Goal: Task Accomplishment & Management: Use online tool/utility

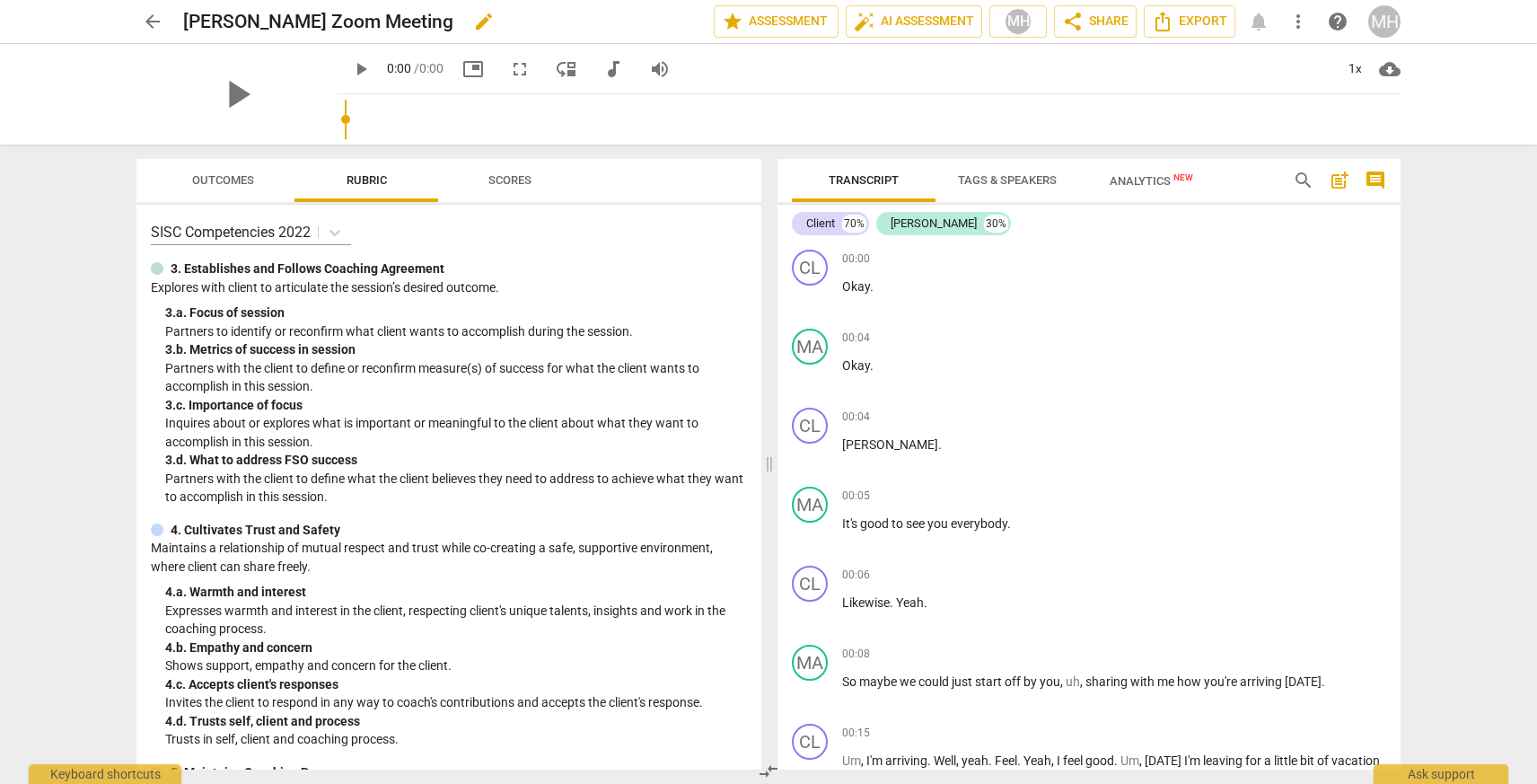
scroll to position [17825, 0]
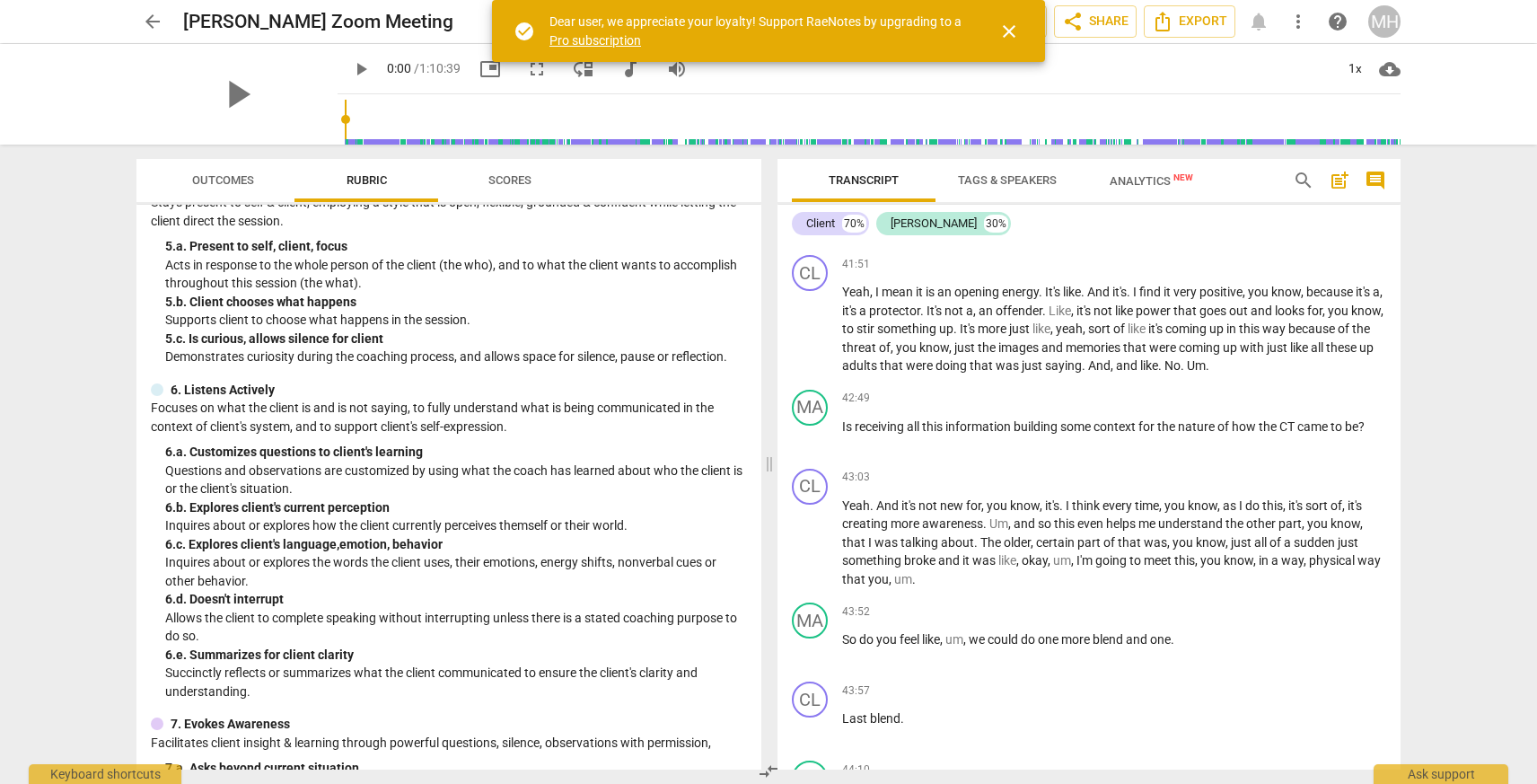
scroll to position [593, 0]
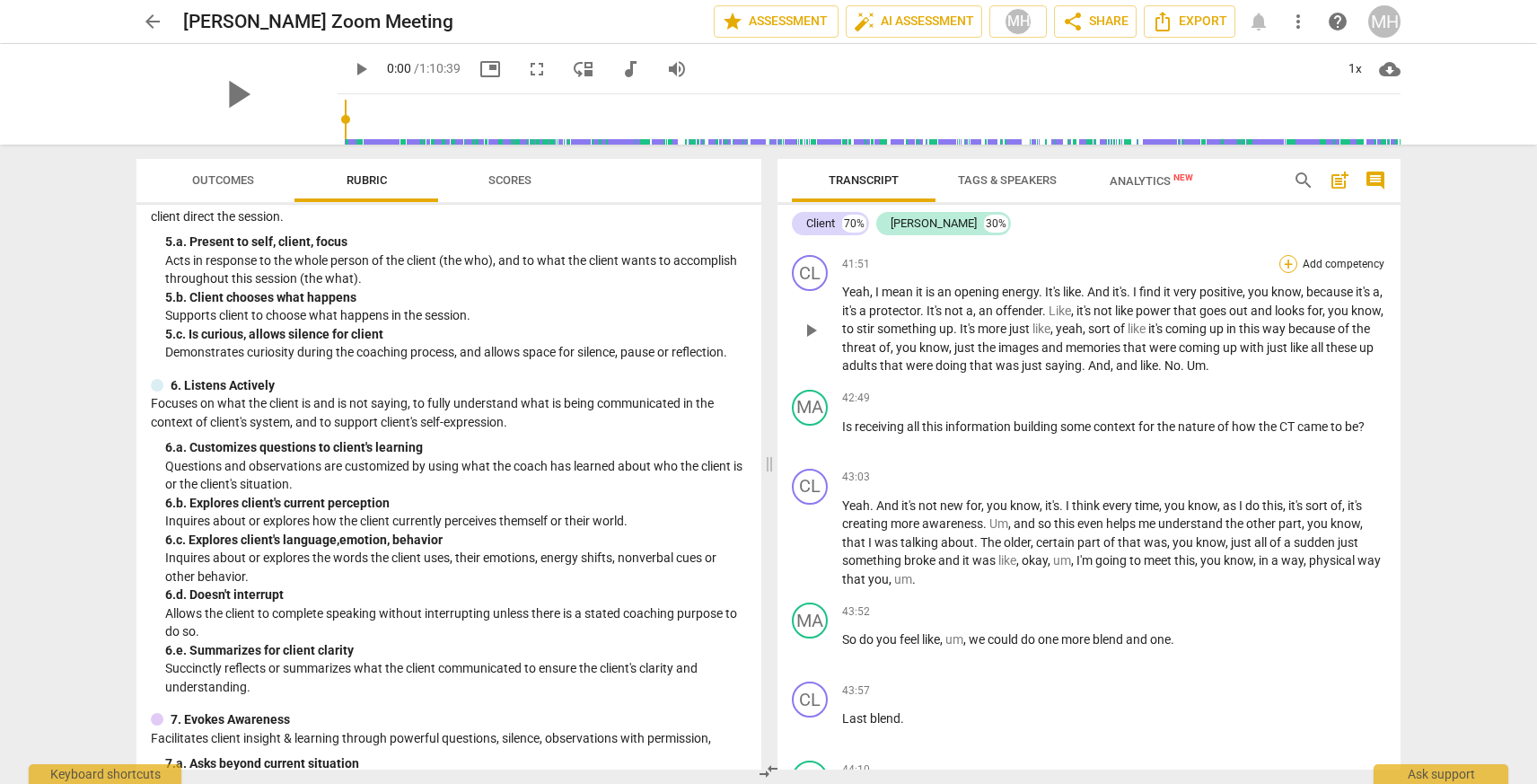
click at [1280, 273] on div "+" at bounding box center [1289, 264] width 18 height 18
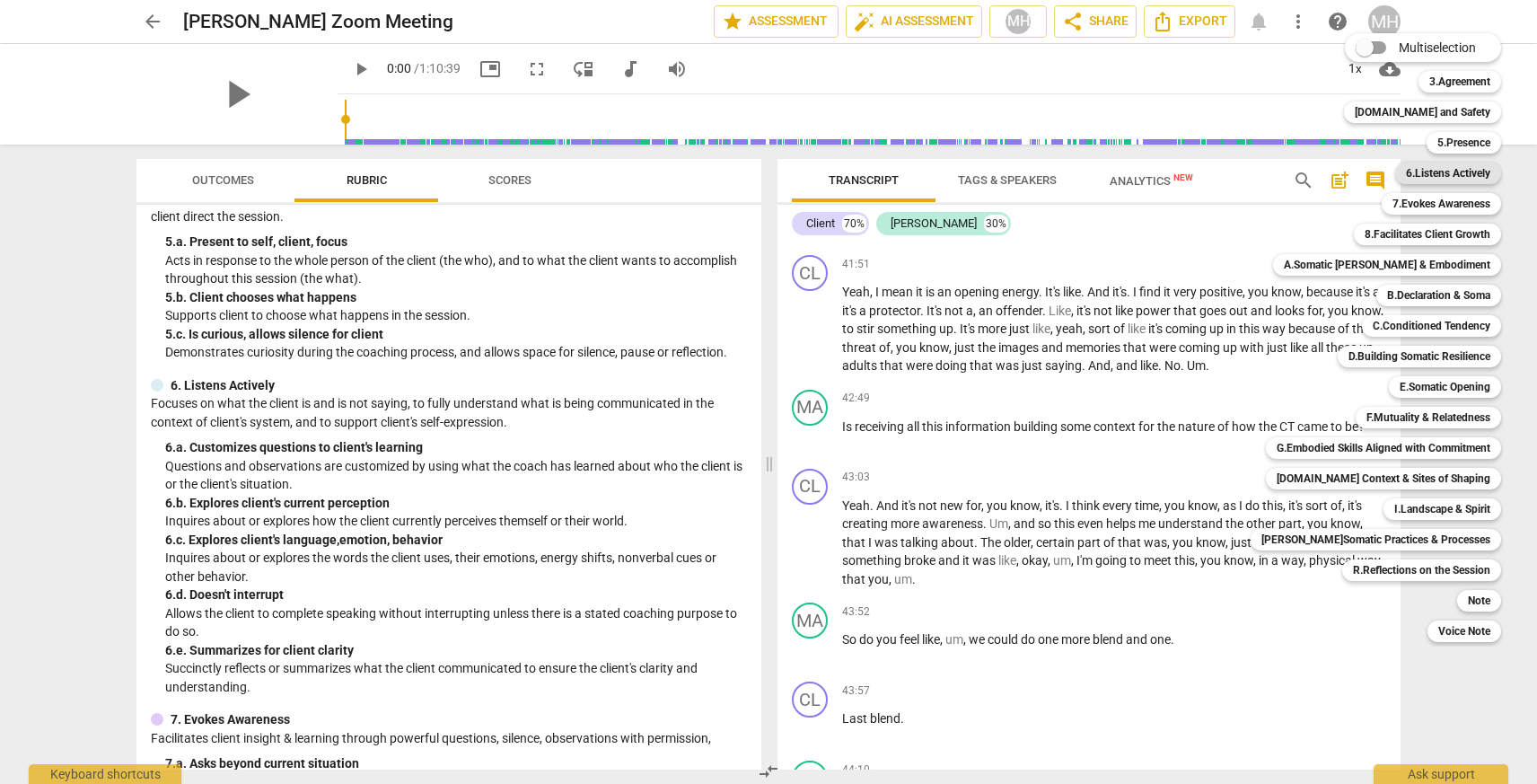
click at [1445, 172] on b "6.Listens Actively" at bounding box center [1448, 173] width 85 height 21
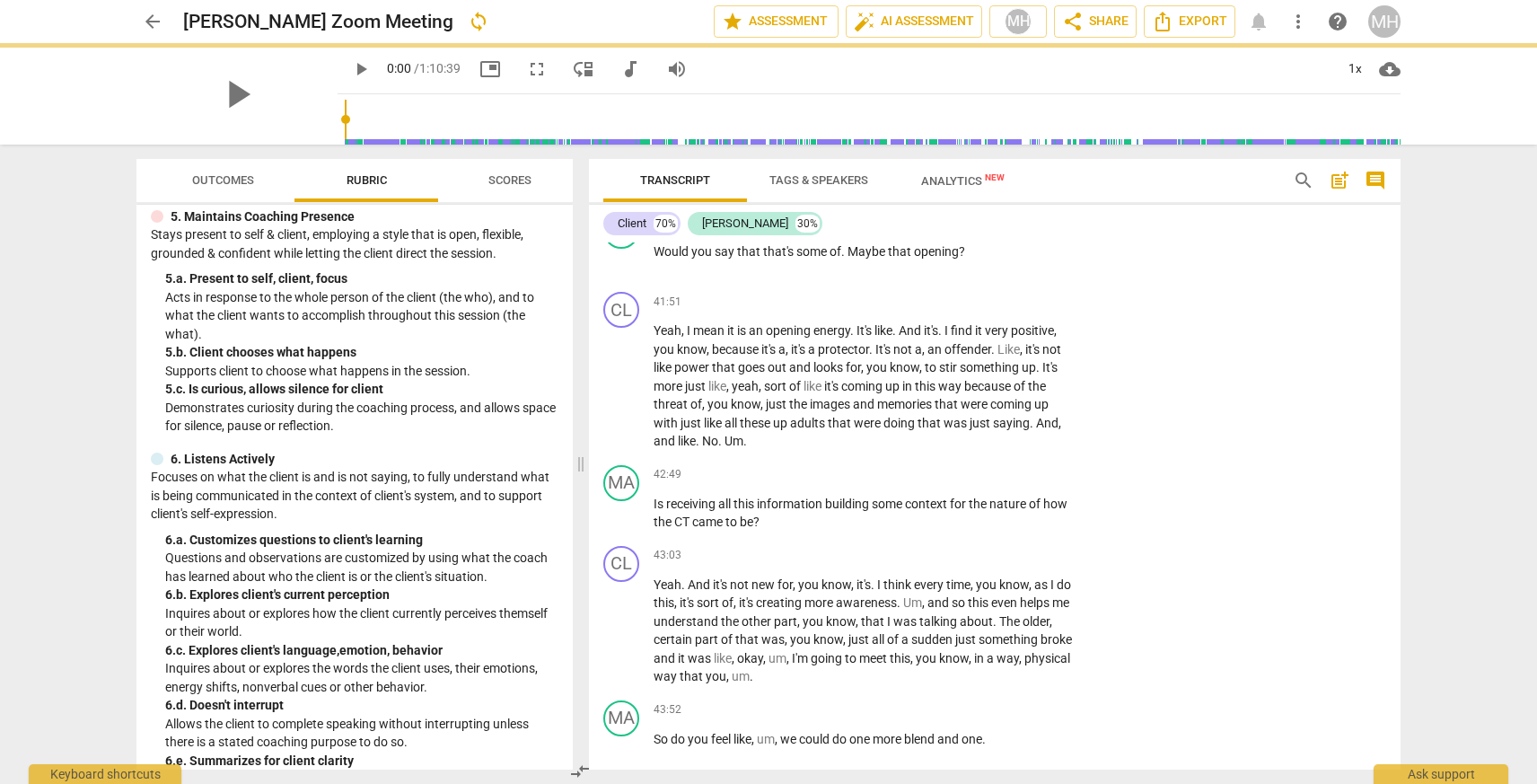
scroll to position [629, 0]
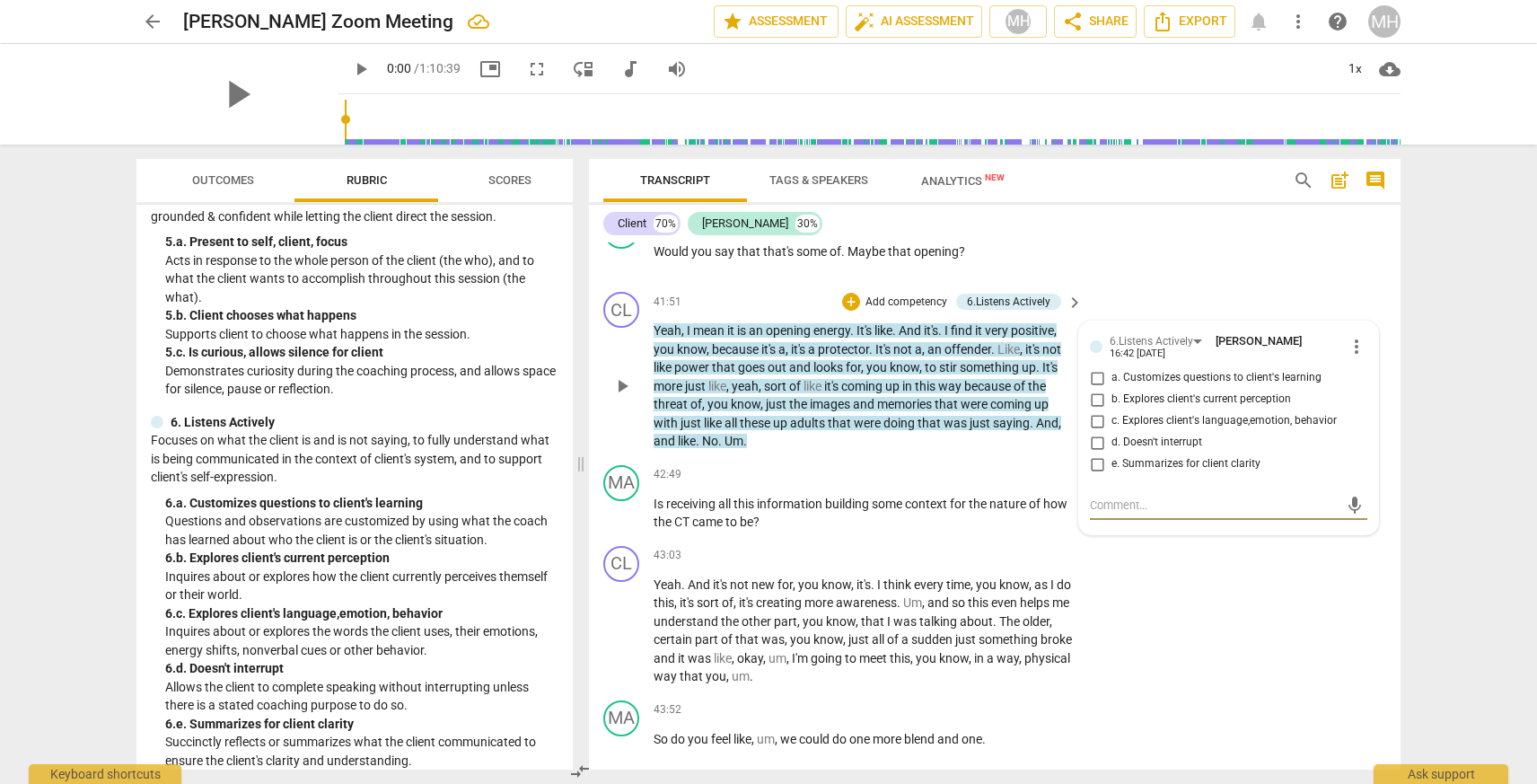
click at [1095, 432] on input "c. Explores client's language,emotion, behavior" at bounding box center [1096, 421] width 29 height 21
checkbox input "true"
click at [1092, 410] on input "b. Explores client's current perception" at bounding box center [1096, 398] width 29 height 21
click at [1112, 520] on div "mic" at bounding box center [1228, 505] width 277 height 29
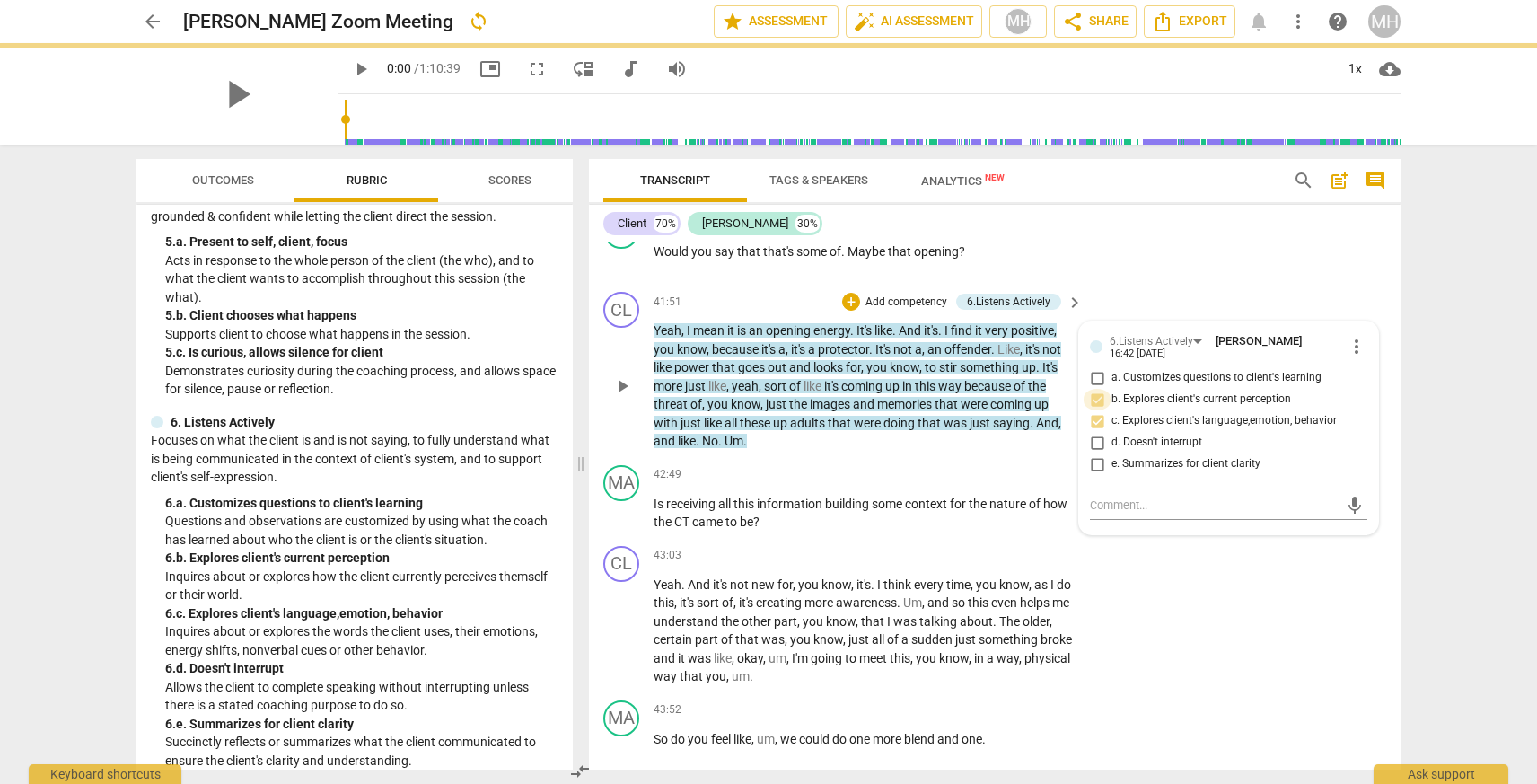
click at [1095, 410] on input "b. Explores client's current perception" at bounding box center [1096, 398] width 29 height 21
checkbox input "true"
click at [1093, 432] on input "c. Explores client's language,emotion, behavior" at bounding box center [1096, 421] width 29 height 21
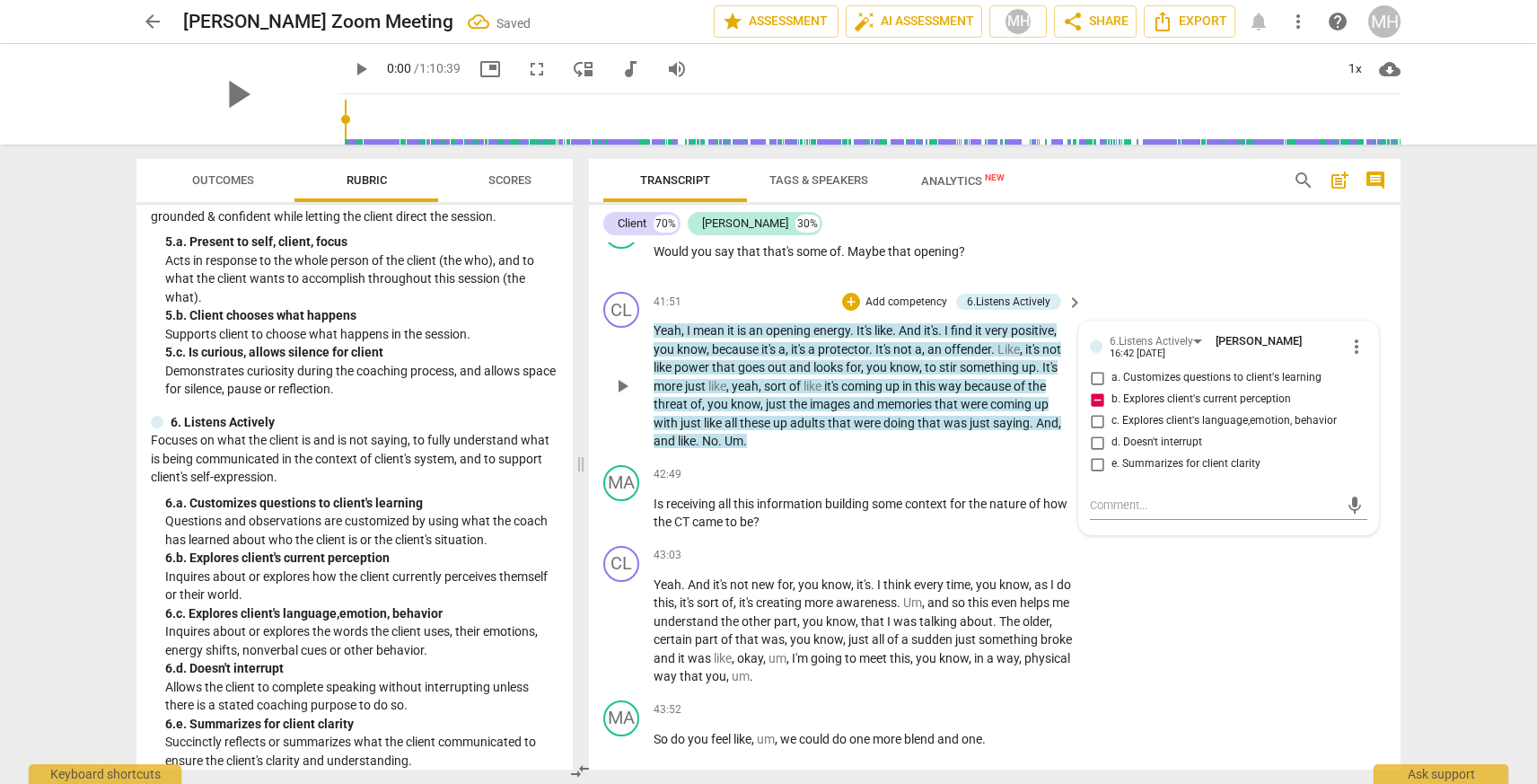
click at [1092, 432] on input "c. Explores client's language,emotion, behavior" at bounding box center [1096, 421] width 29 height 21
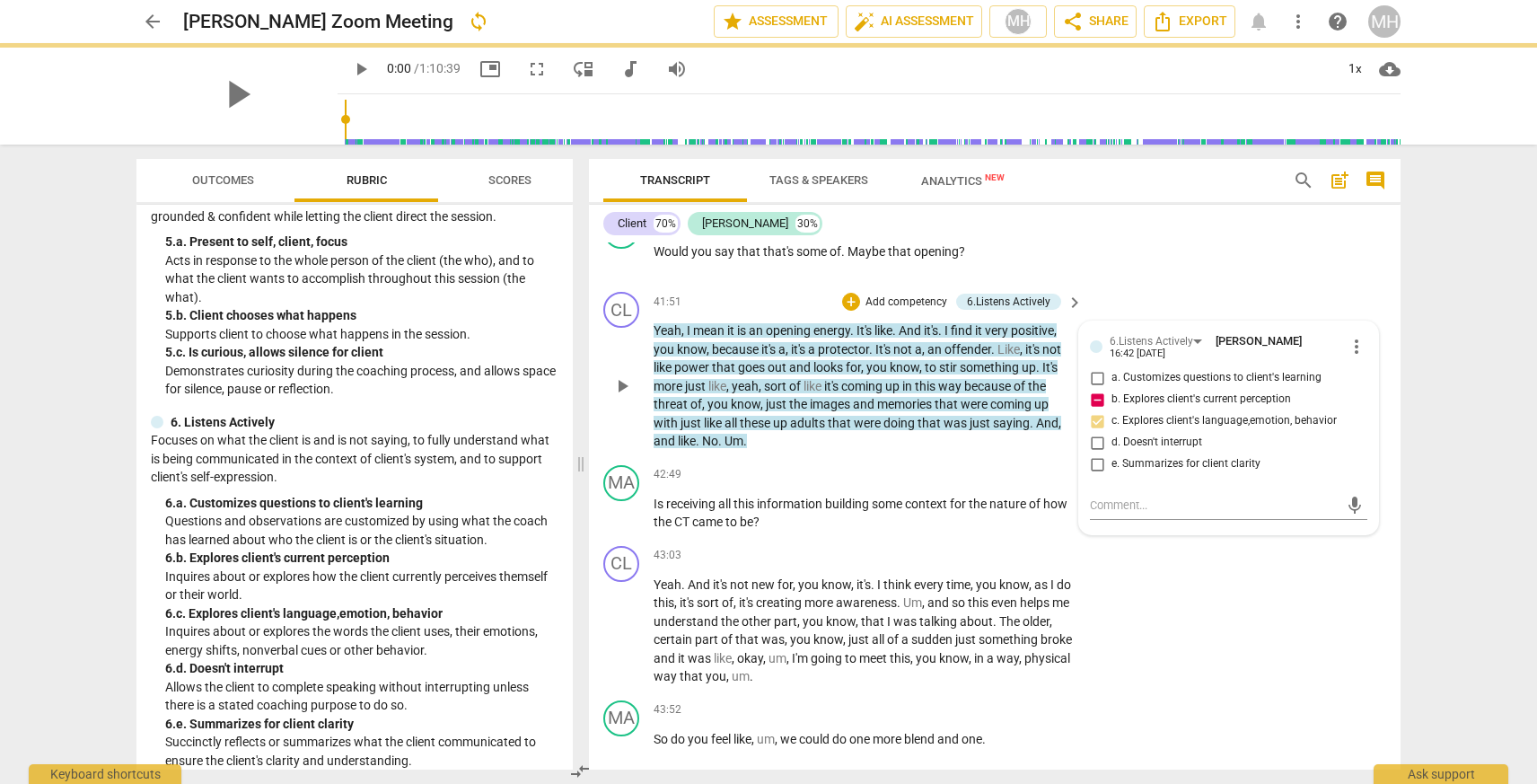
click at [1092, 432] on input "c. Explores client's language,emotion, behavior" at bounding box center [1096, 421] width 29 height 21
checkbox input "true"
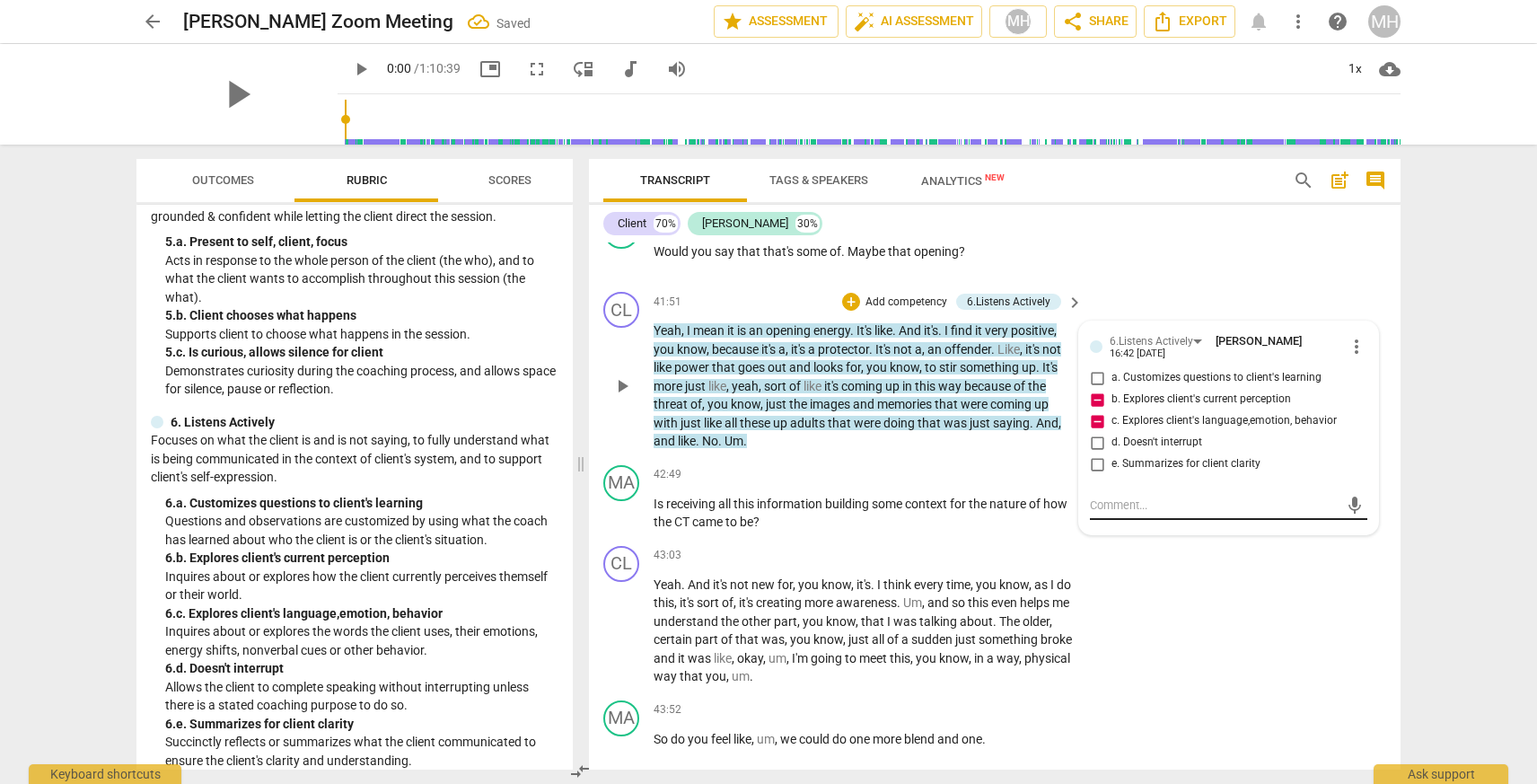
click at [1110, 513] on textarea at bounding box center [1214, 504] width 248 height 17
type textarea "M"
type textarea "Mi"
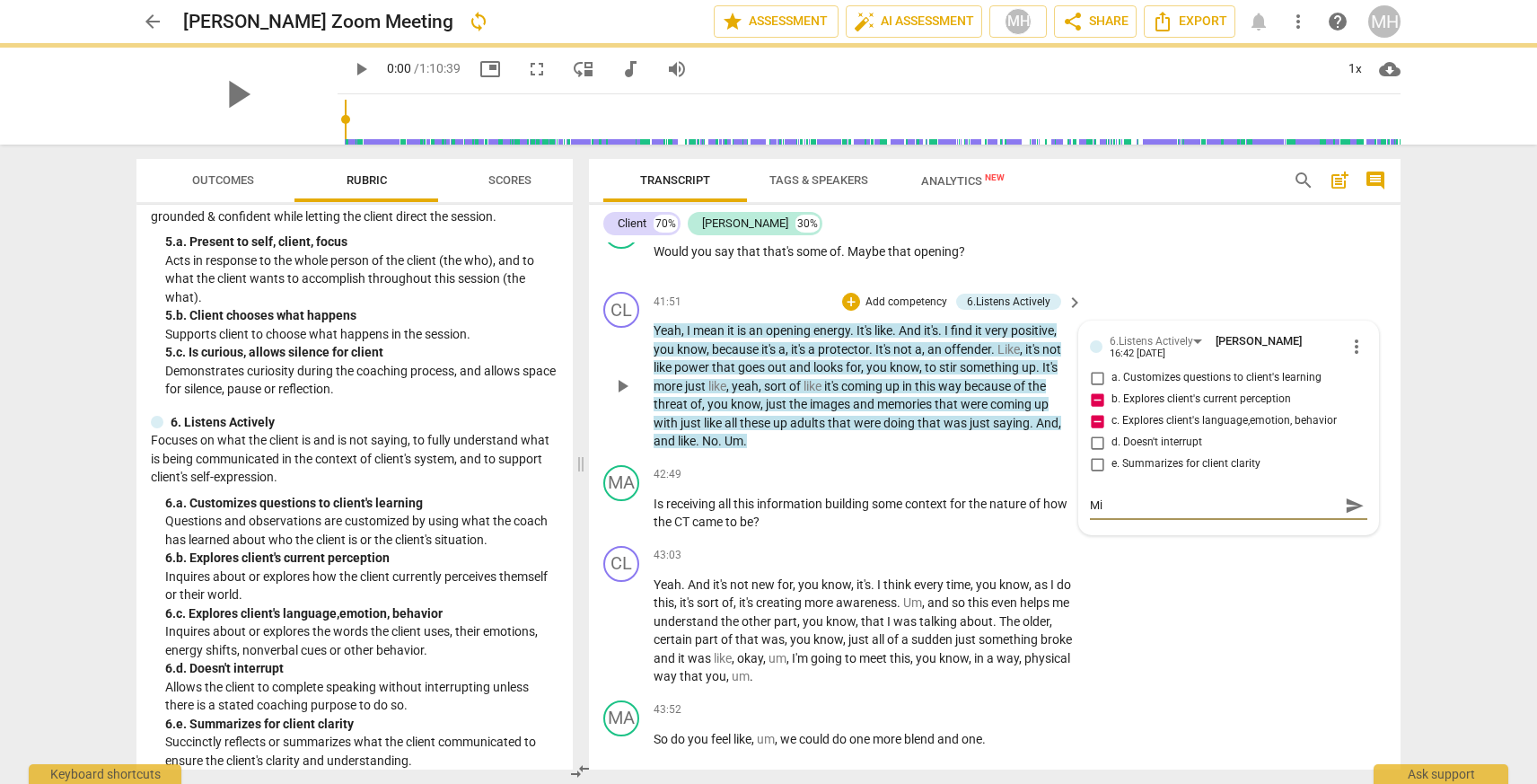
type textarea "Mis"
type textarea "Miss"
type textarea "Misse"
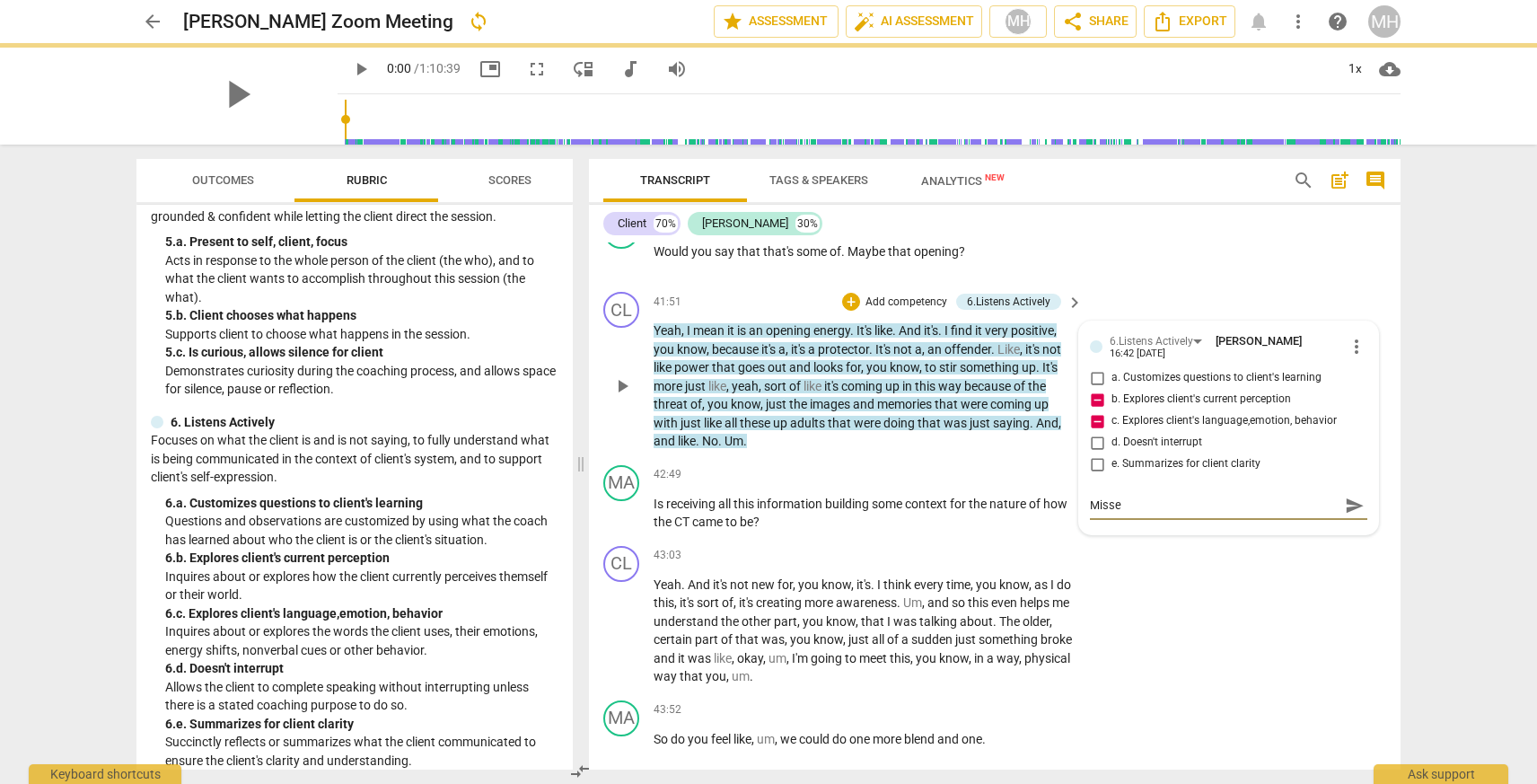
type textarea "Missed"
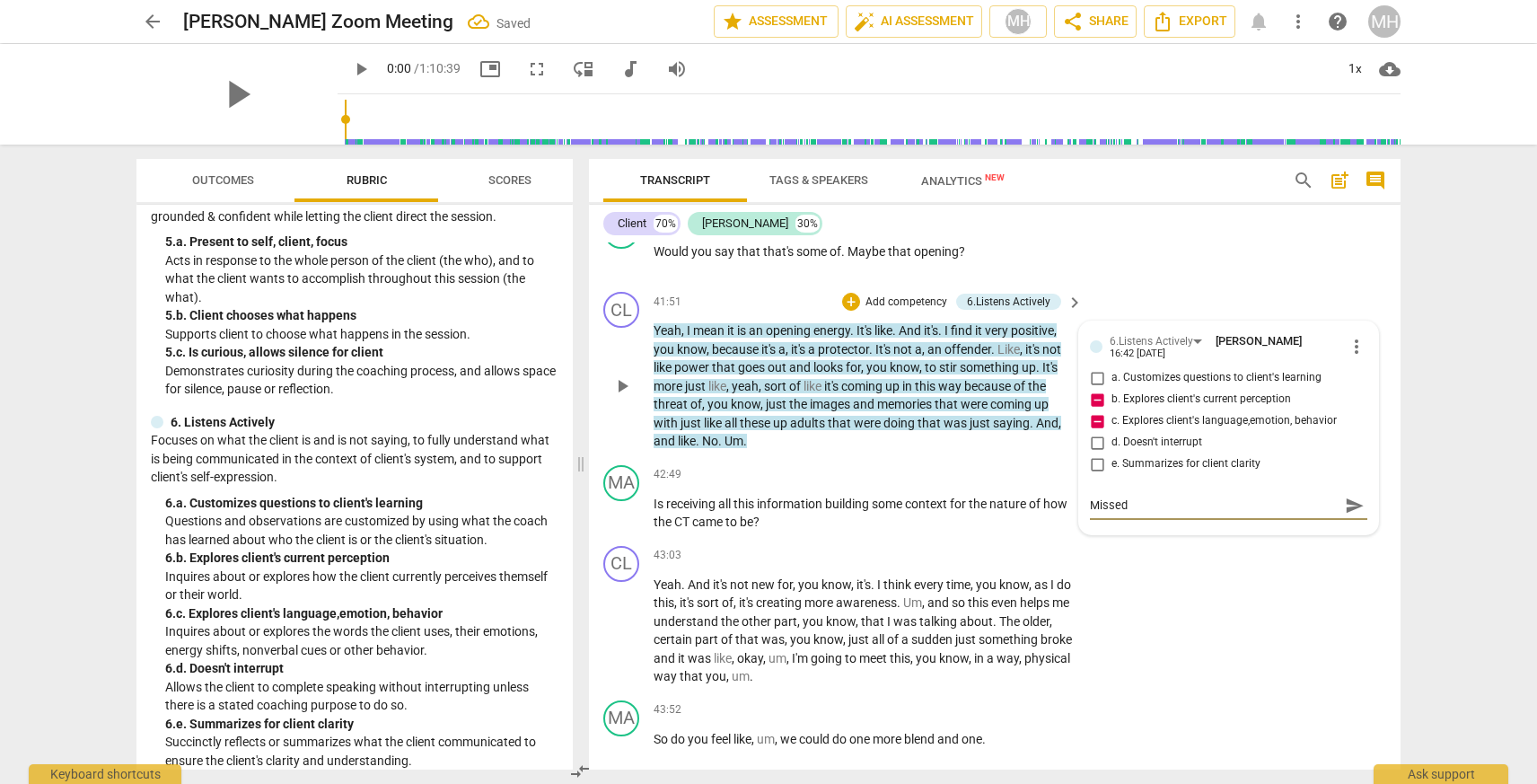
type textarea "Missed"
type textarea "Missed t"
type textarea "Missed th"
type textarea "Missed the"
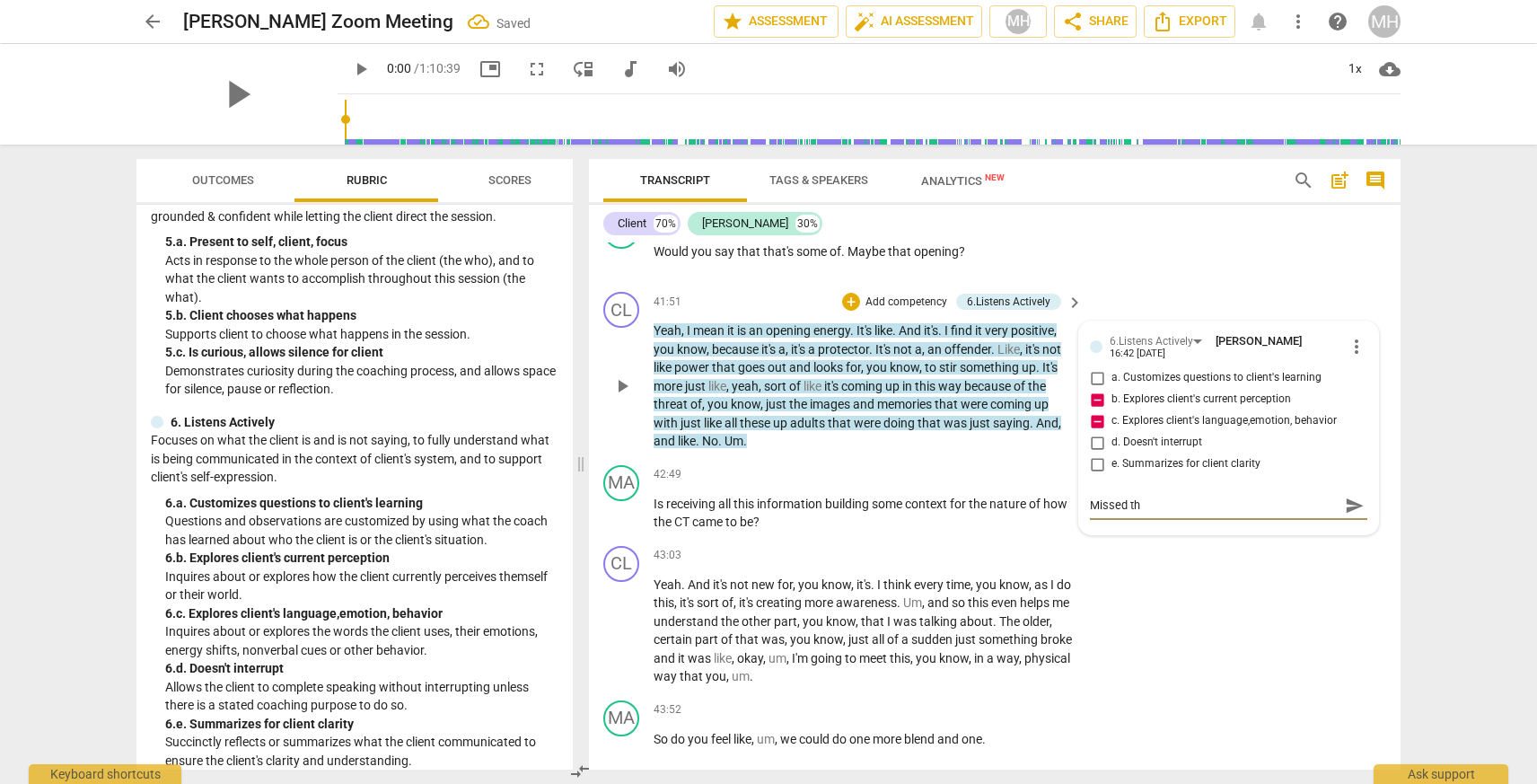
type textarea "Missed the"
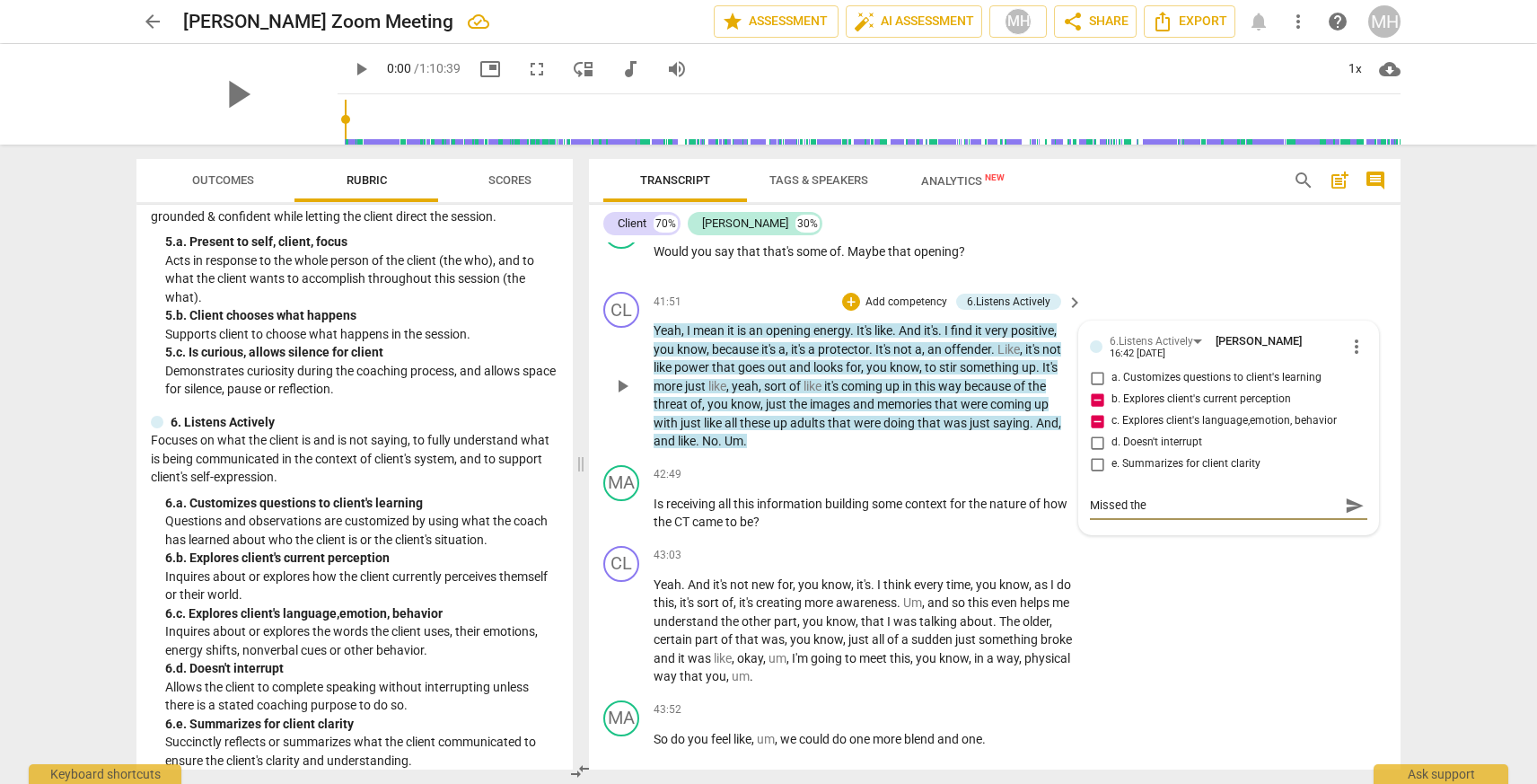
type textarea "Missed th"
type textarea "Missed t"
type textarea "Missed"
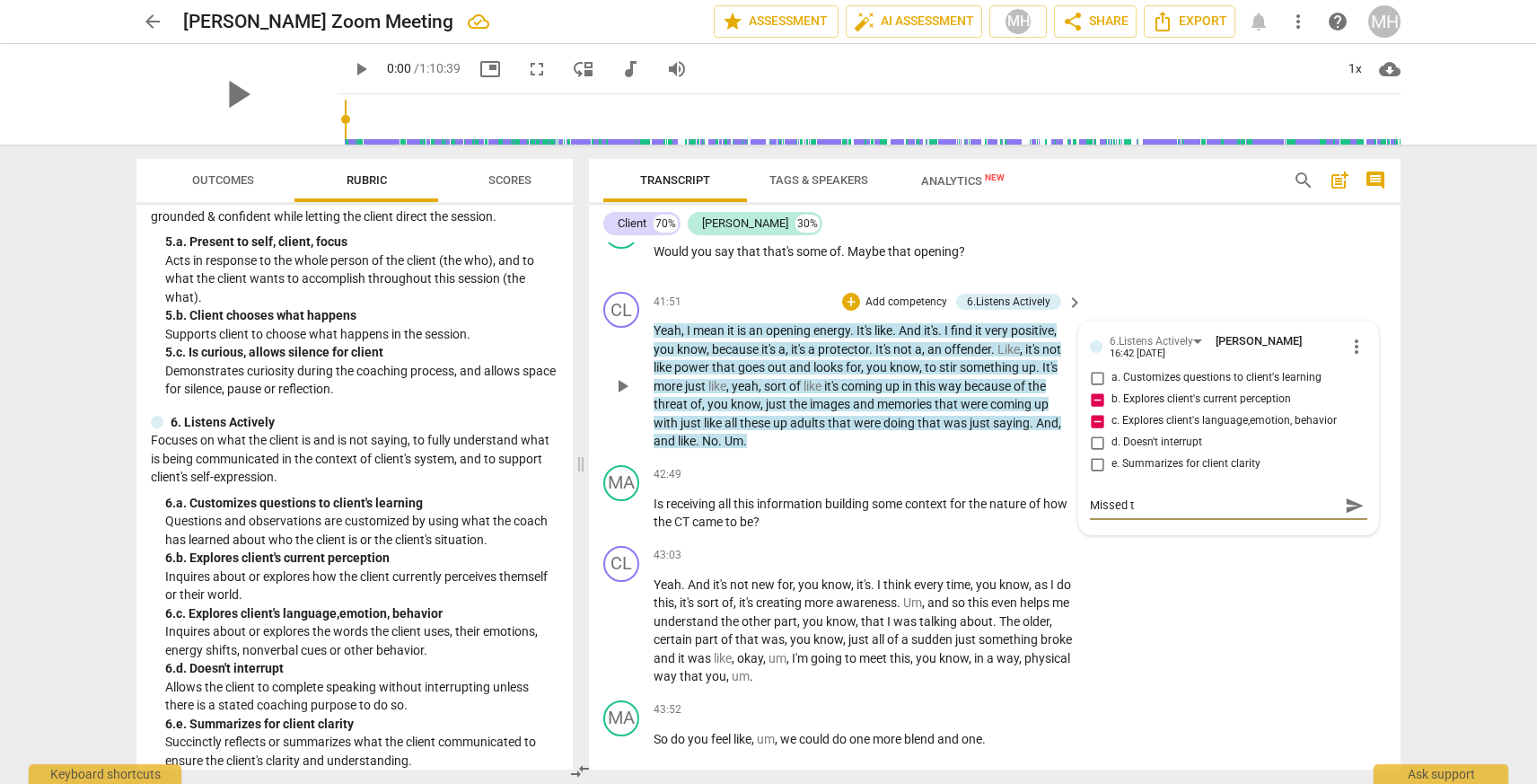
type textarea "Missed"
type textarea "Missed c"
type textarea "Missed"
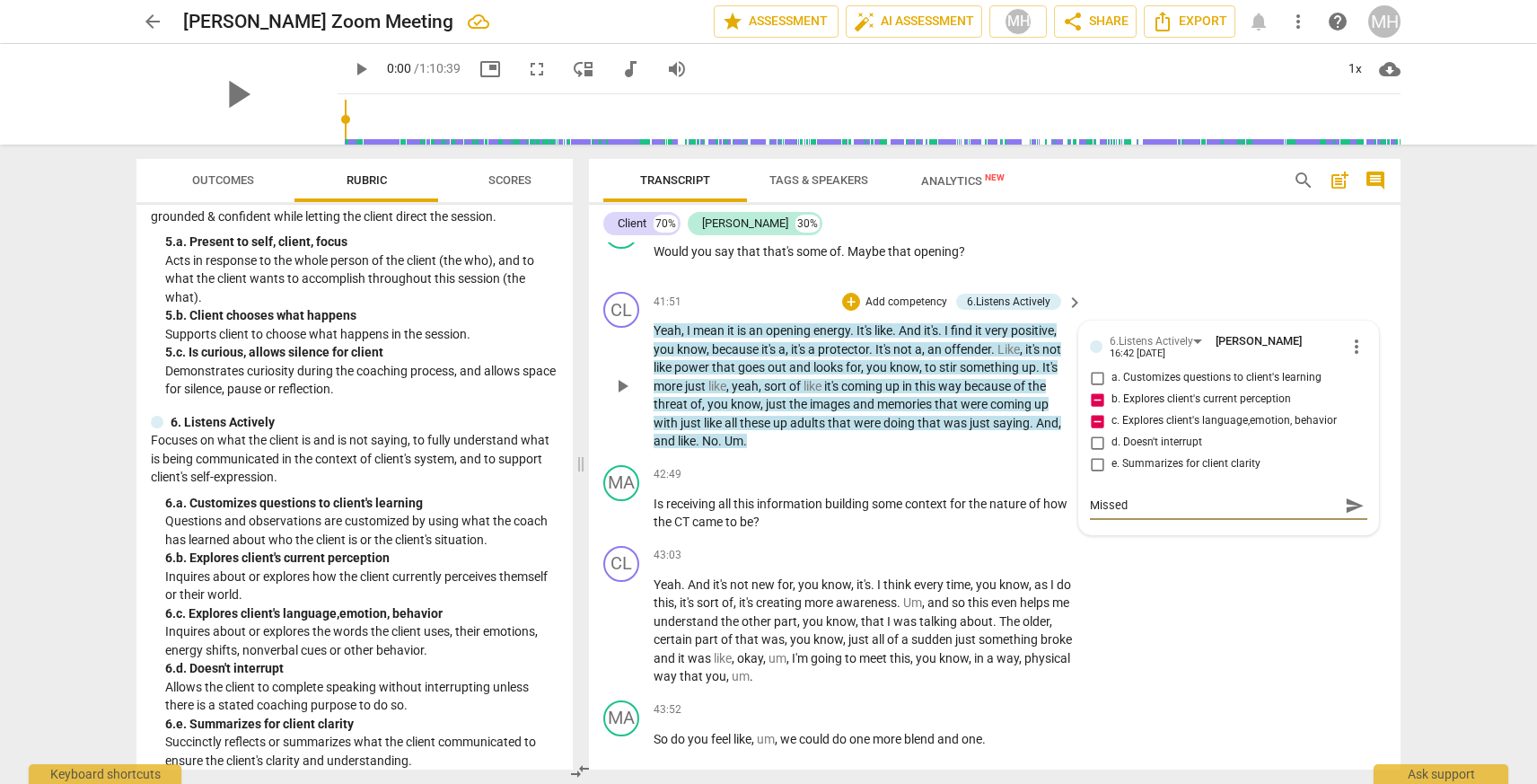
type textarea "Missed o"
type textarea "Missed oo"
type textarea "Missed o"
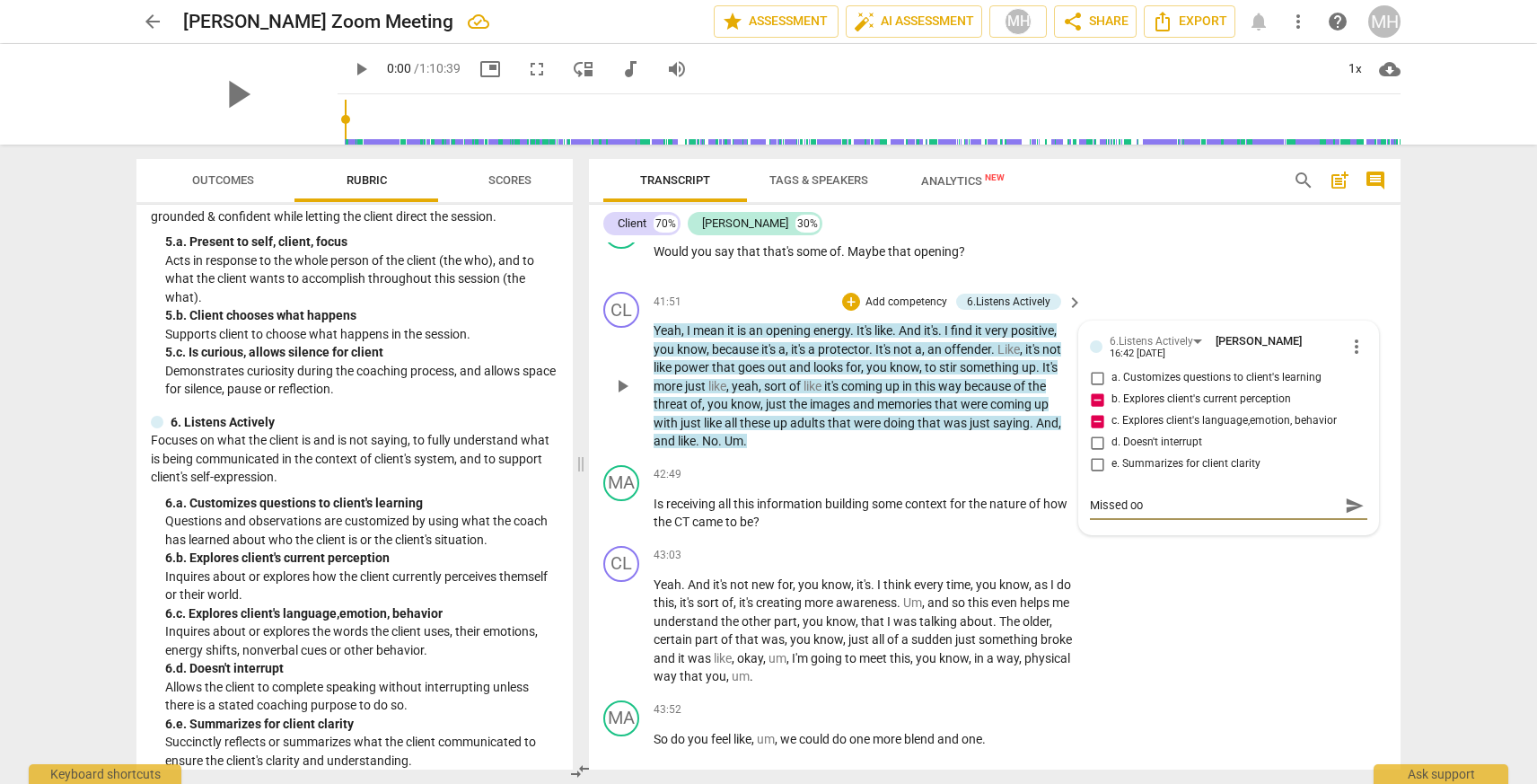
type textarea "Missed o"
type textarea "Missed op"
type textarea "Missed opp"
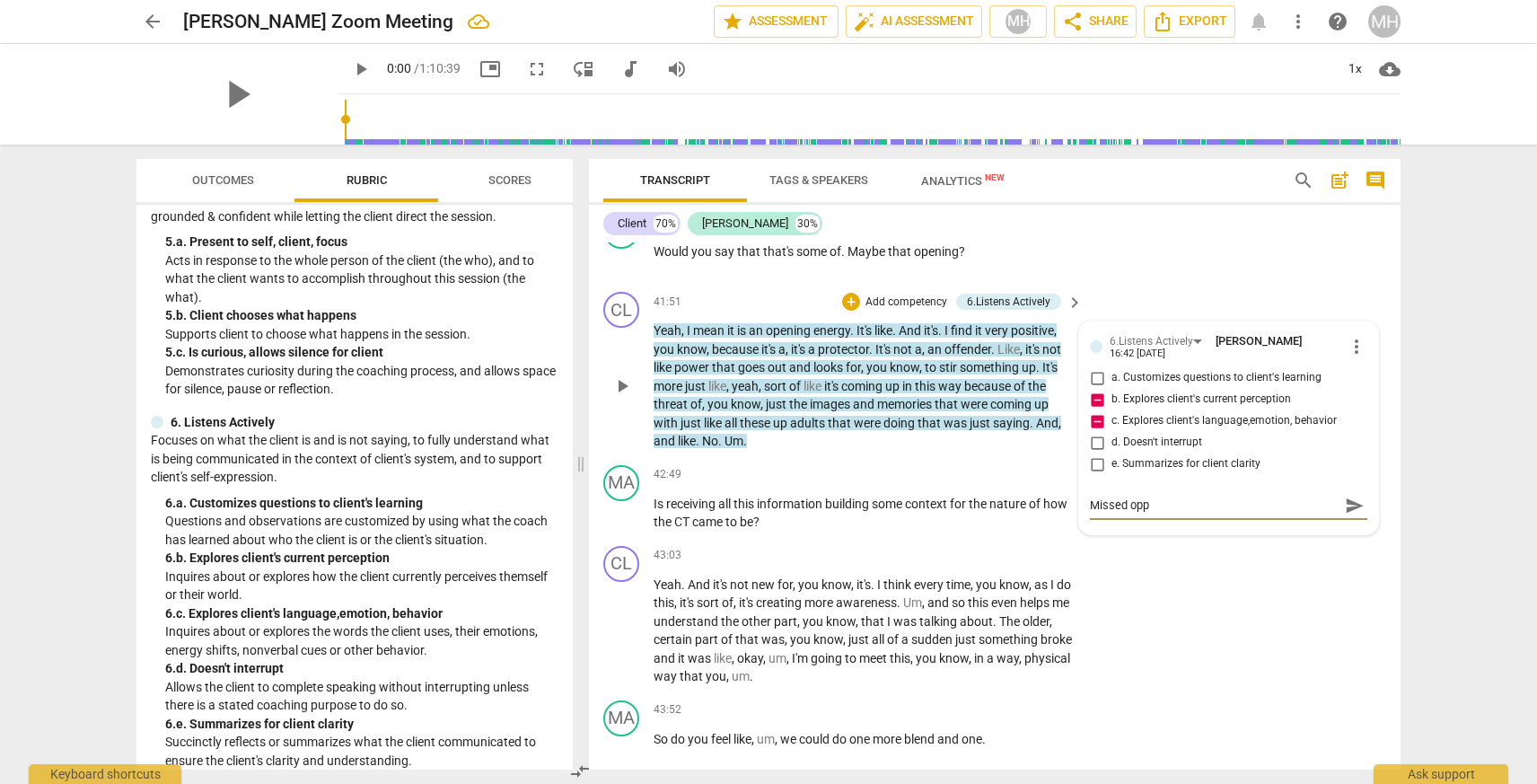
type textarea "Missed oppo"
type textarea "Missed oppor"
type textarea "Missed opport"
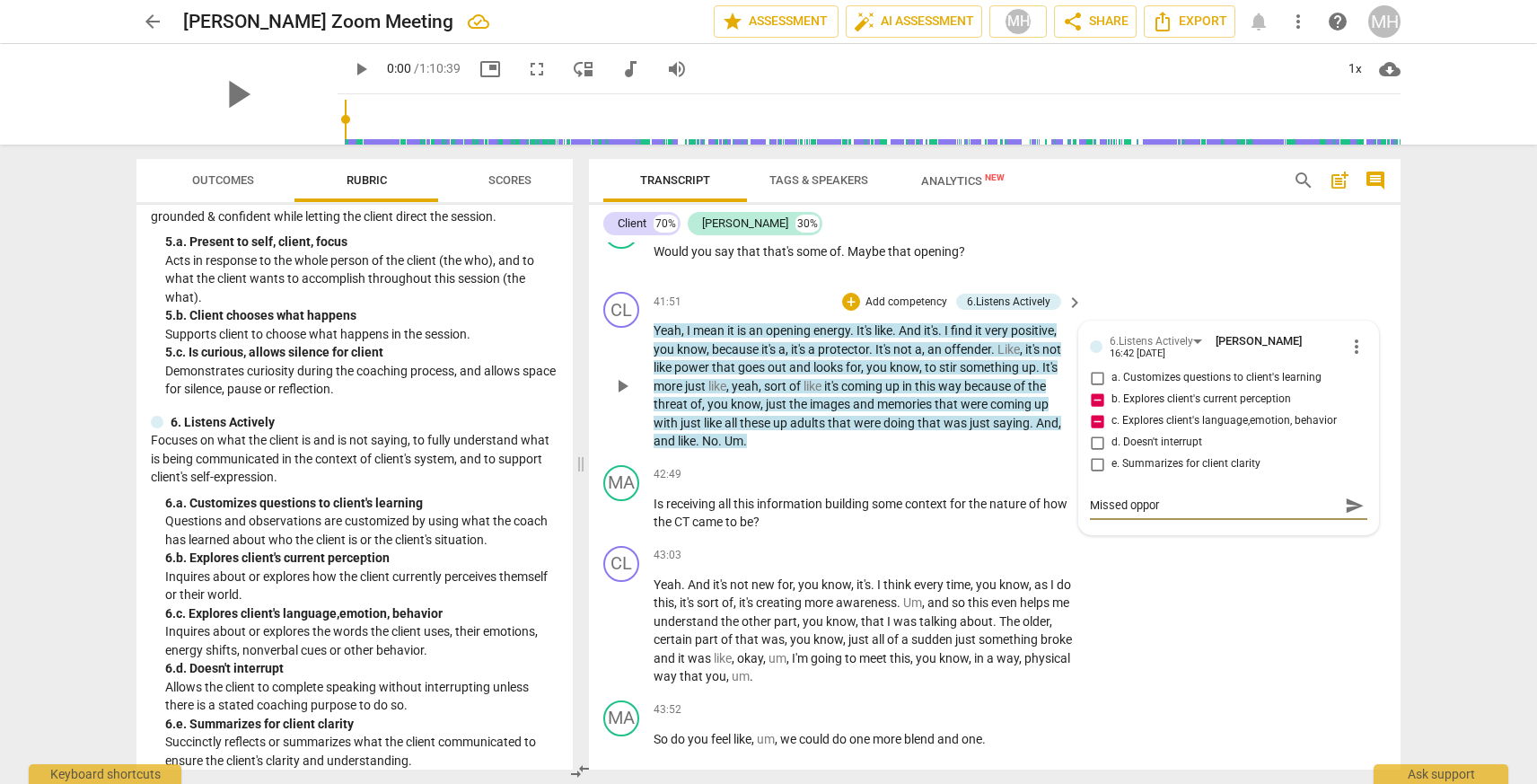
type textarea "Missed opport"
type textarea "Missed opportu"
type textarea "Missed opportun"
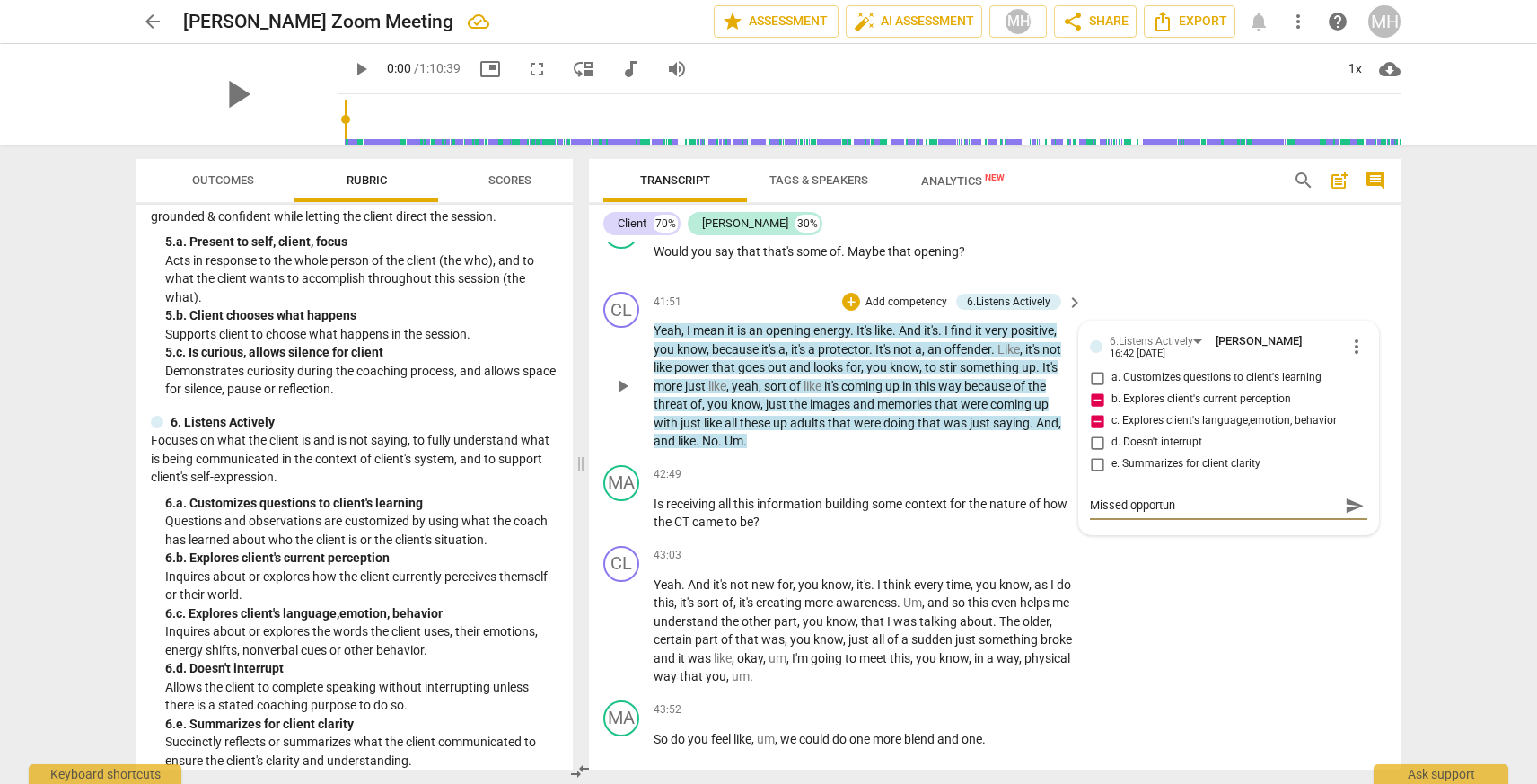
type textarea "Missed opportuni"
type textarea "Missed opportunit"
type textarea "Missed opportunity"
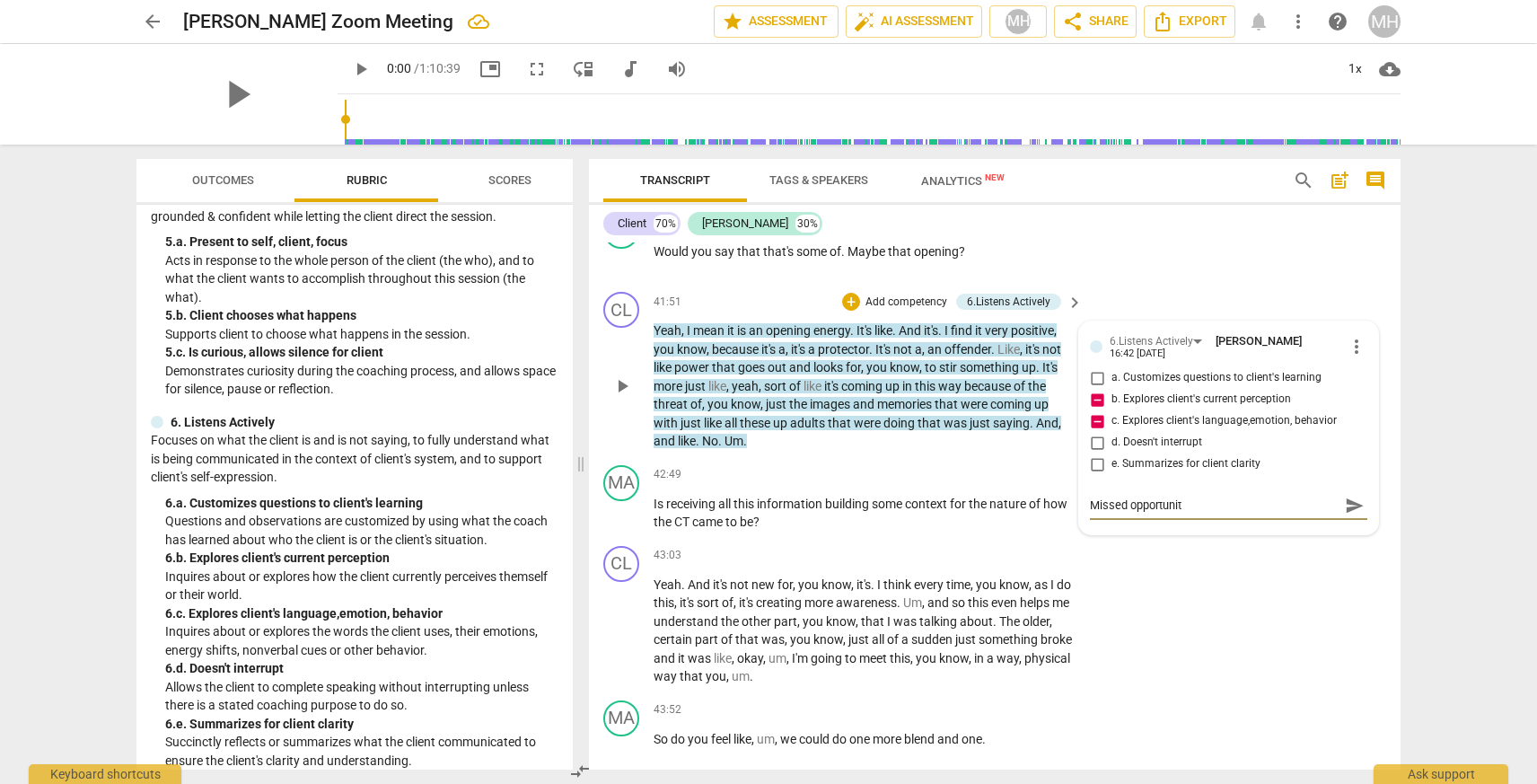
type textarea "Missed opportunity"
type textarea "Missed opportunityt"
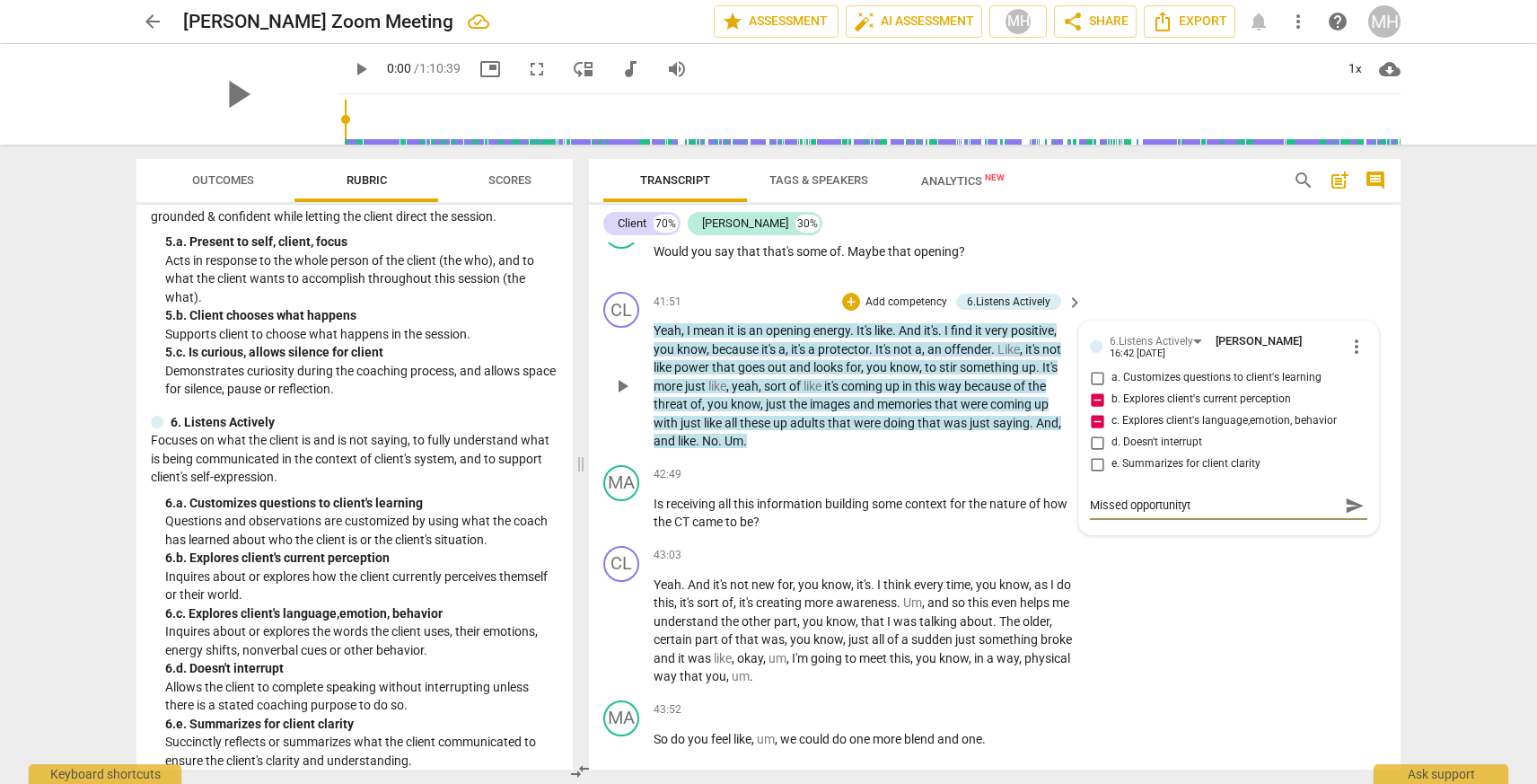
type textarea "Missed opportunityt o"
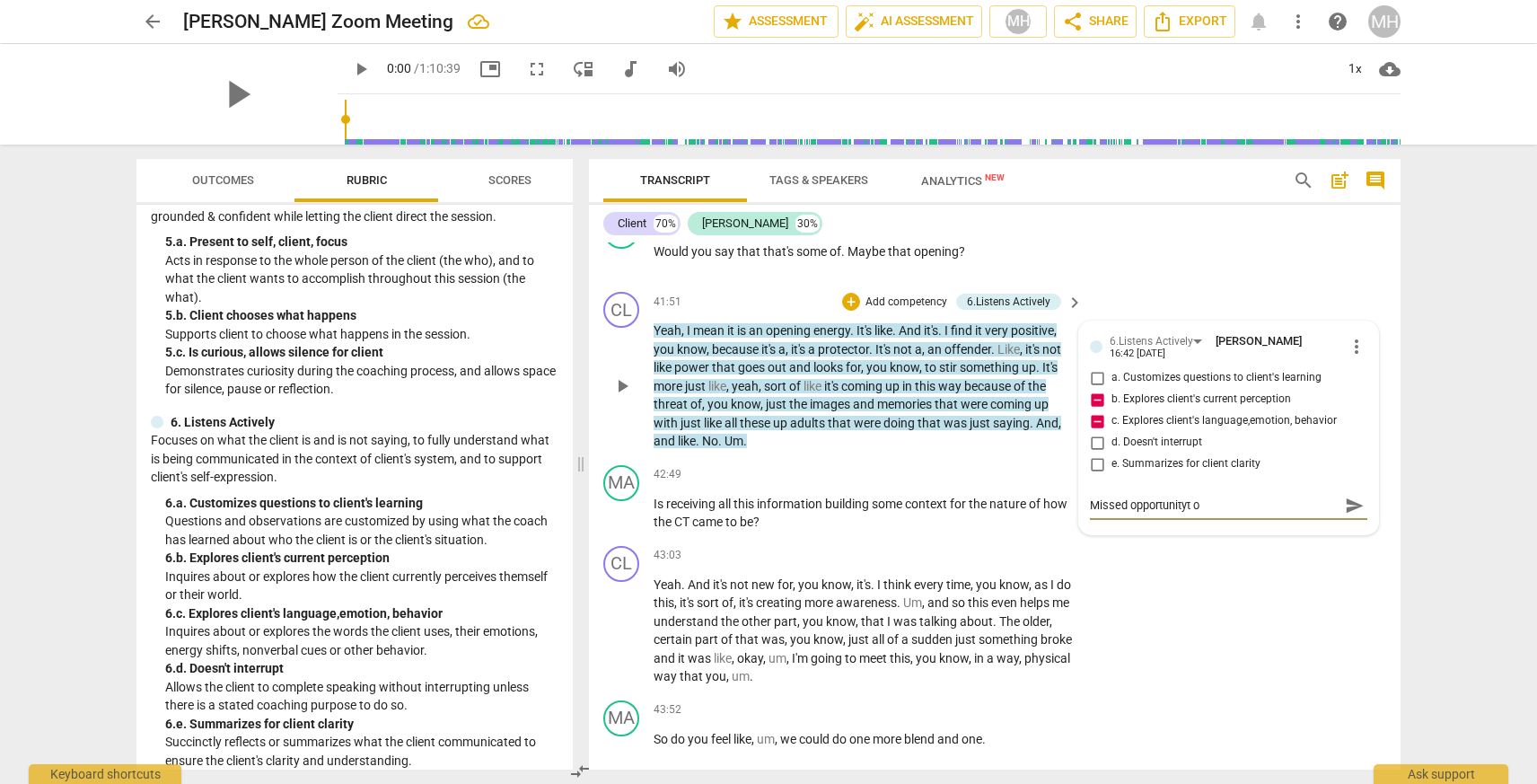
type textarea "Missed opportunityt o"
type textarea "Missed opportunityt"
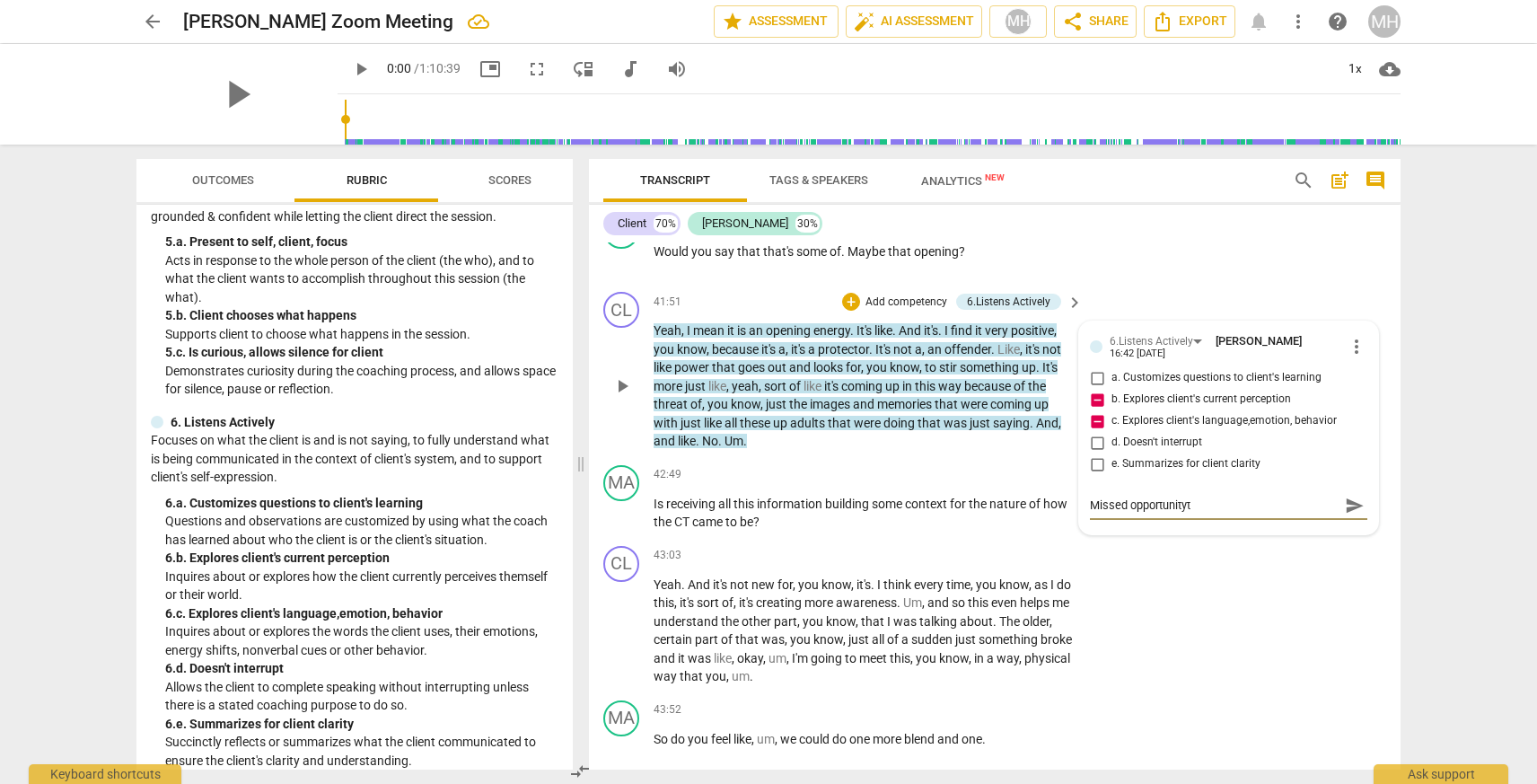
type textarea "Missed opportunity"
type textarea "Missed opportunity t"
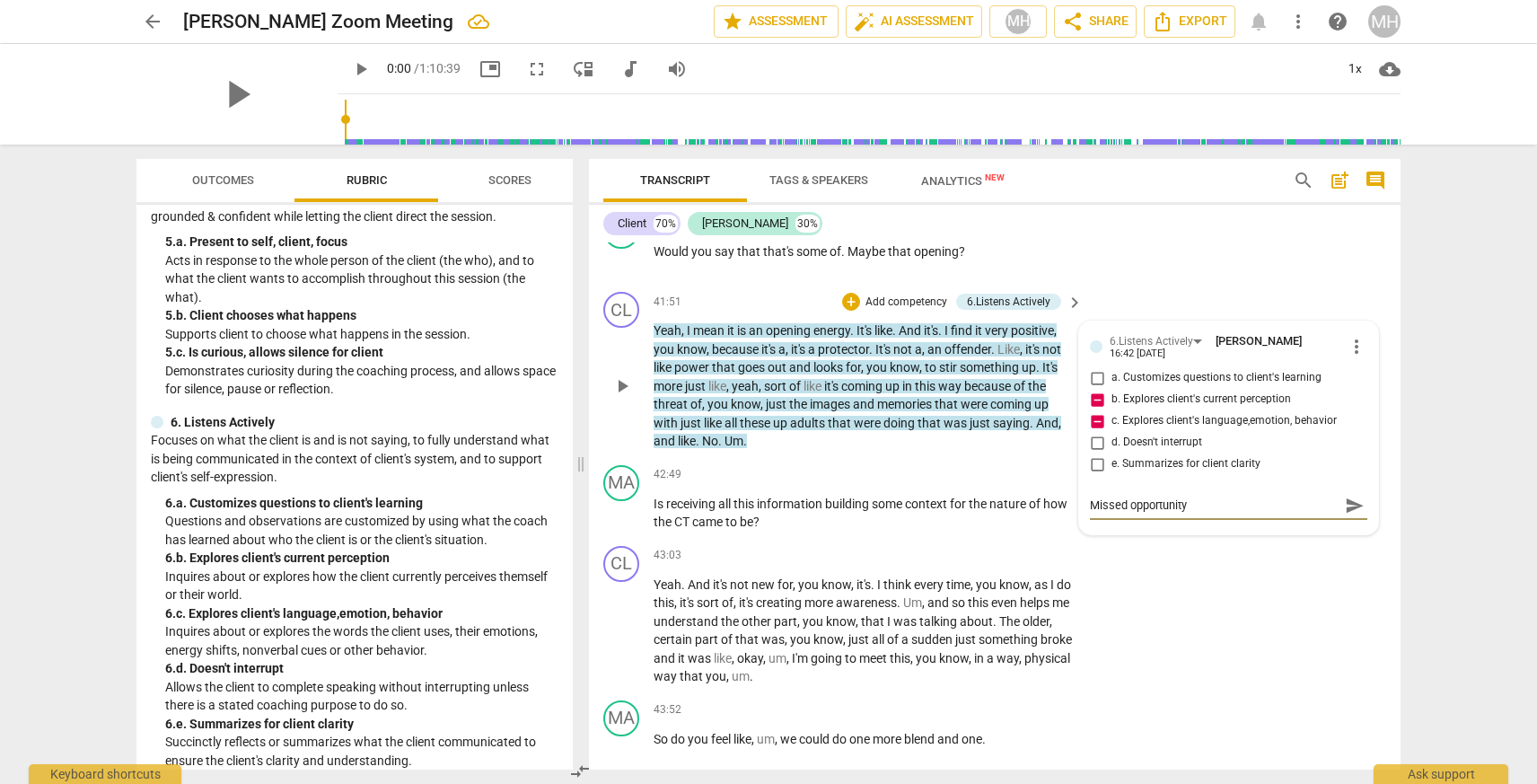
type textarea "Missed opportunity t"
type textarea "Missed opportunity to"
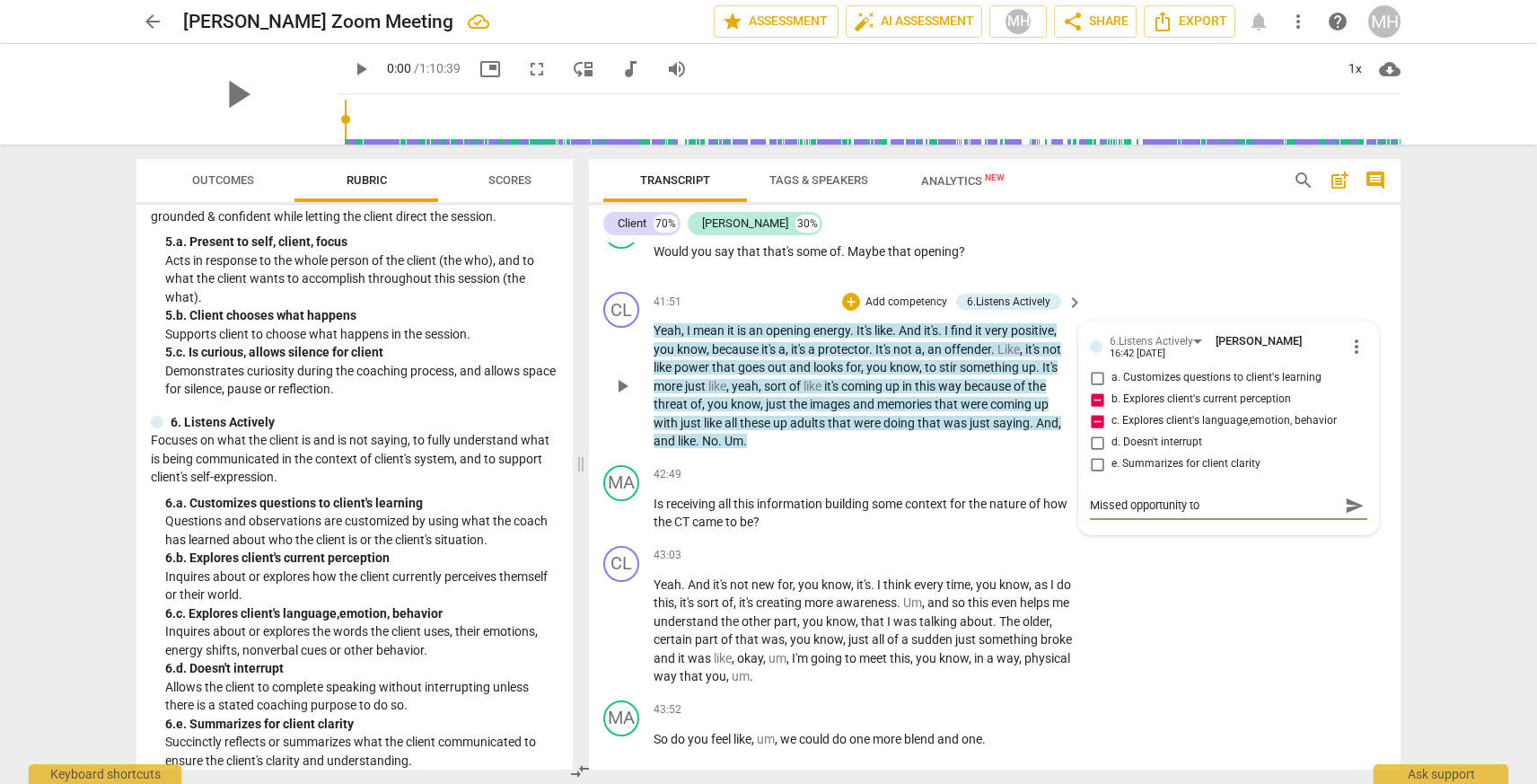
type textarea "Missed opportunity to a"
type textarea "Missed opportunity to as"
type textarea "Missed opportunity to ask"
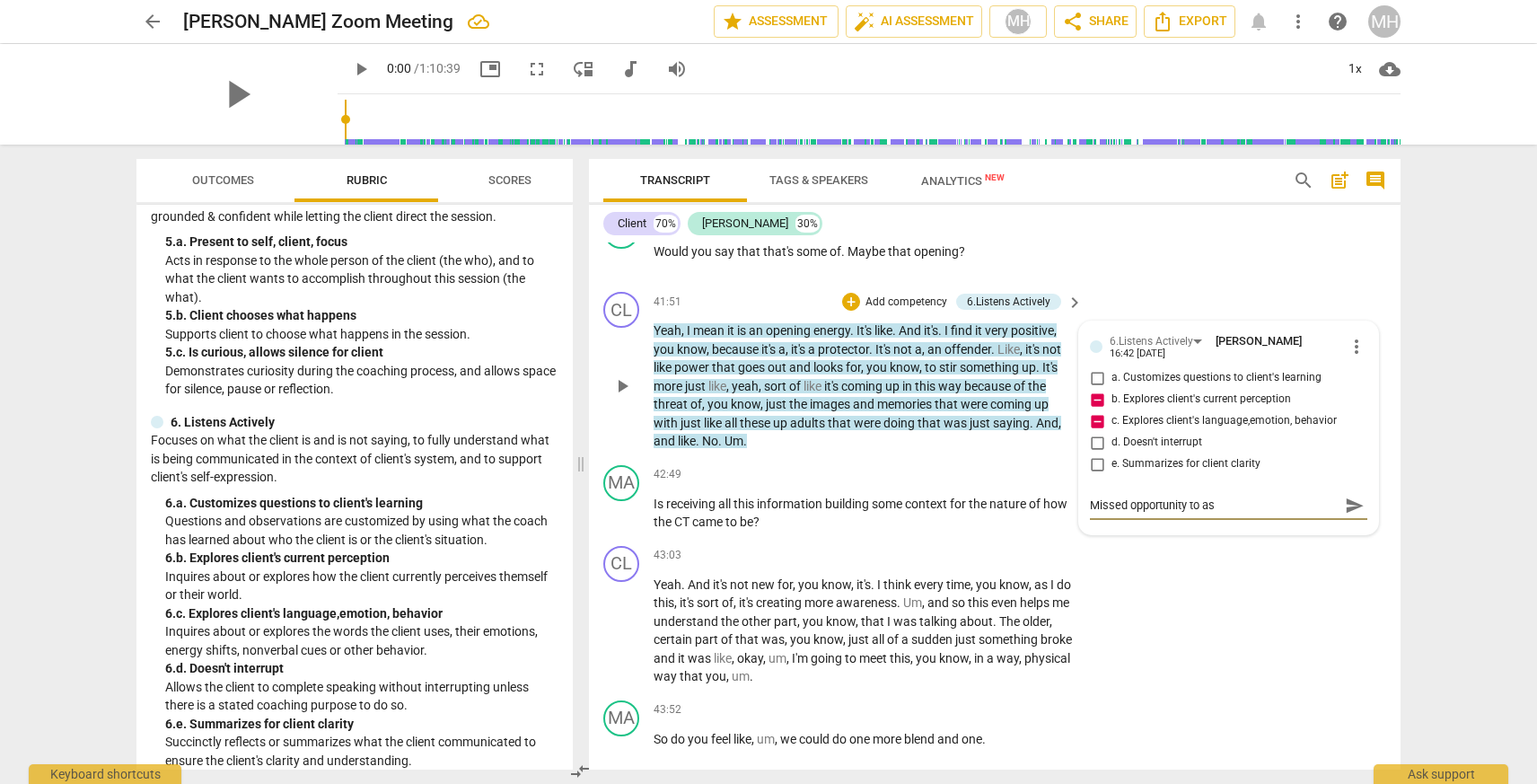
type textarea "Missed opportunity to ask"
type textarea "Missed opportunity to ask o"
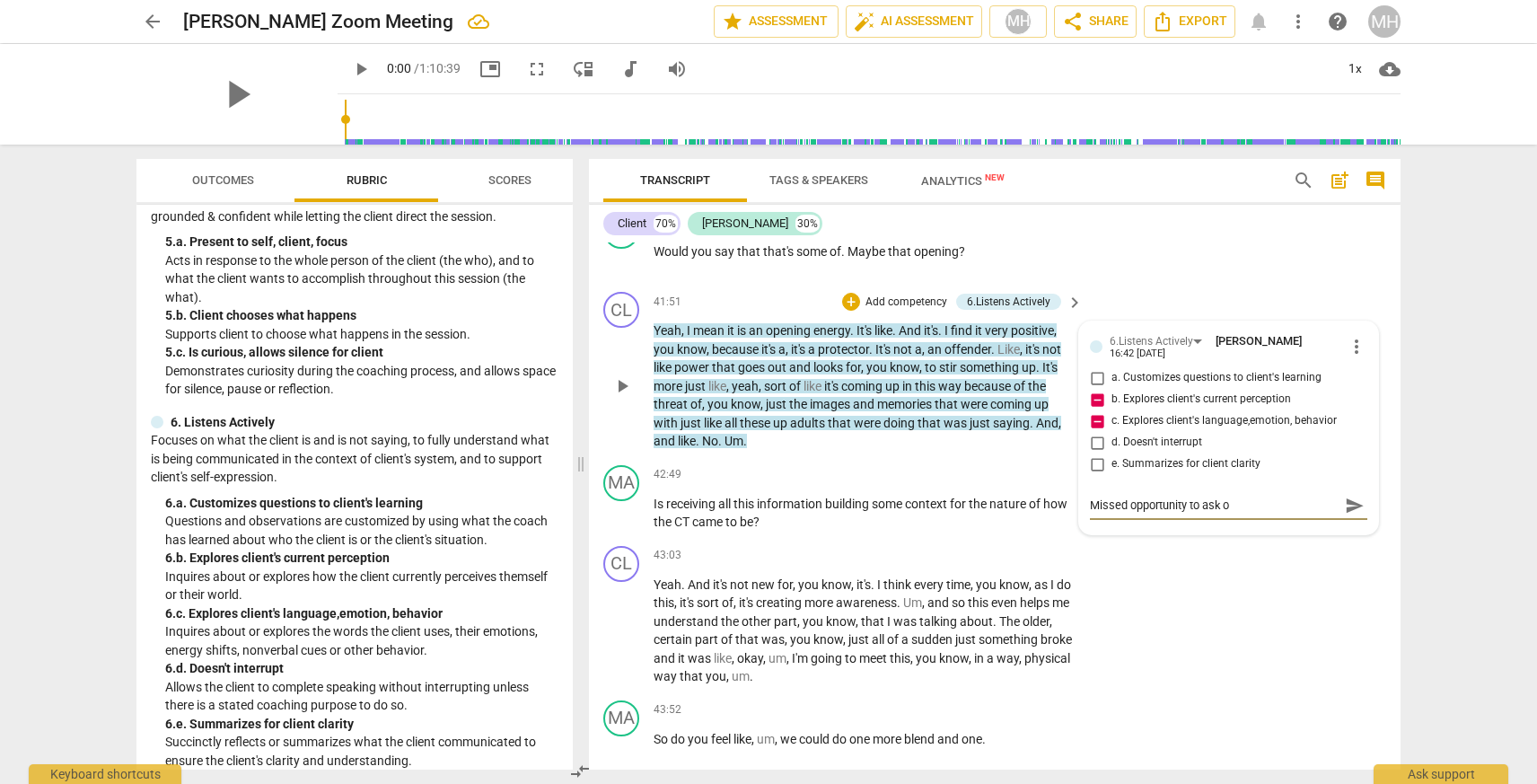
type textarea "Missed opportunity to ask og"
type textarea "Missed opportunity to ask o"
type textarea "Missed opportunity to ask"
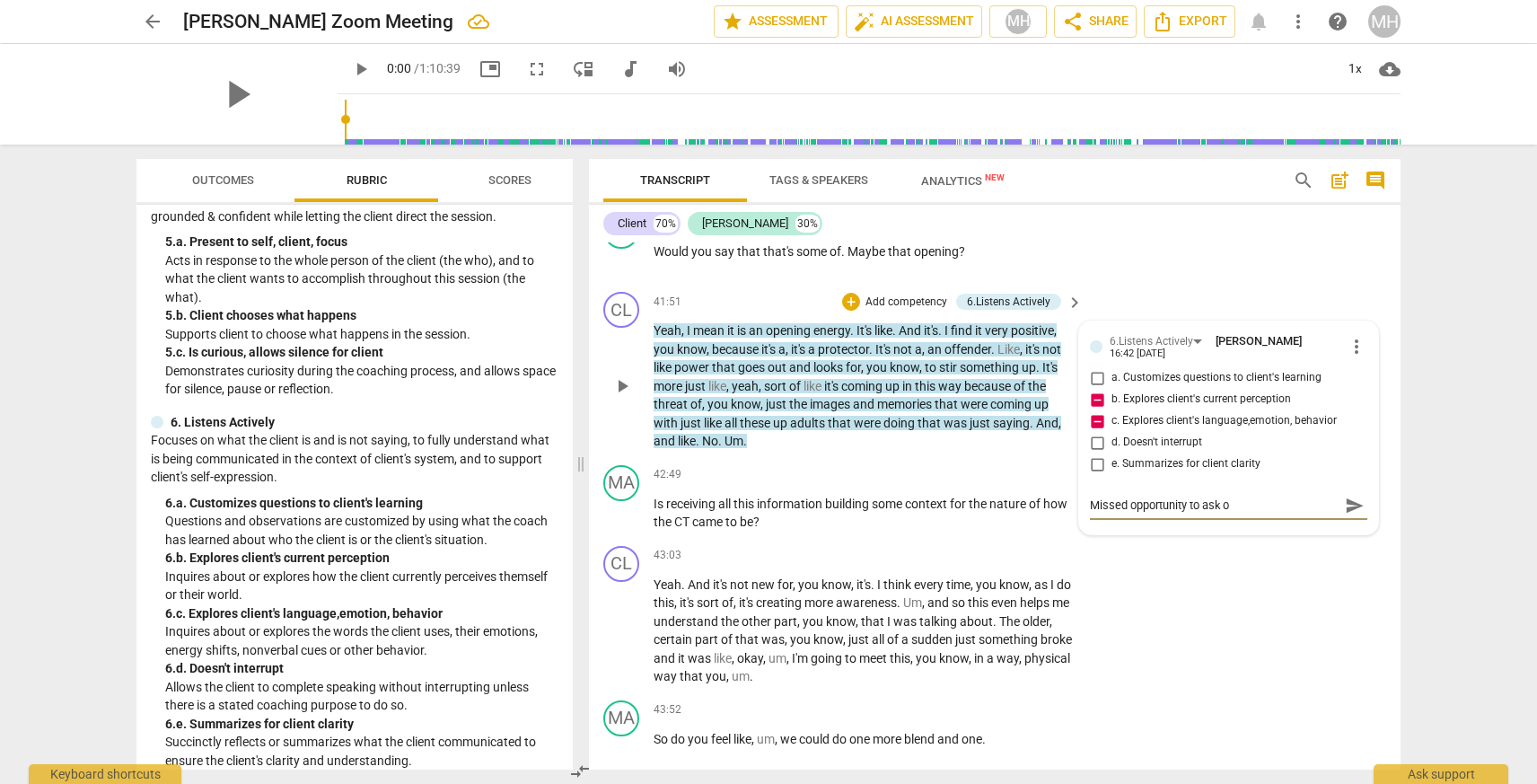
type textarea "Missed opportunity to ask"
type textarea "Missed opportunity to ask a"
type textarea "Missed opportunity to ask ab"
type textarea "Missed opportunity to ask abo"
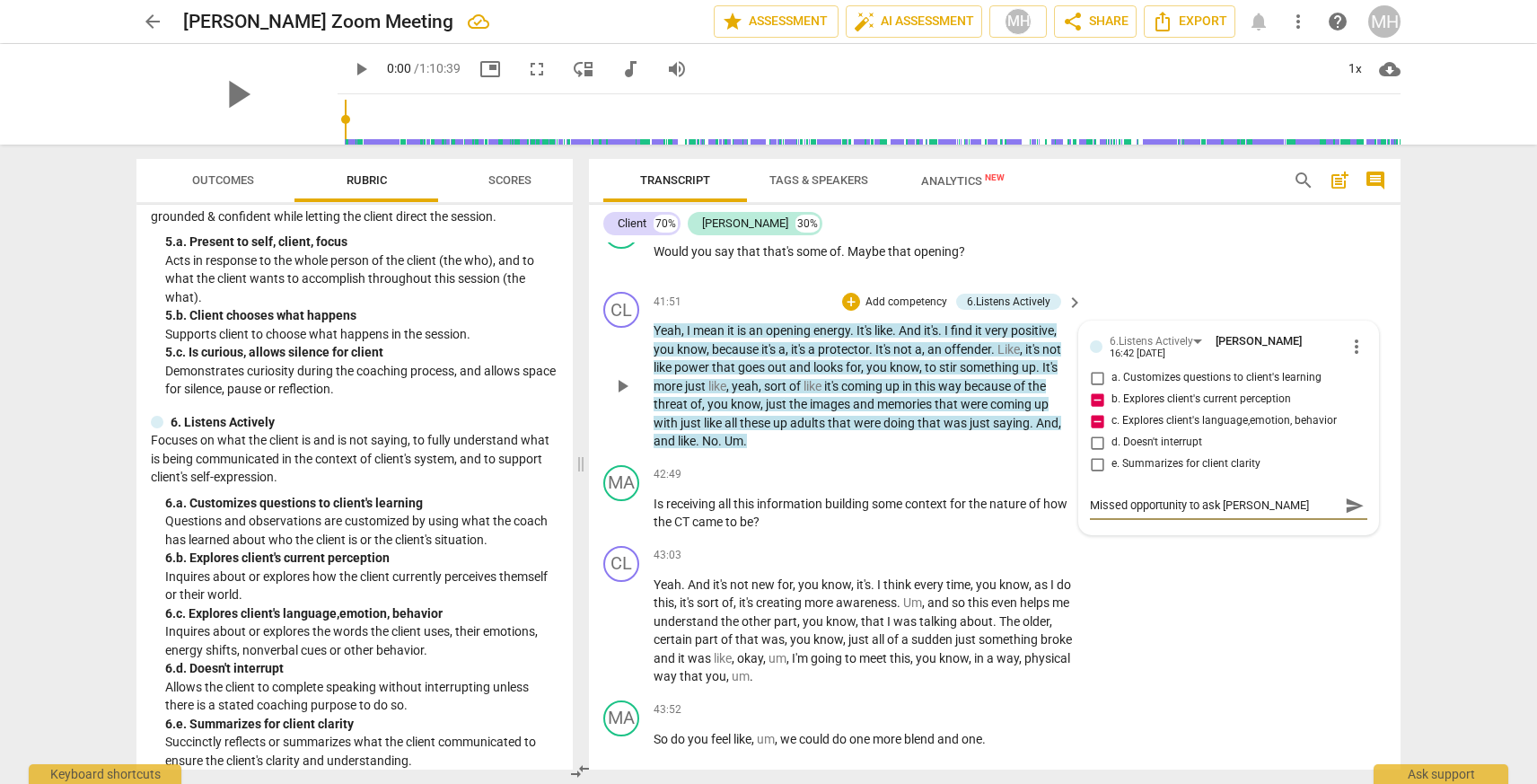
type textarea "Missed opportunity to ask abou"
type textarea "Missed opportunity to ask about"
type textarea "Missed opportunity to ask about t"
type textarea "Missed opportunity to ask about th"
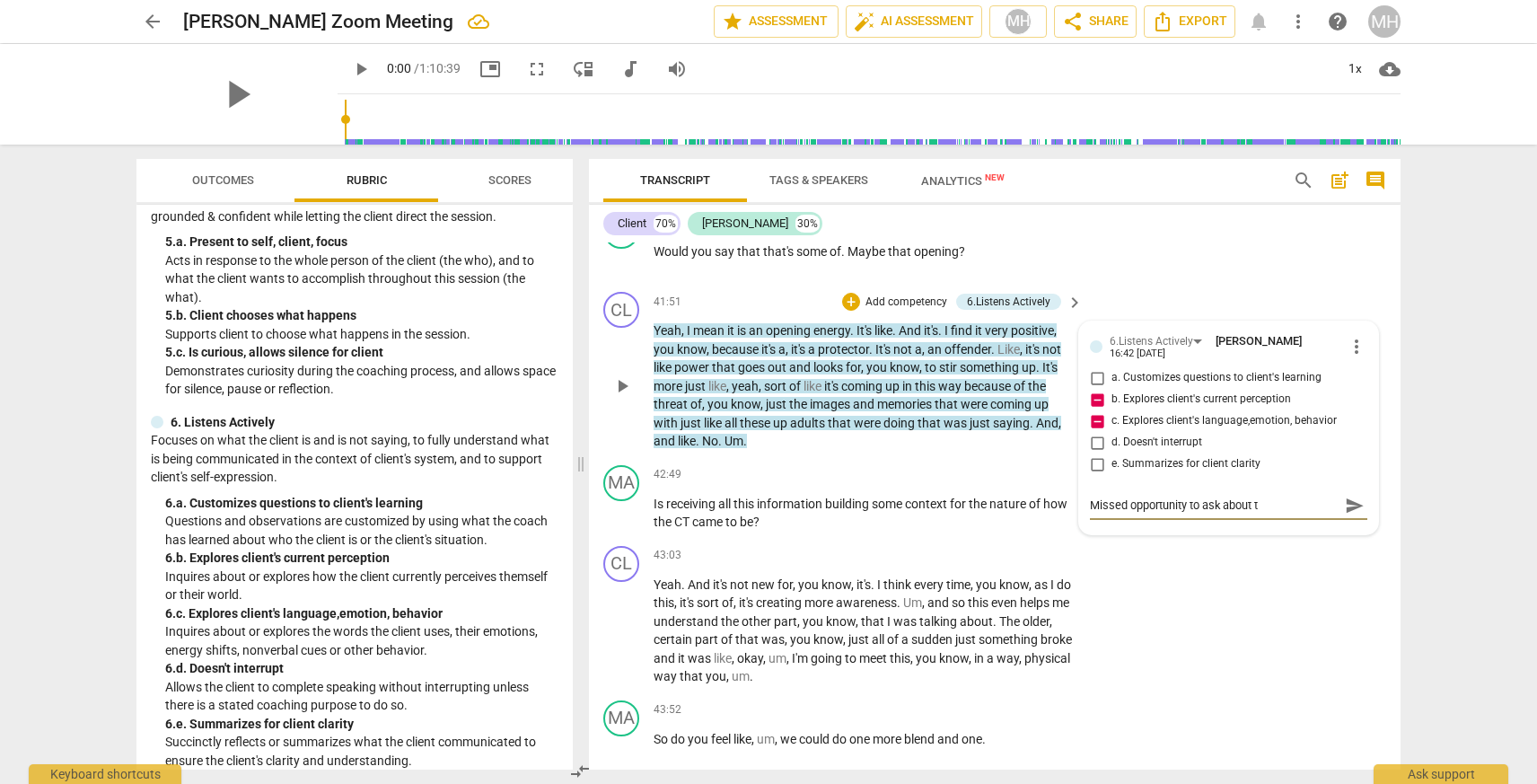
type textarea "Missed opportunity to ask about th"
type textarea "Missed opportunity to ask about the"
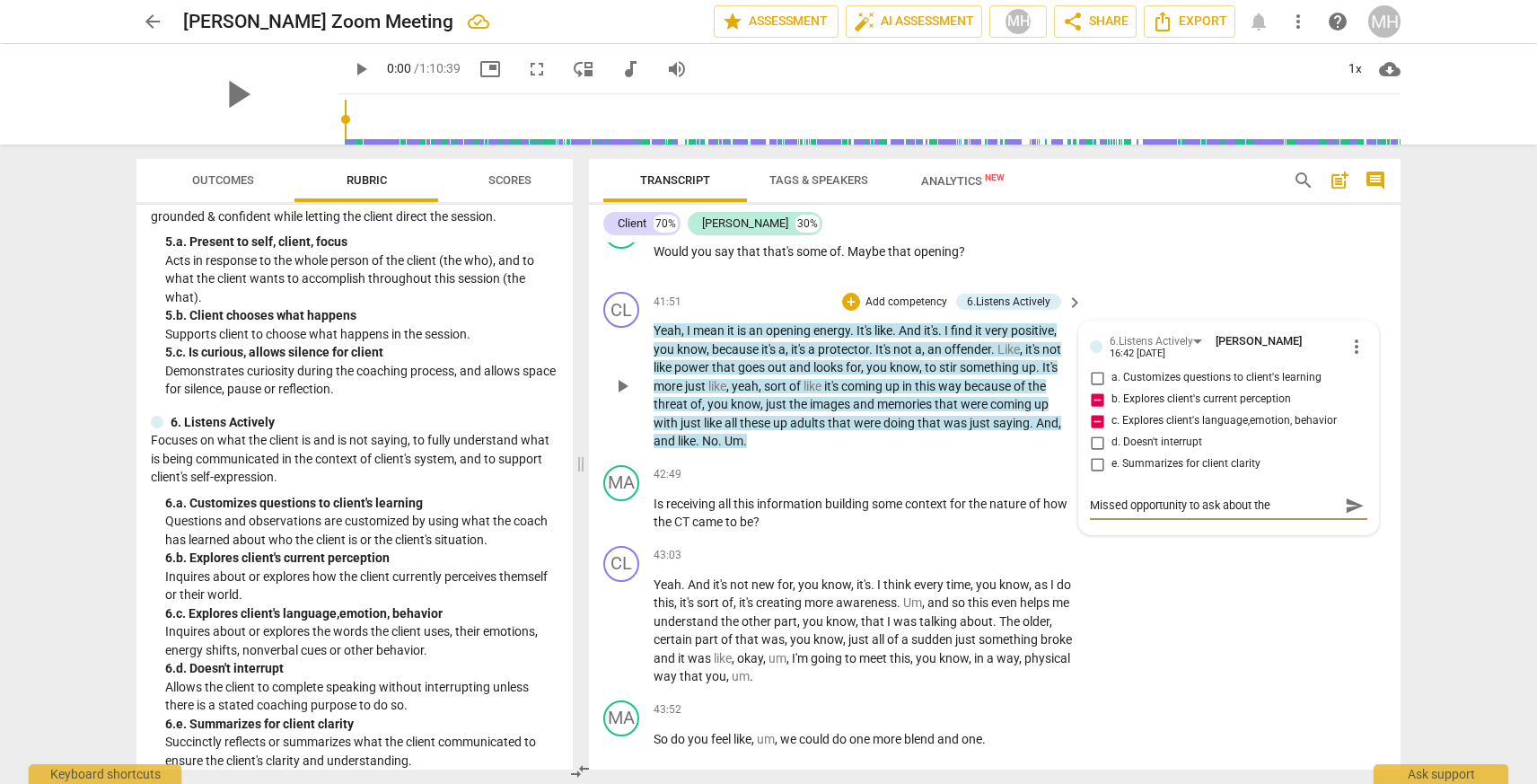
type textarea "Missed opportunity to ask about the ""
type textarea "Missed opportunity to ask about the "N"
type textarea "Missed opportunity to ask about the "No"
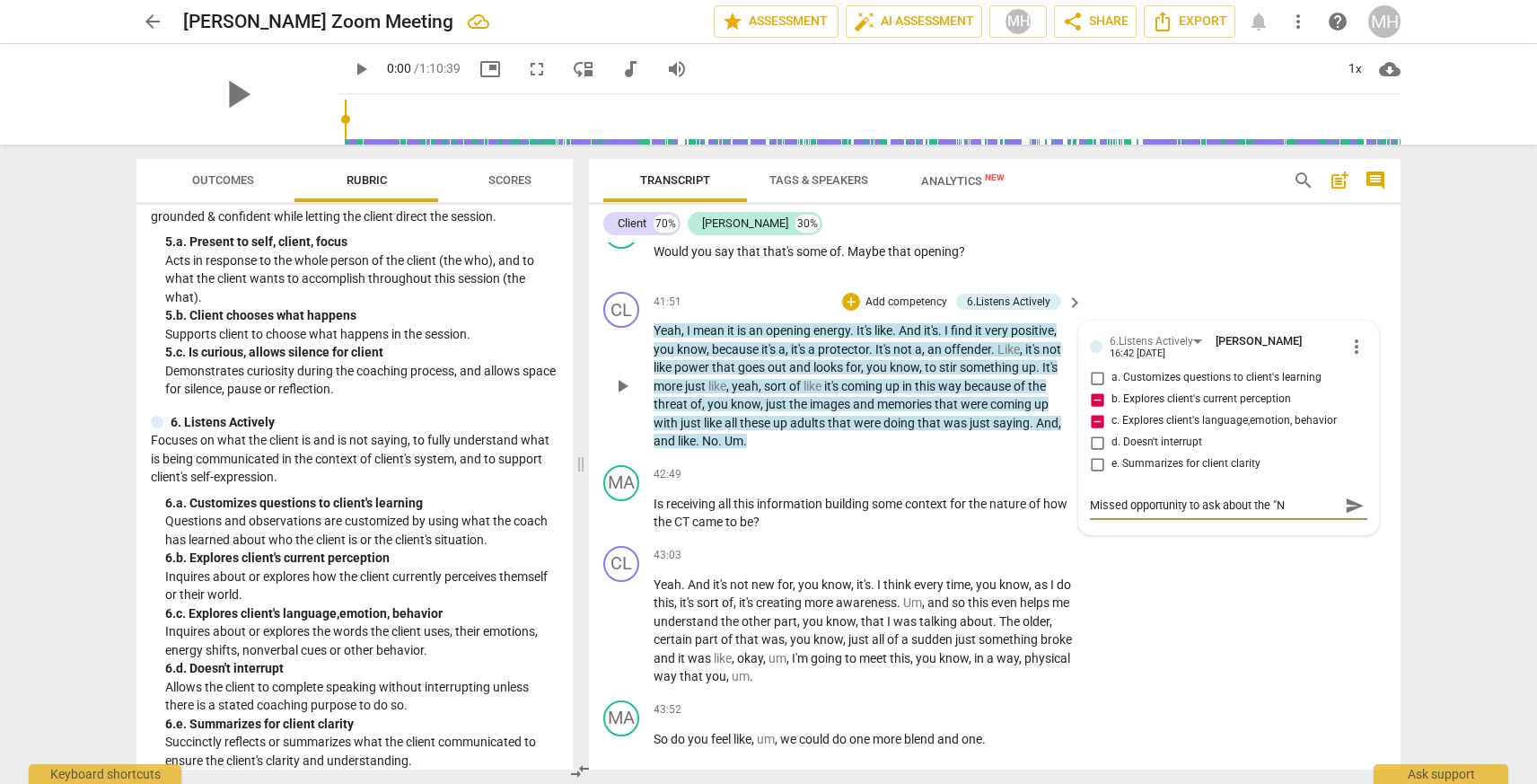
type textarea "Missed opportunity to ask about the "No"
type textarea "Missed opportunity to ask about the "No""
type textarea "Missed opportunity to ask about the "No"
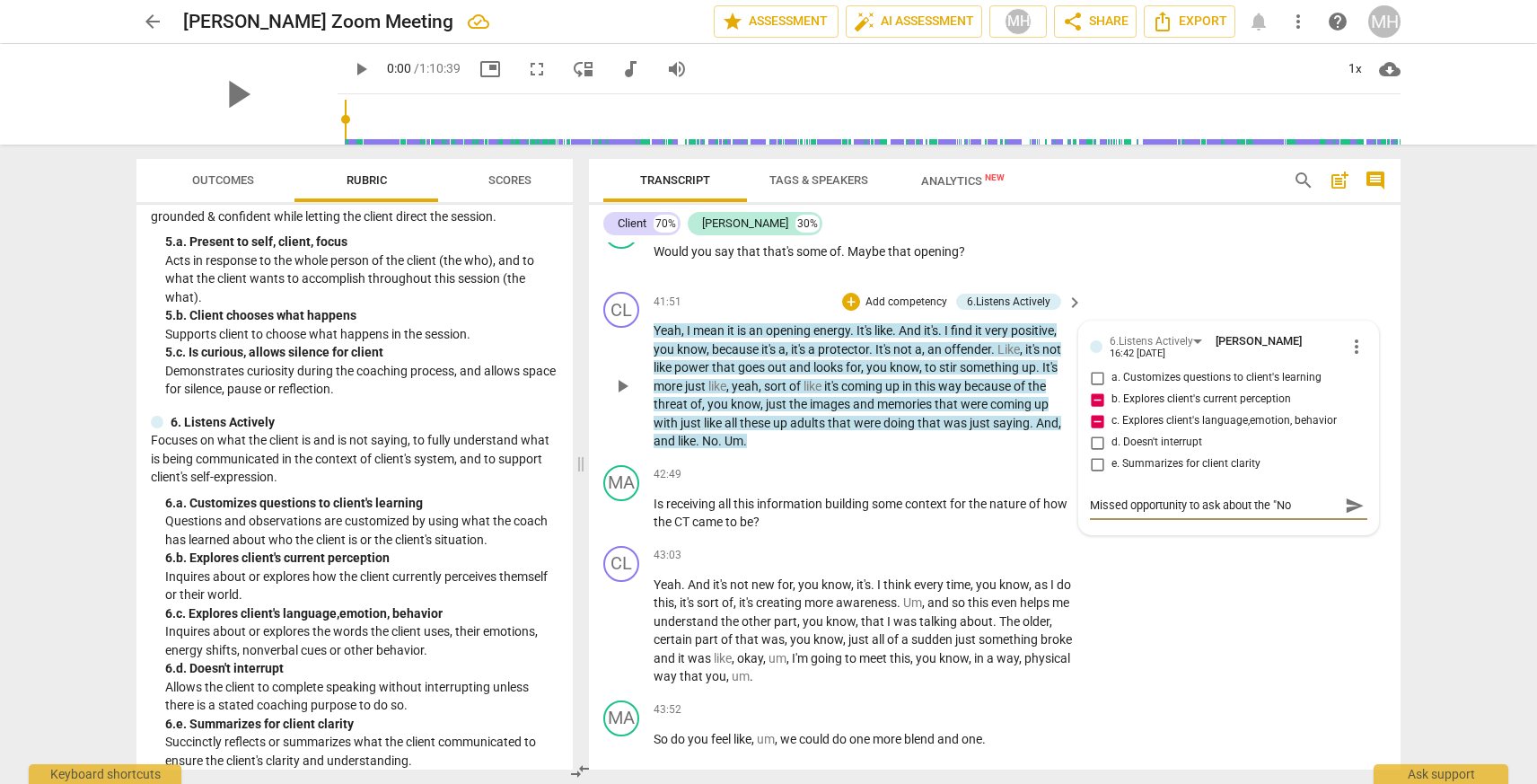
type textarea "Missed opportunity to ask about the "N"
type textarea "Missed opportunity to ask about the ""
type textarea "Missed opportunity to ask about the"
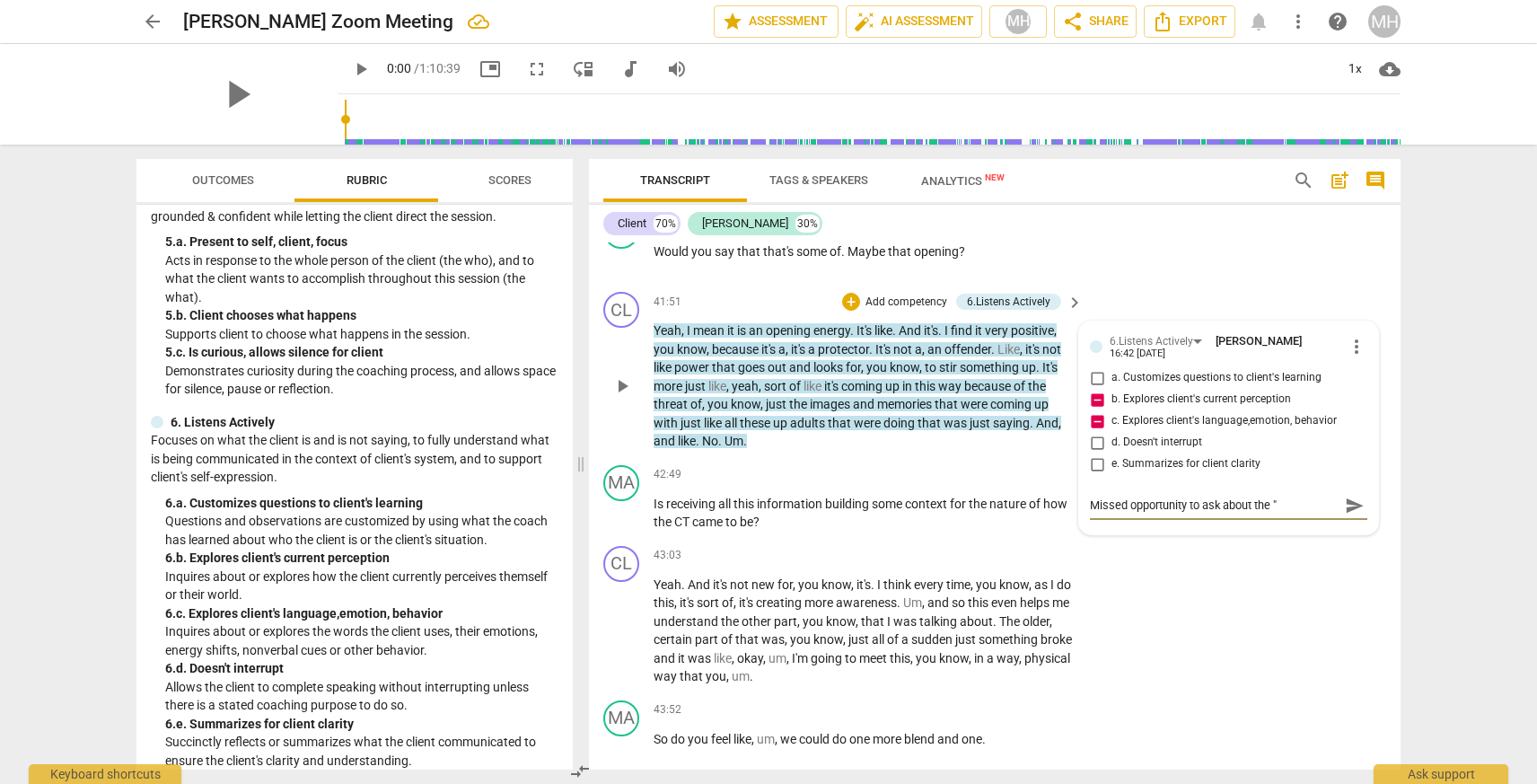
type textarea "Missed opportunity to ask about the"
type textarea "Missed opportunity to ask about th"
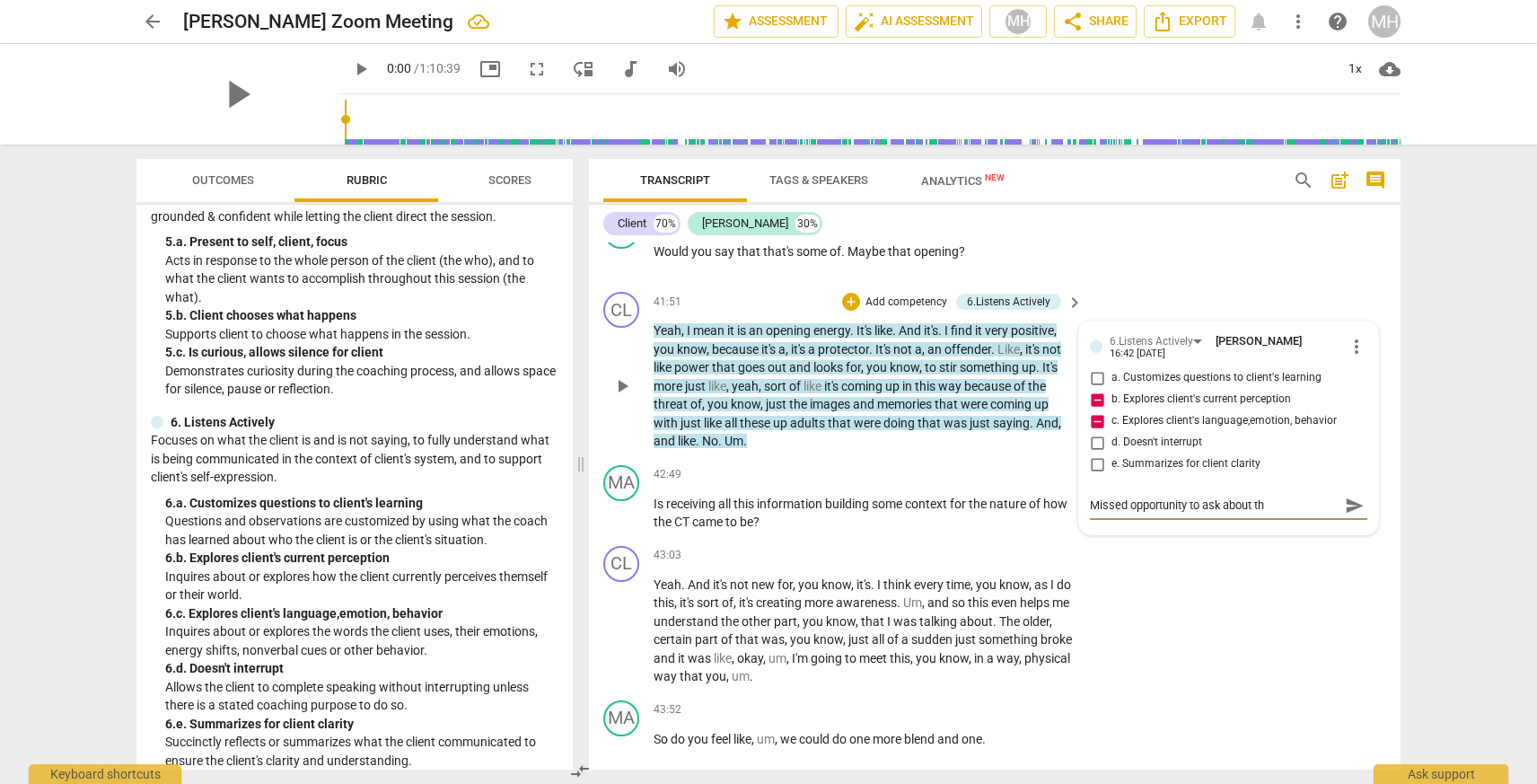
type textarea "Missed opportunity to ask about t"
type textarea "Missed opportunity to ask about"
type textarea "Missed opportunity to ask about h"
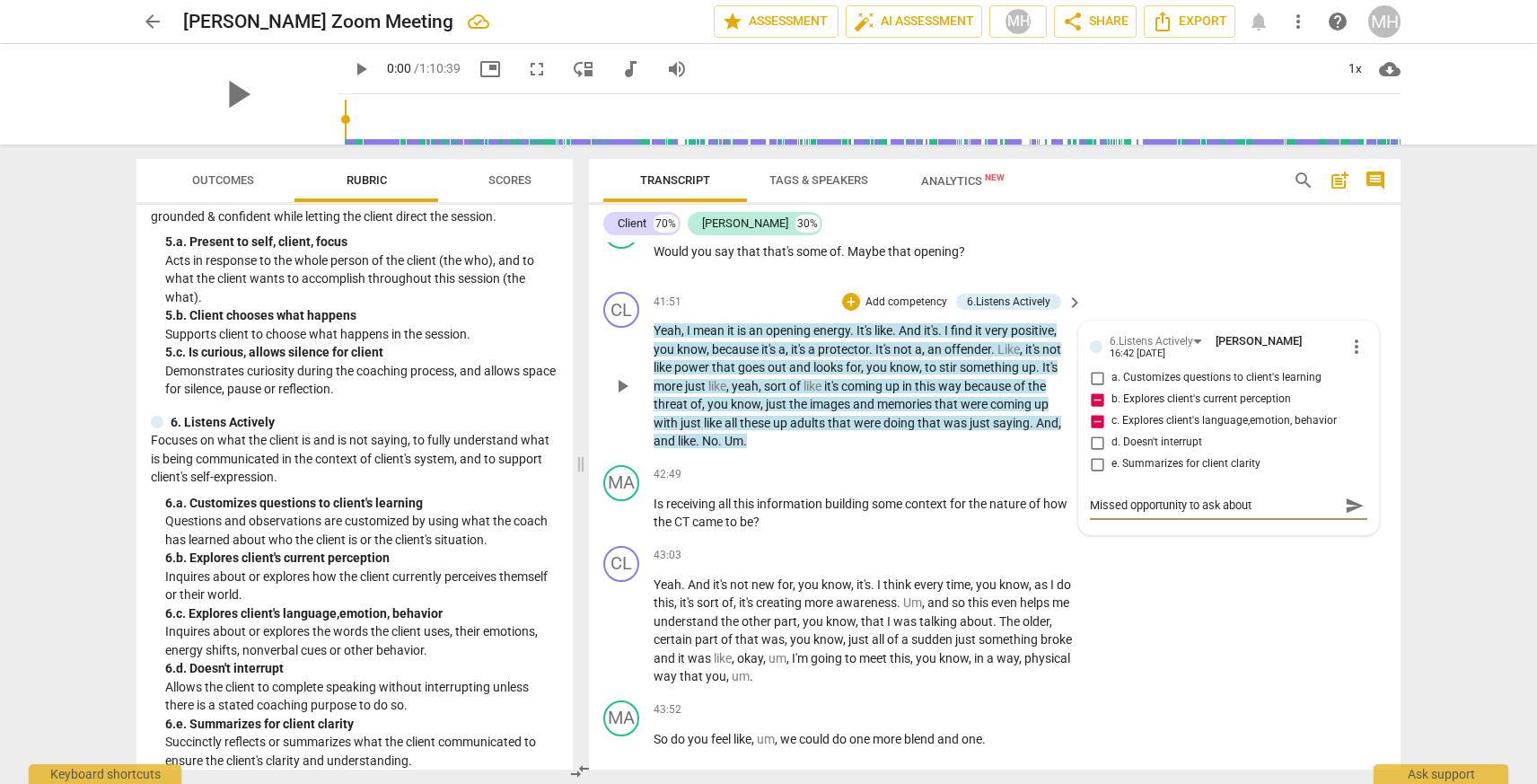
type textarea "Missed opportunity to ask about h"
type textarea "Missed opportunity to ask about hi"
type textarea "Missed opportunity to ask about his"
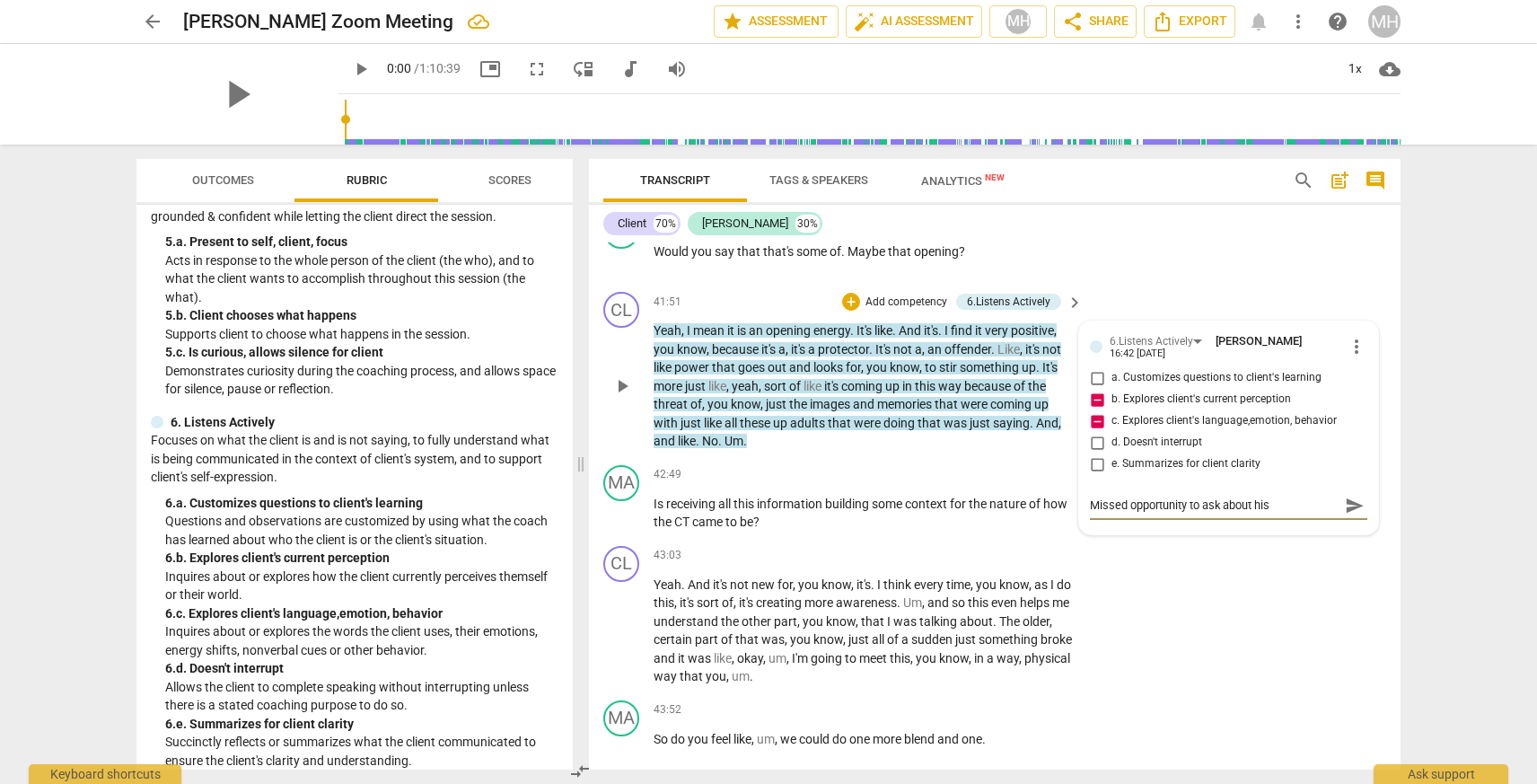
type textarea "Missed opportunity to ask about his"
click at [1126, 513] on textarea "Missed opportunity to ask about his" at bounding box center [1214, 504] width 248 height 17
type textarea "Missed opportunity to ask about his"
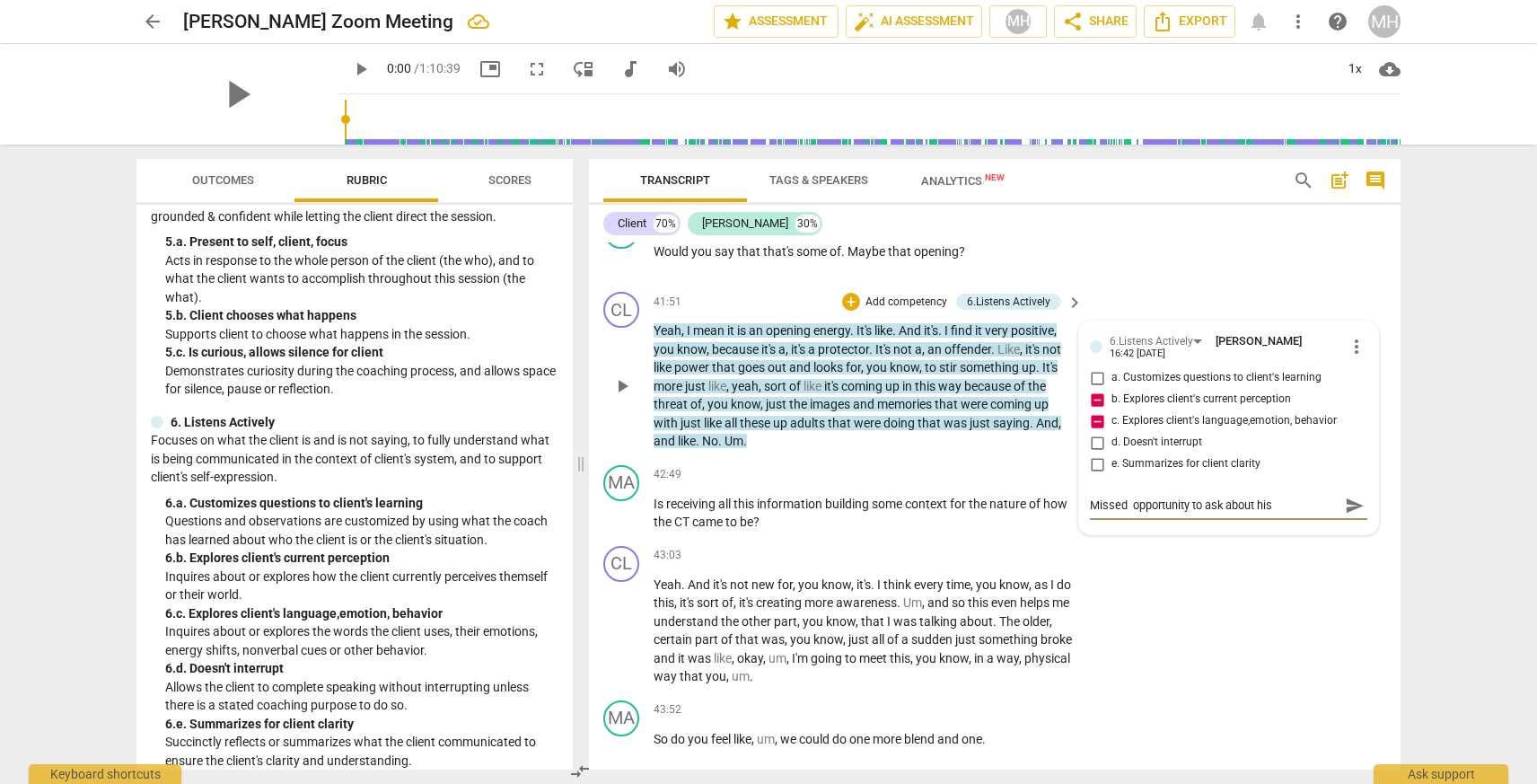
type textarea "Missed topportunity to ask about his"
type textarea "Missed thopportunity to ask about his"
type textarea "Missed theopportunity to ask about his"
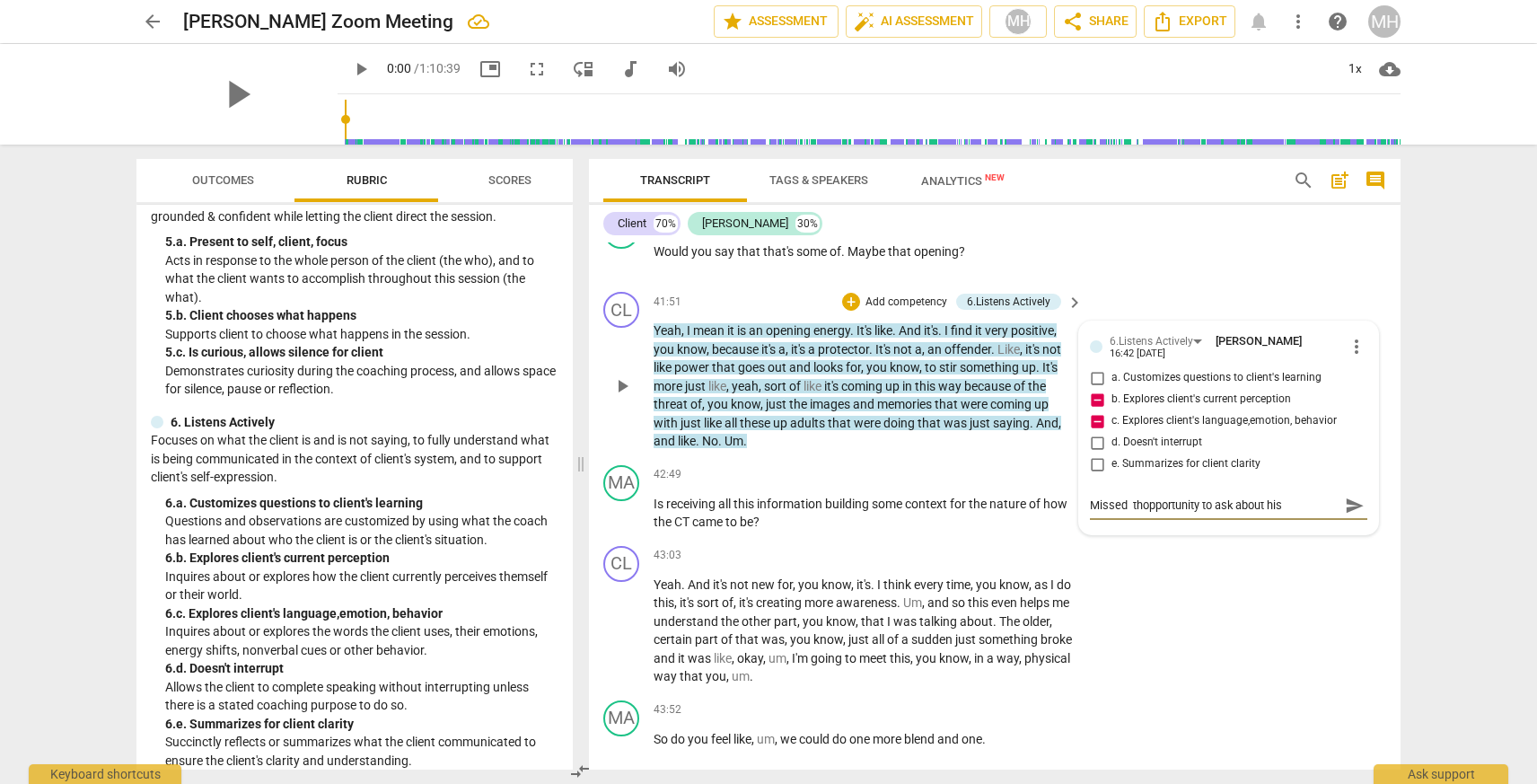
type textarea "Missed theopportunity to ask about his"
type textarea "Missed thopportunity to ask about his"
type textarea "Missed topportunity to ask about his"
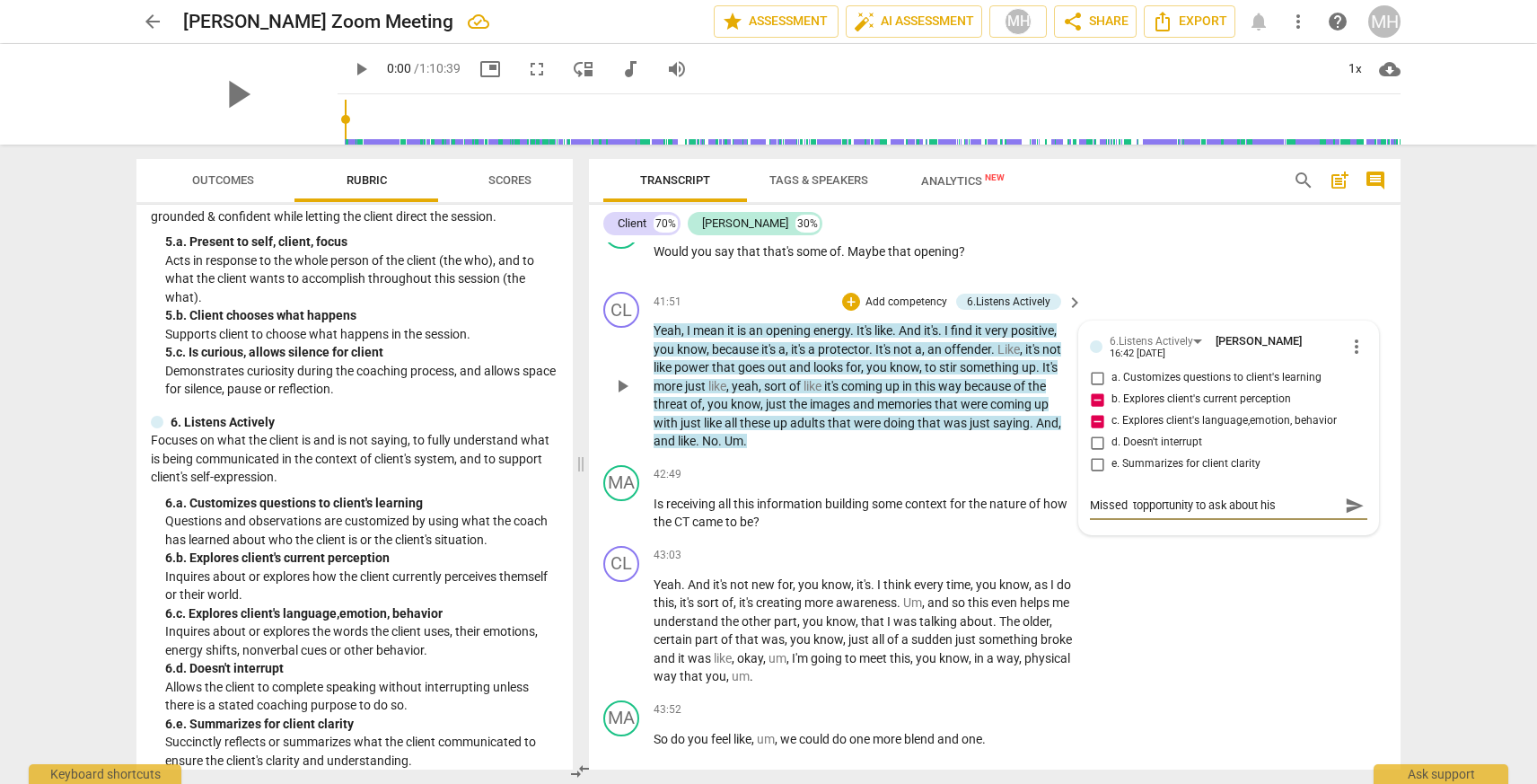
type textarea "Missed opportunity to ask about his"
type textarea "Missed topportunity to ask about his"
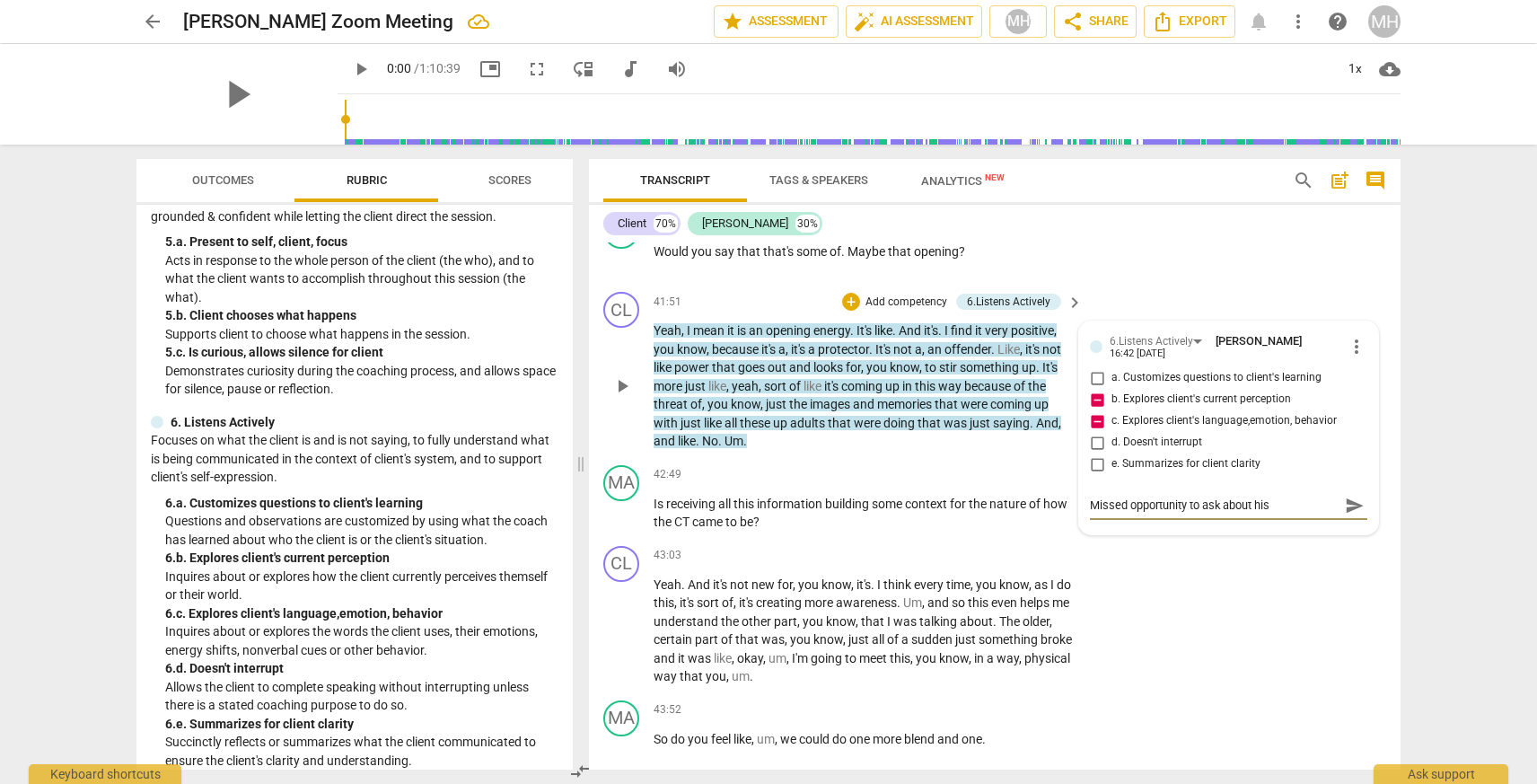
type textarea "Missed topportunity to ask about his"
type textarea "Missed thopportunity to ask about his"
type textarea "Missed theopportunity to ask about his"
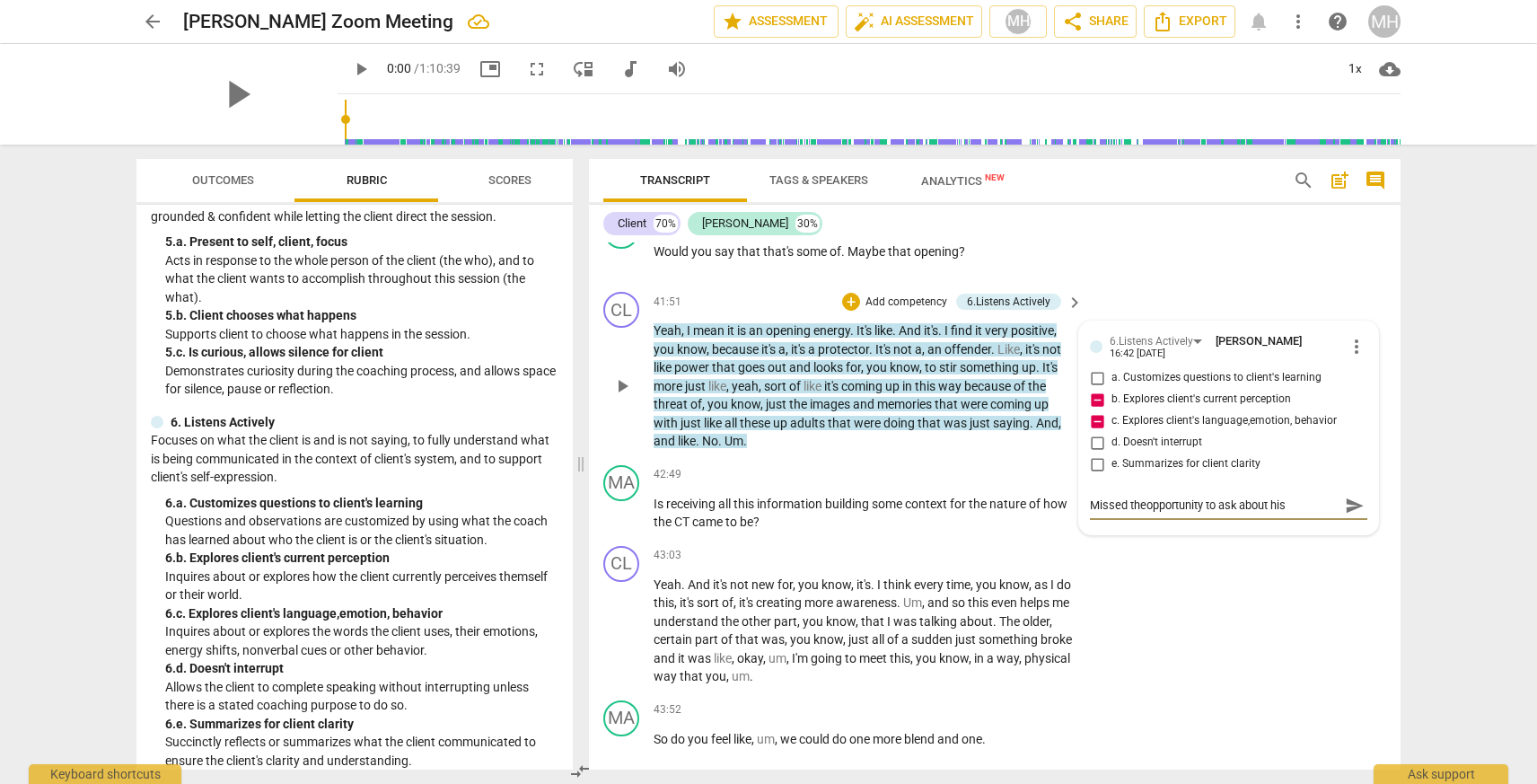
type textarea "Missed the opportunity to ask about his"
click at [1296, 513] on textarea "Missed the opportunity to ask about his" at bounding box center [1214, 504] width 248 height 17
type textarea "Missed the opportunity to ask about his t"
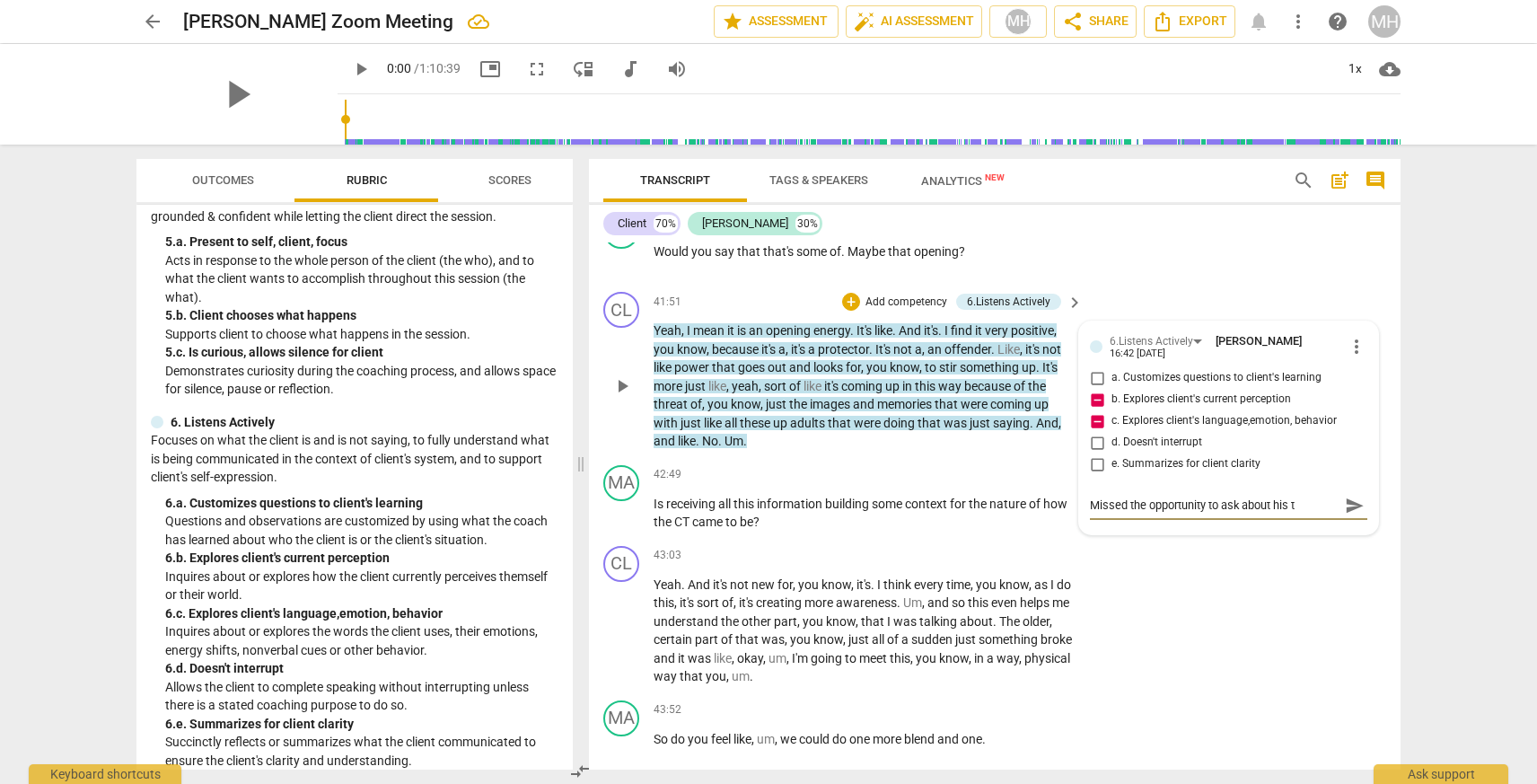
type textarea "Missed the opportunity to ask about his th"
type textarea "Missed the opportunity to ask about his the"
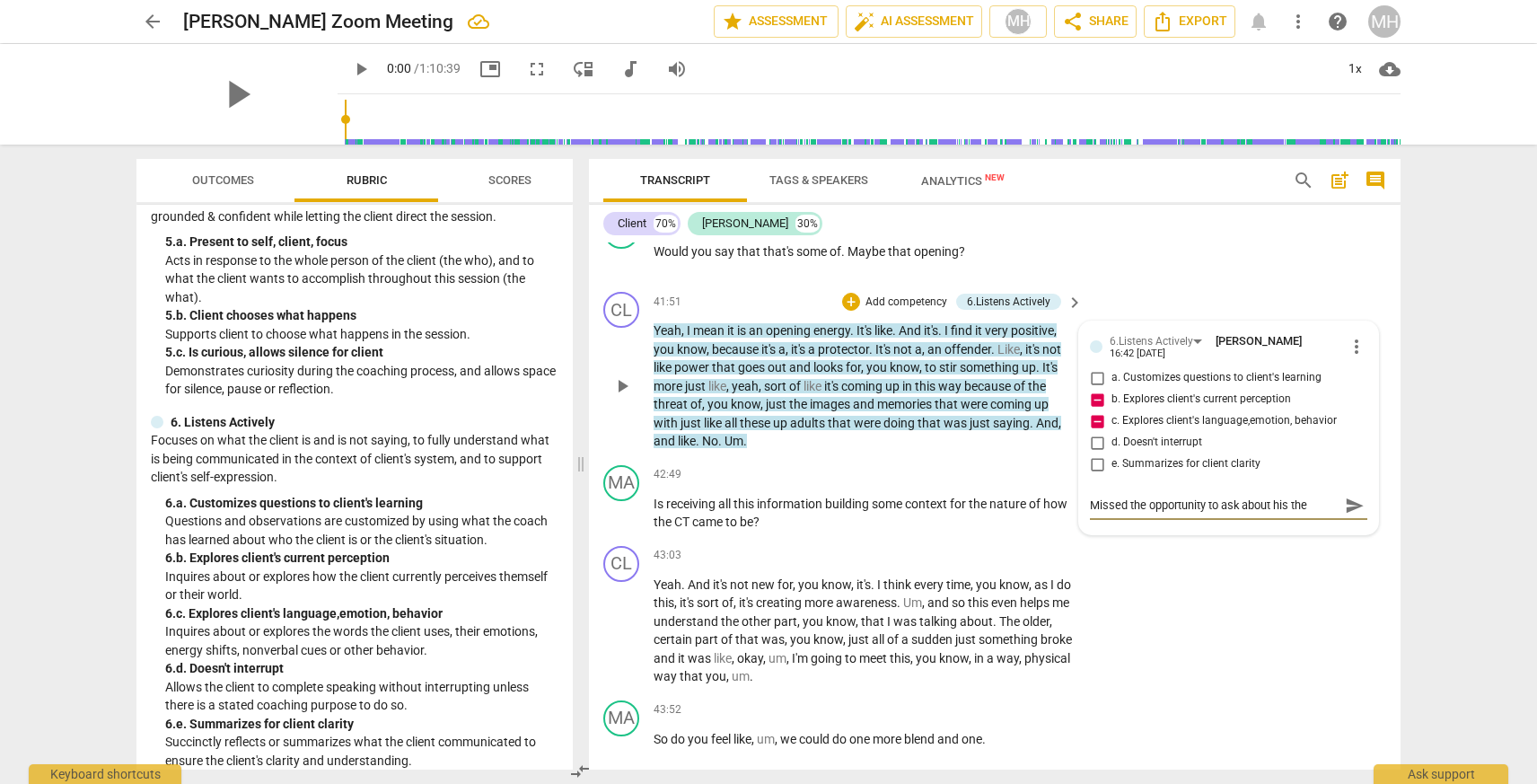
type textarea "Missed the opportunity to ask about his the"
type textarea "Missed the opportunity to ask about his the ""
type textarea "Missed the opportunity to ask about his the "N"
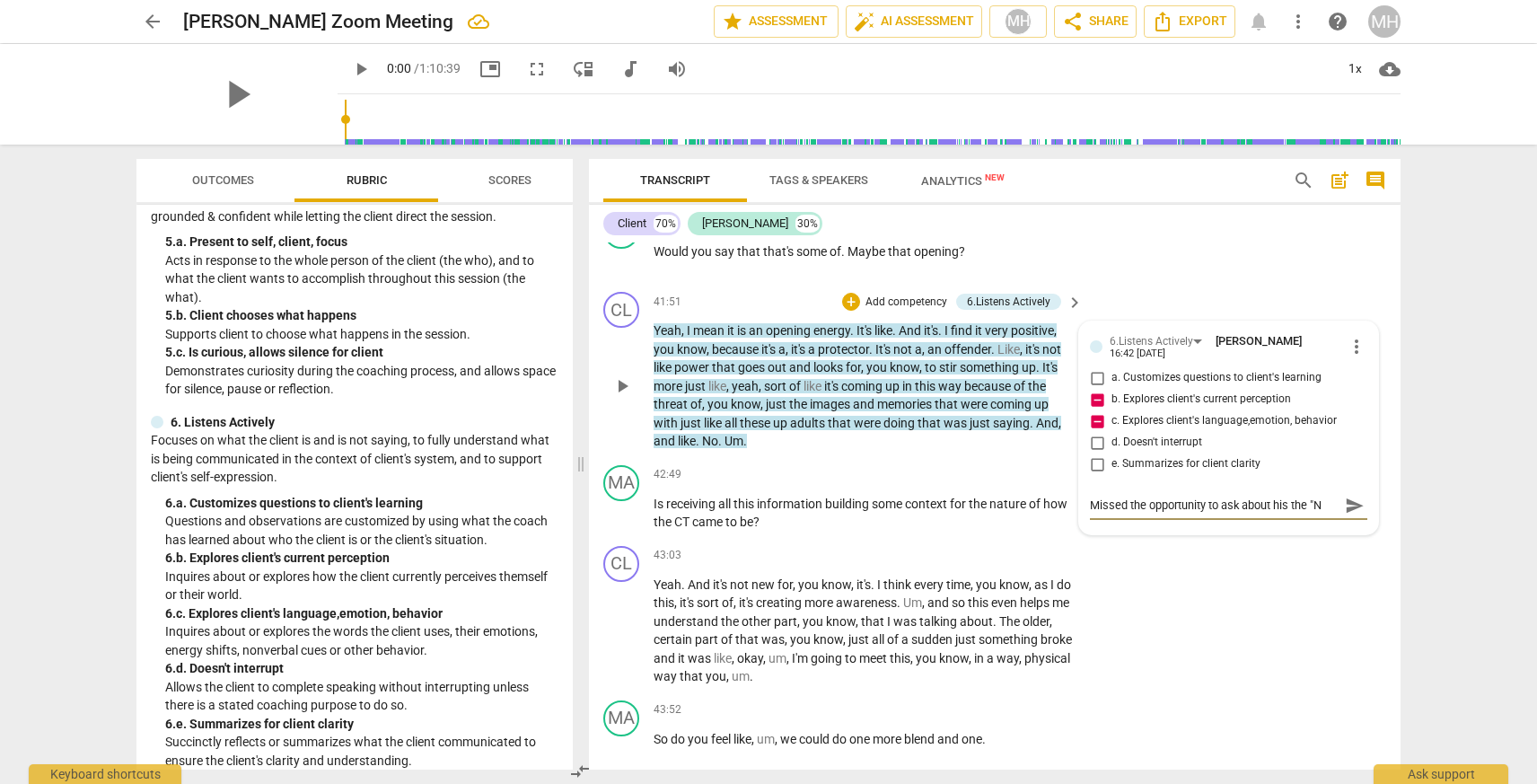
type textarea "Missed the opportunity to ask about his the "No"
type textarea "Missed the opportunity to ask about his the "No""
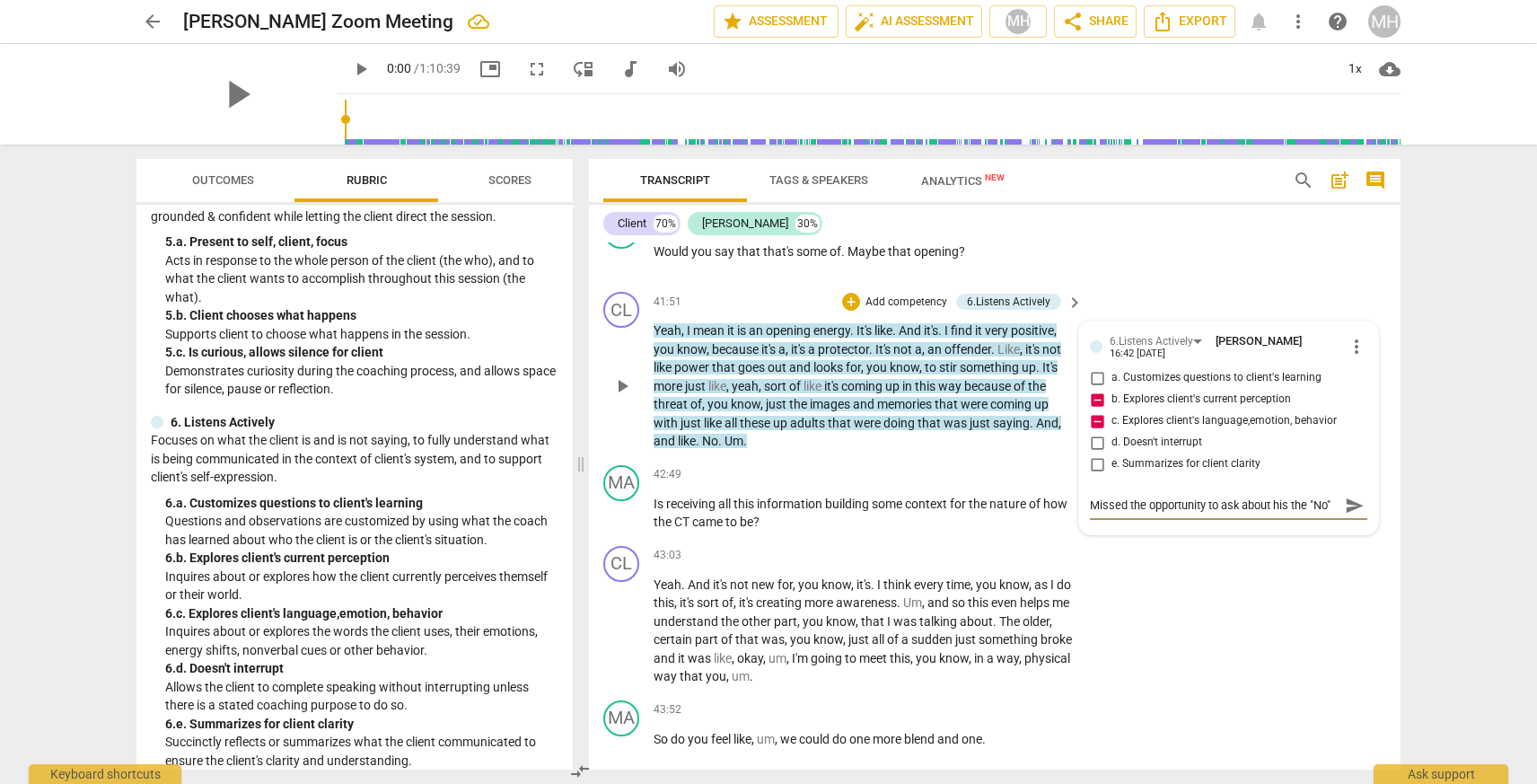
type textarea "Missed the opportunity to ask about his the "No""
type textarea "Missed the opportunity to ask about his the "No" i"
type textarea "Missed the opportunity to ask about his the "No""
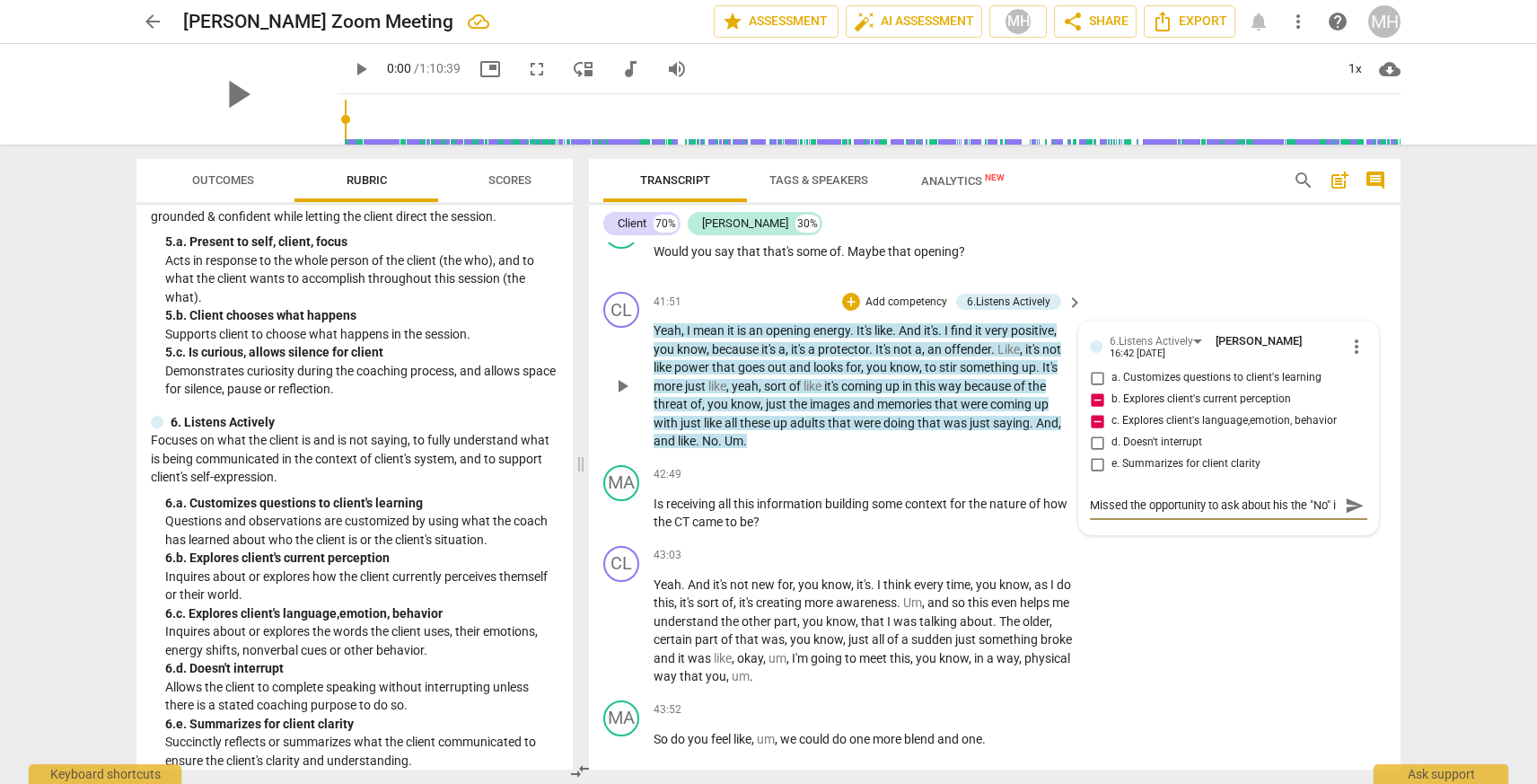
type textarea "Missed the opportunity to ask about his the "No""
type textarea "Missed the opportunity to ask about his the "No"
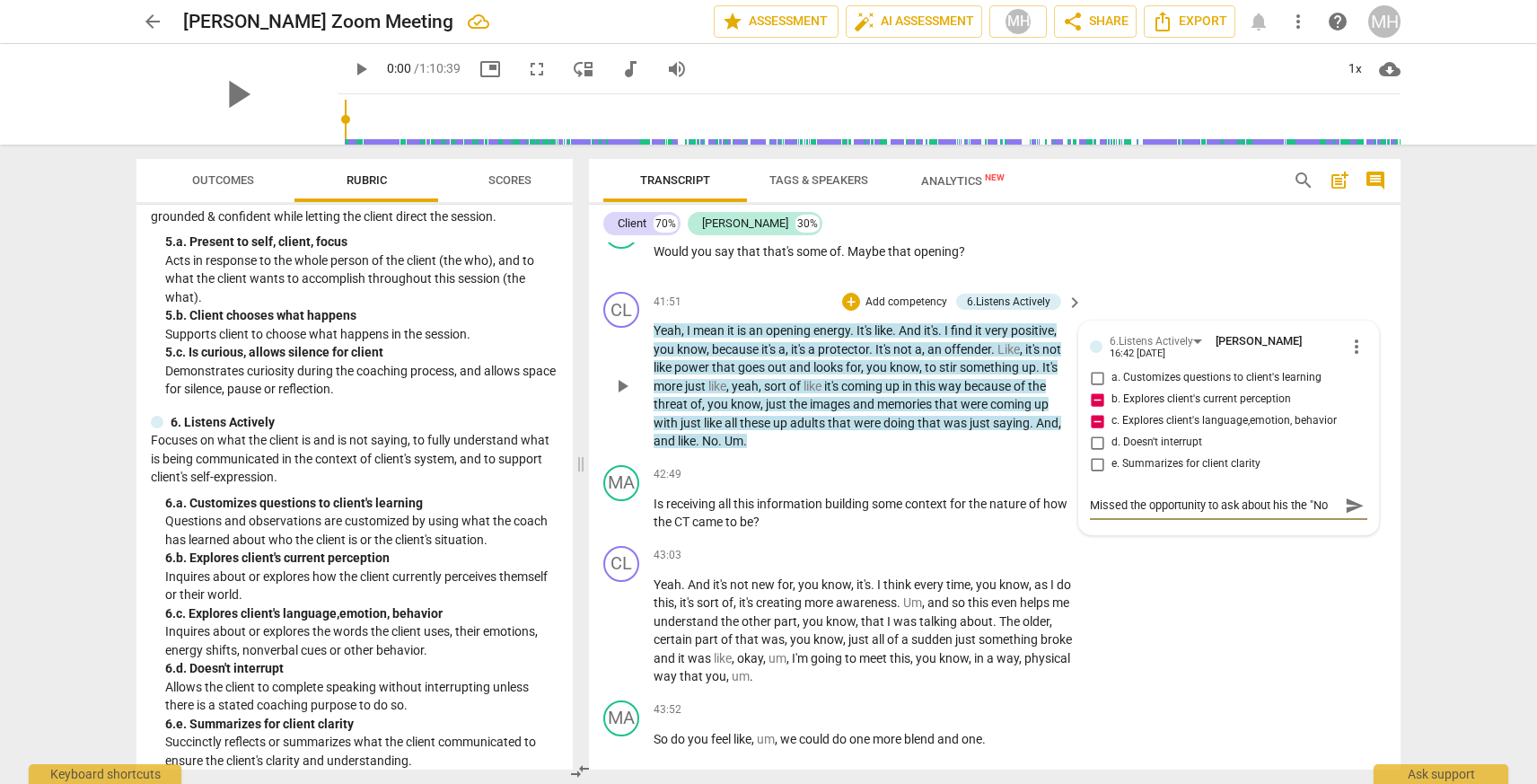
type textarea "Missed the opportunity to ask about his the "N"
type textarea "Missed the opportunity to ask about his the ""
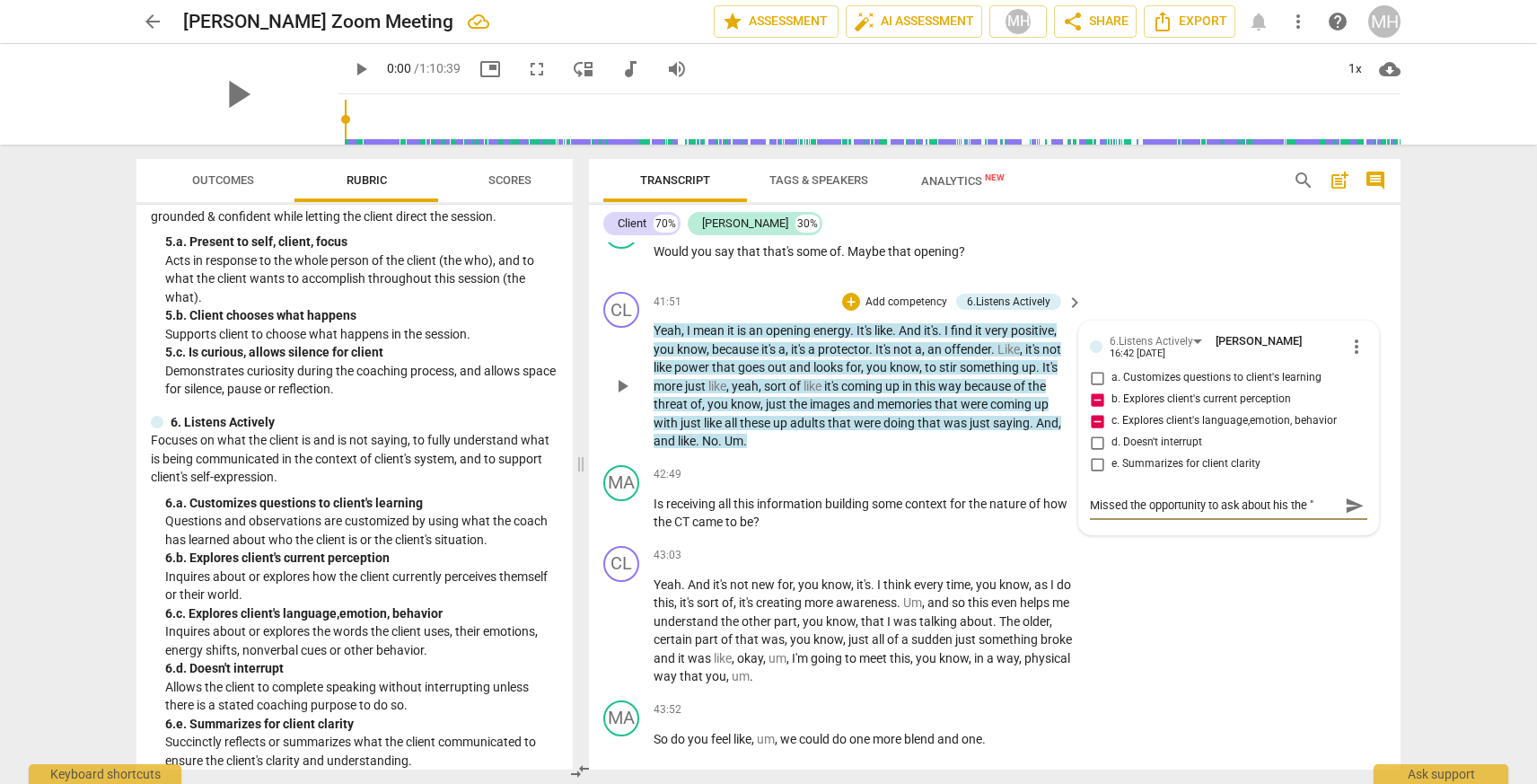
type textarea "Missed the opportunity to ask about his the"
click at [1321, 658] on div "CL play_arrow pause 43:03 + Add competency keyboard_arrow_right Yeah . And it's…" at bounding box center [995, 616] width 812 height 155
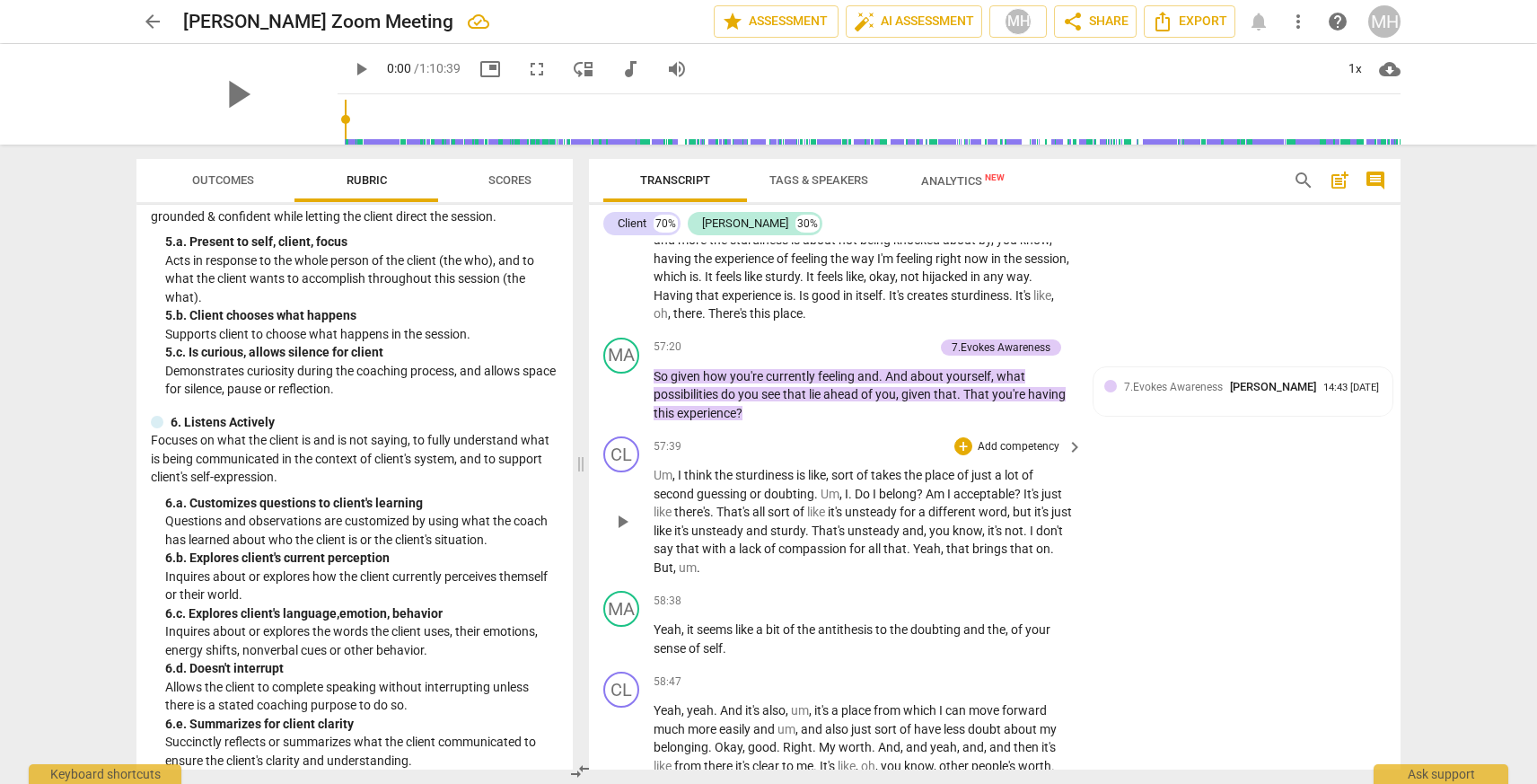
scroll to position [19129, 0]
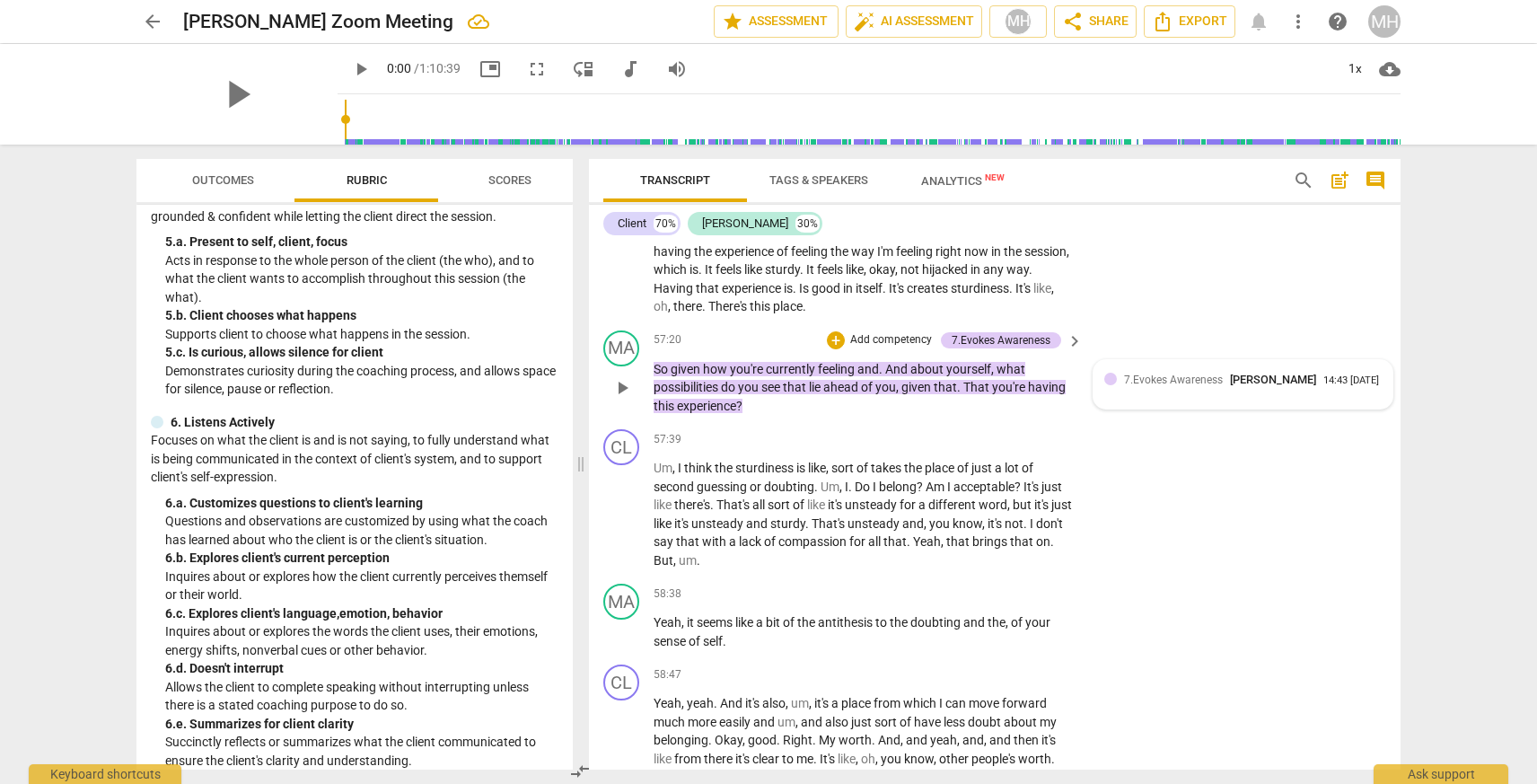
click at [1148, 409] on div "7.Evokes Awareness Marc Hayles-Dunn 14:43 08-11-2025" at bounding box center [1242, 385] width 299 height 50
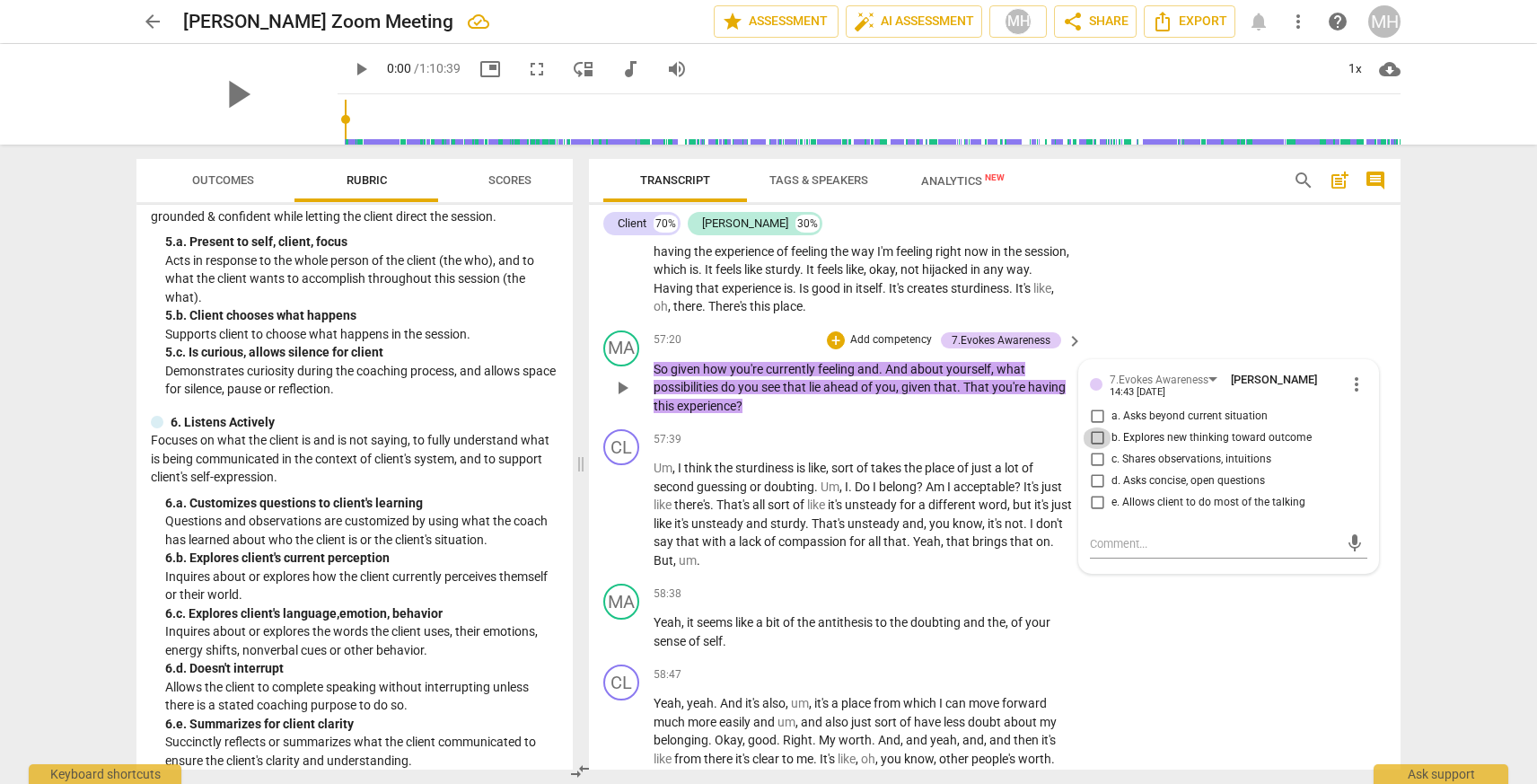
click at [1092, 449] on input "b. Explores new thinking toward outcome" at bounding box center [1096, 437] width 29 height 21
click at [1091, 427] on input "a. Asks beyond current situation" at bounding box center [1096, 416] width 29 height 21
click at [1115, 552] on textarea at bounding box center [1214, 543] width 248 height 17
click at [1172, 569] on textarea "Question directed towards evoking / exploring what is new and possibly from this" at bounding box center [1214, 551] width 248 height 34
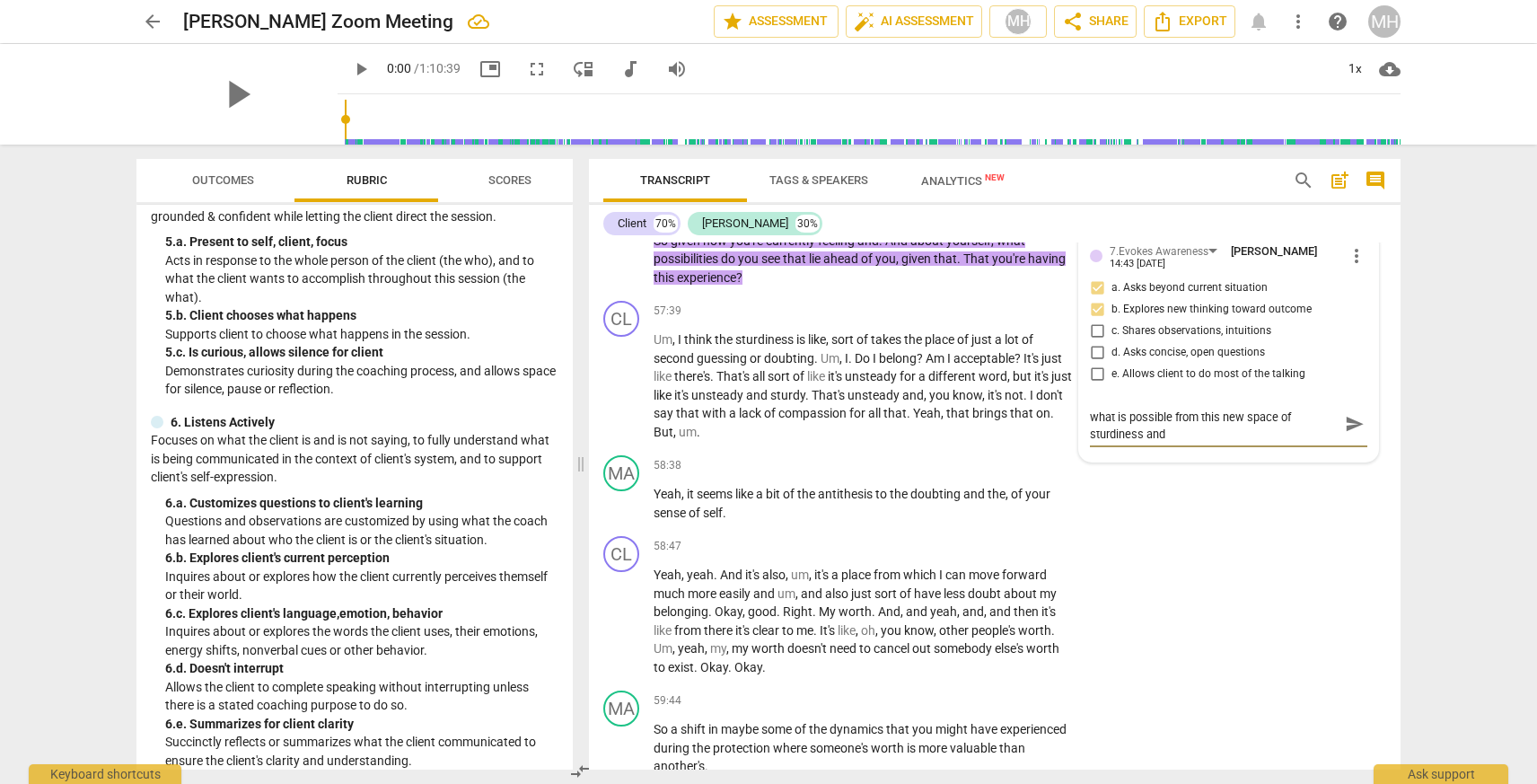
scroll to position [19259, 0]
click at [1345, 432] on span "send" at bounding box center [1354, 421] width 19 height 19
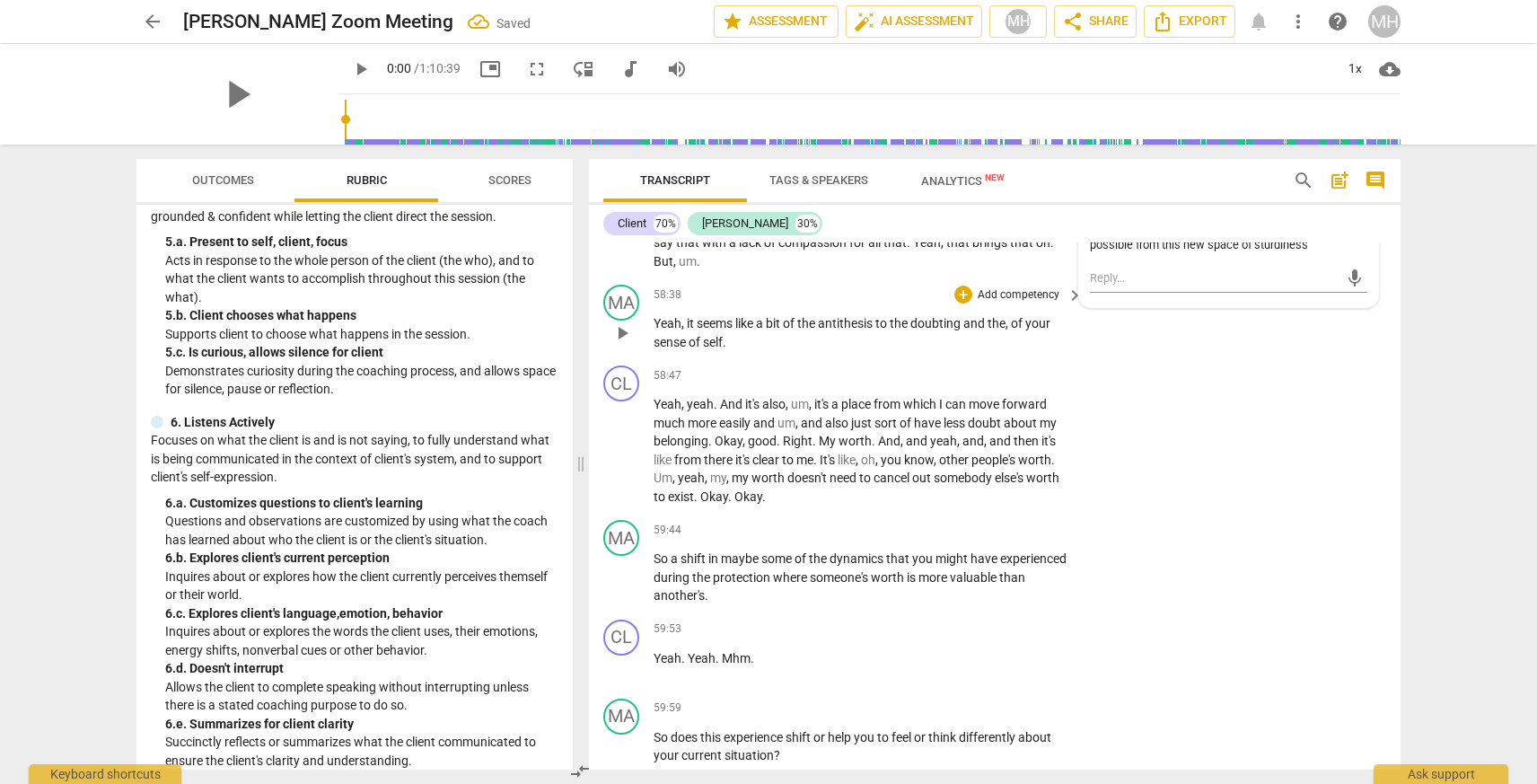
scroll to position [19440, 0]
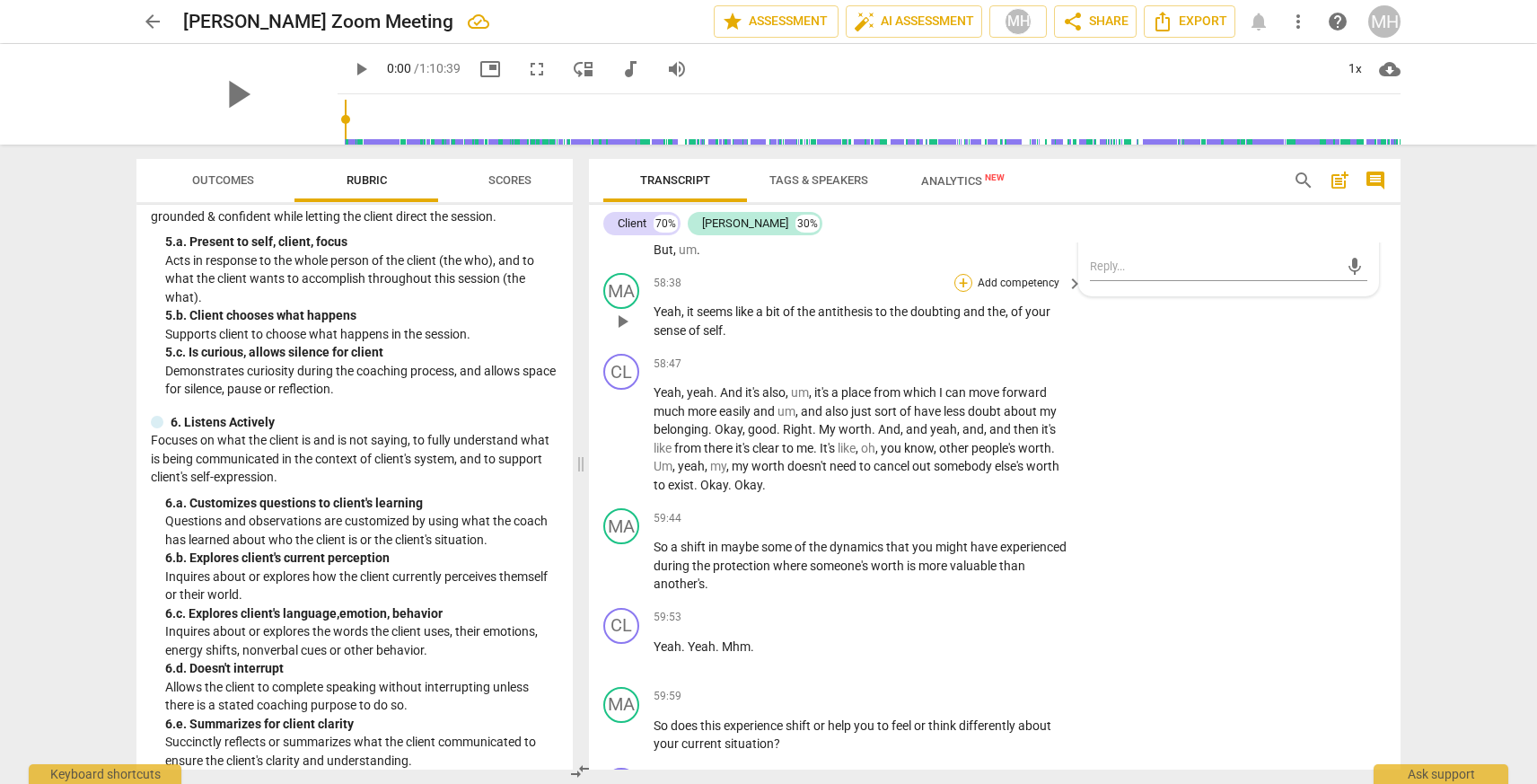
click at [957, 292] on div "+" at bounding box center [964, 283] width 18 height 18
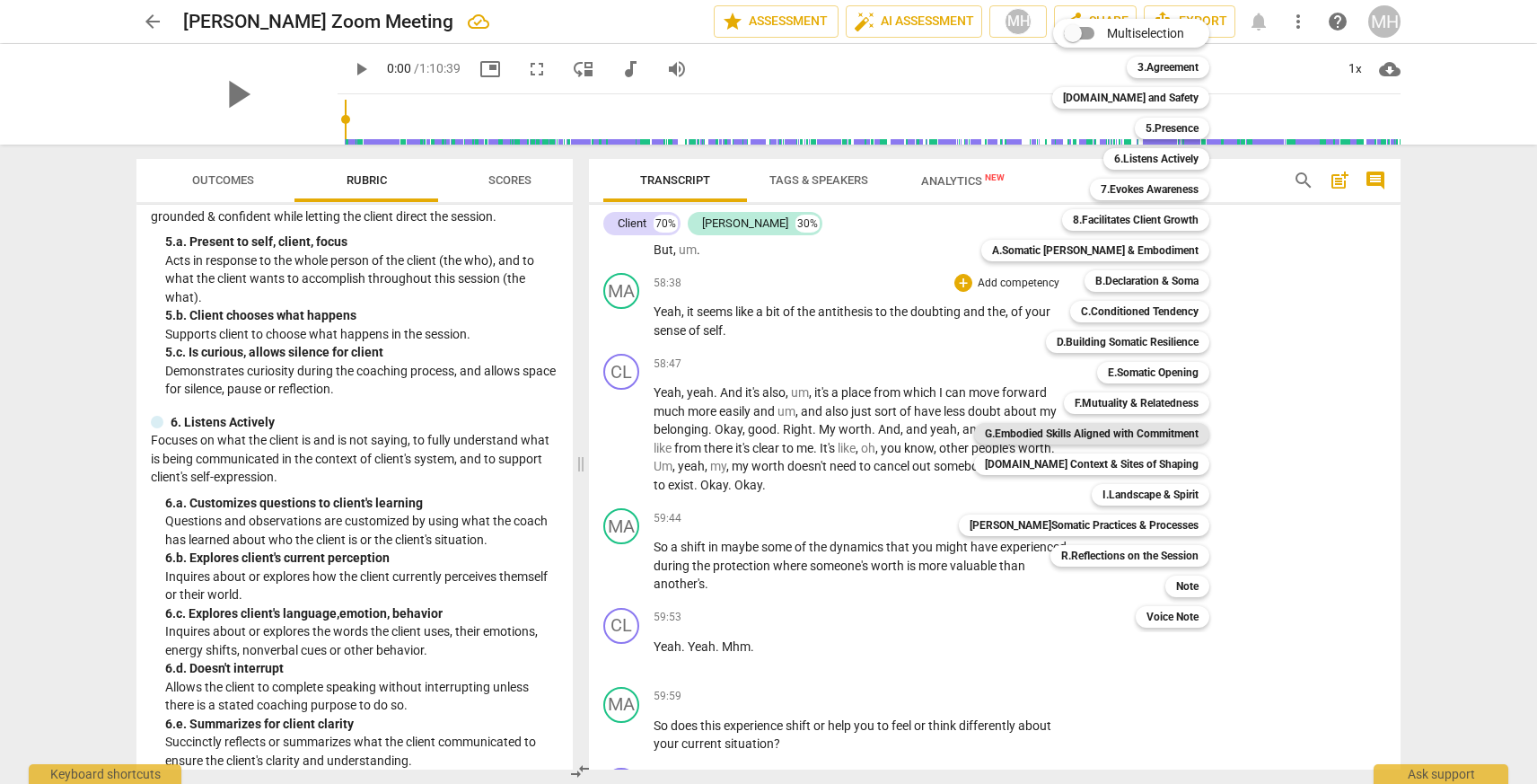
click at [1107, 432] on b "G.Embodied Skills Aligned with Commitment" at bounding box center [1092, 432] width 214 height 21
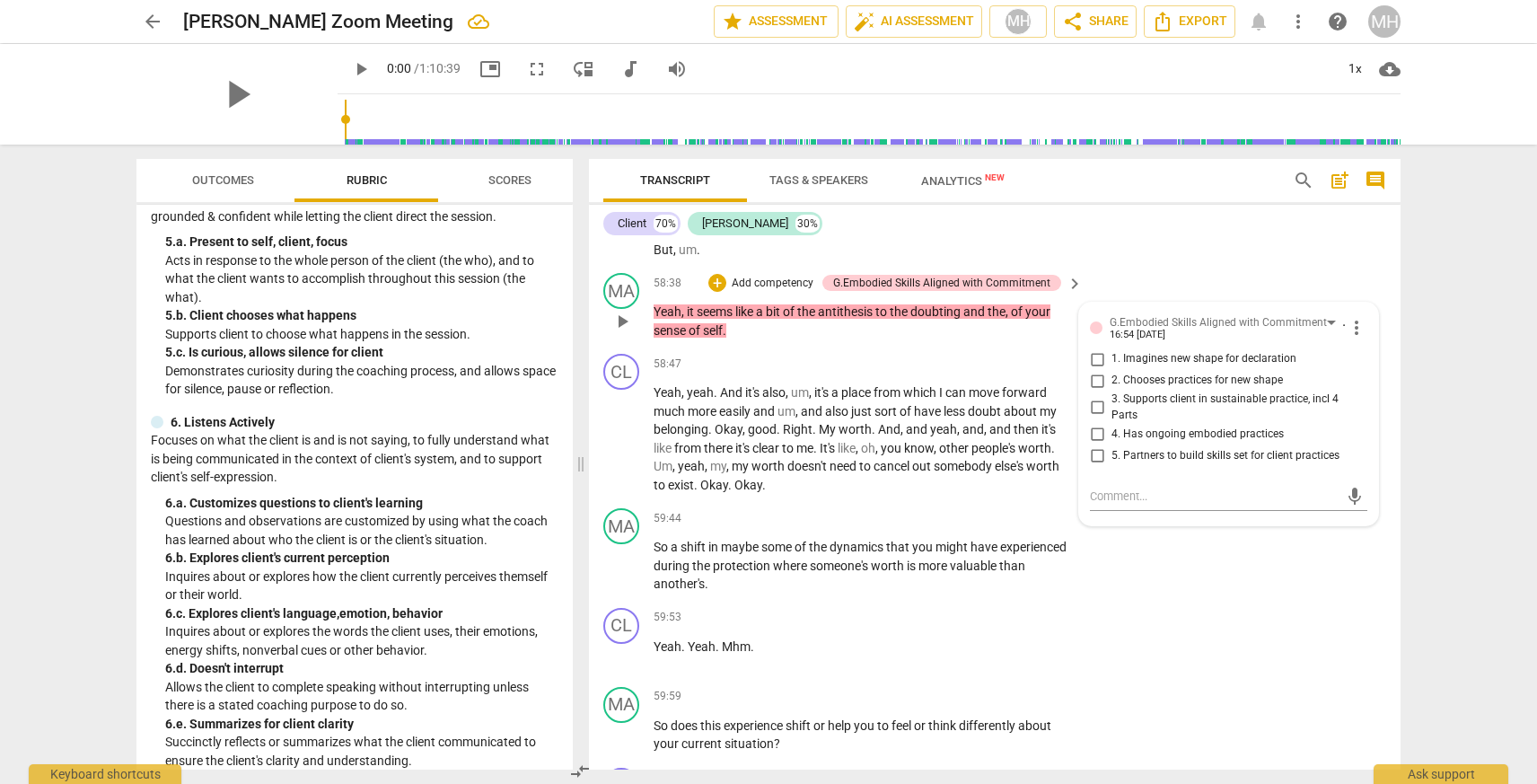
click at [1251, 305] on div "MA play_arrow pause 58:38 + Add competency G.Embodied Skills Aligned with Commi…" at bounding box center [995, 306] width 812 height 81
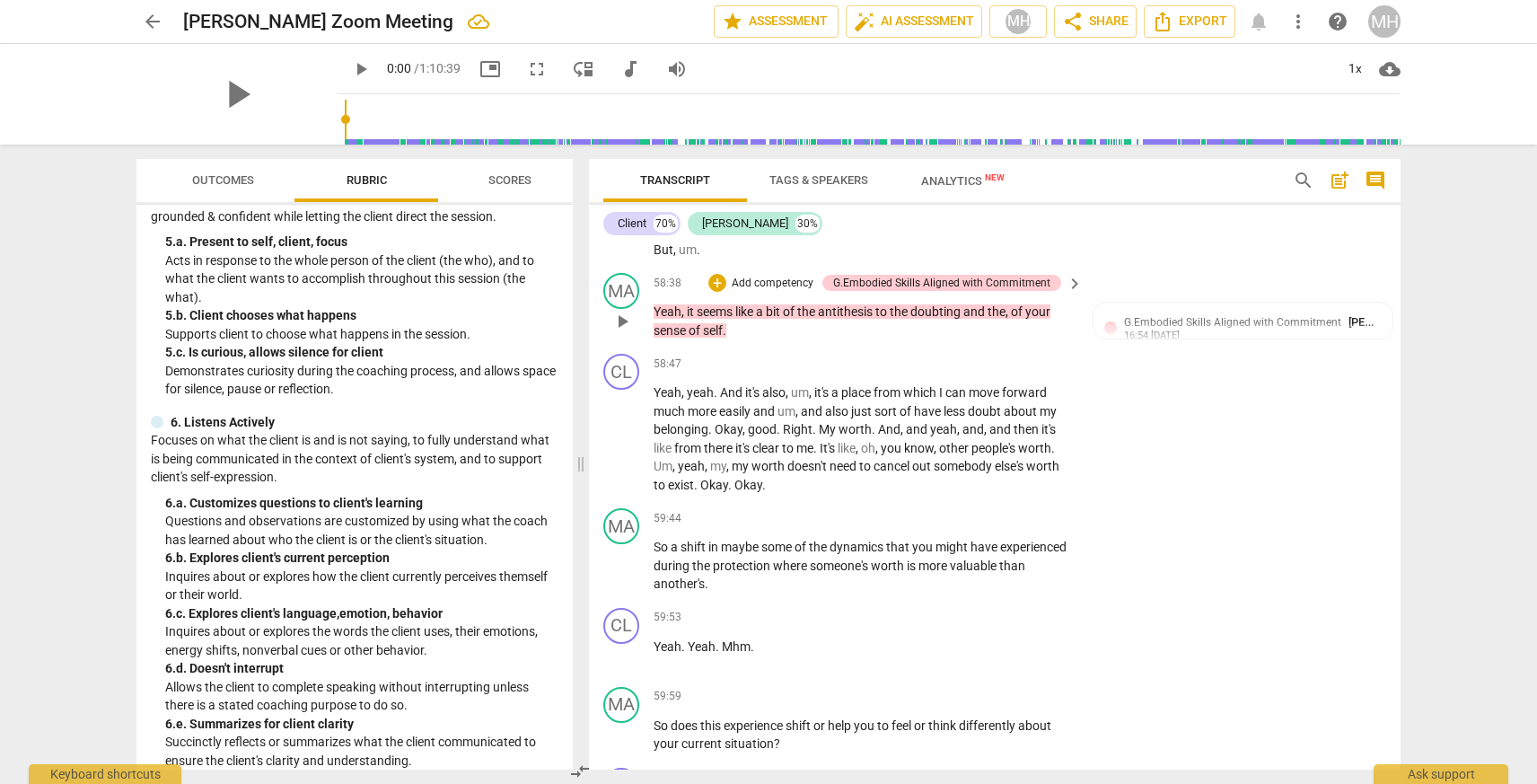
click at [1066, 294] on span "keyboard_arrow_right" at bounding box center [1074, 283] width 21 height 21
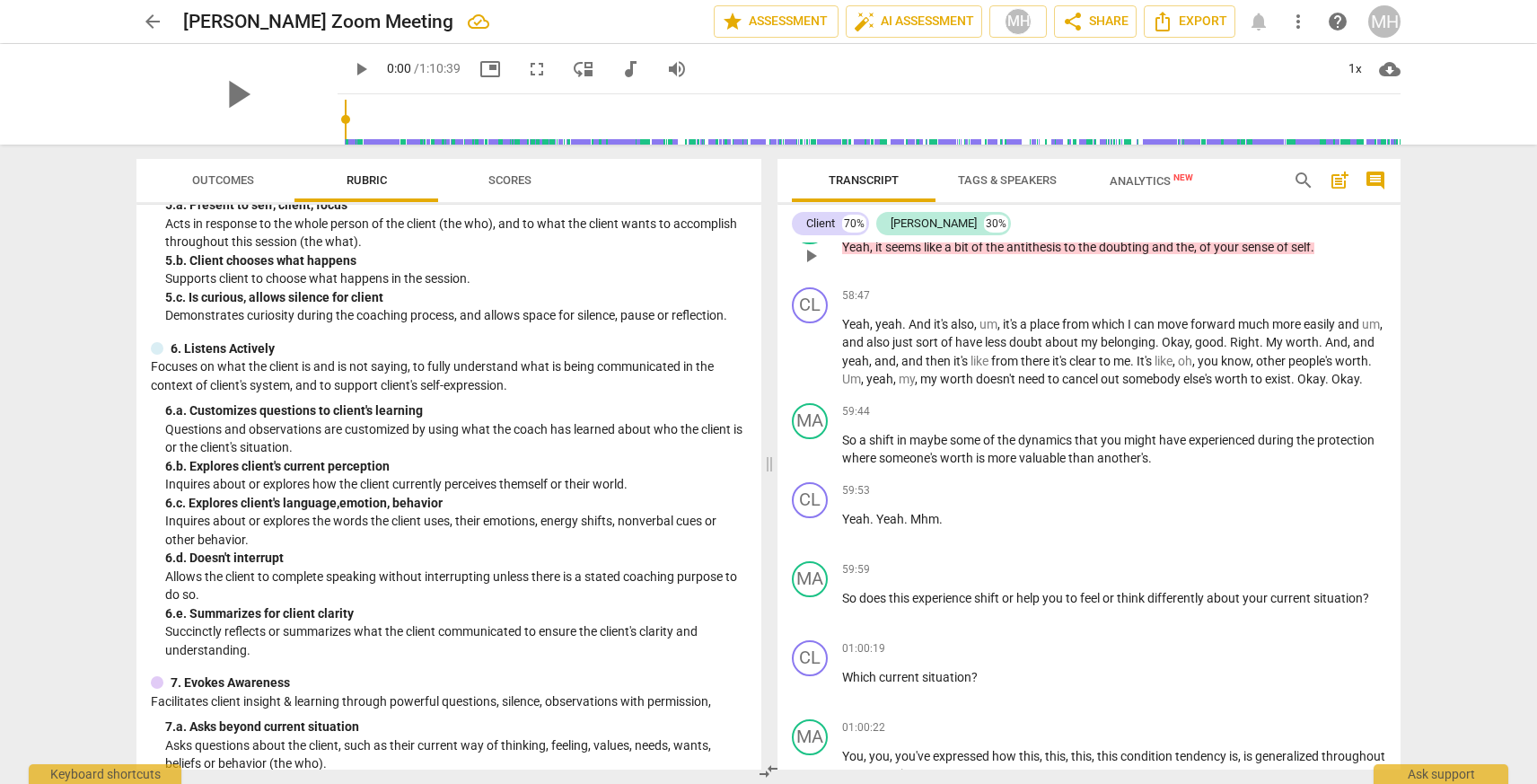
scroll to position [593, 0]
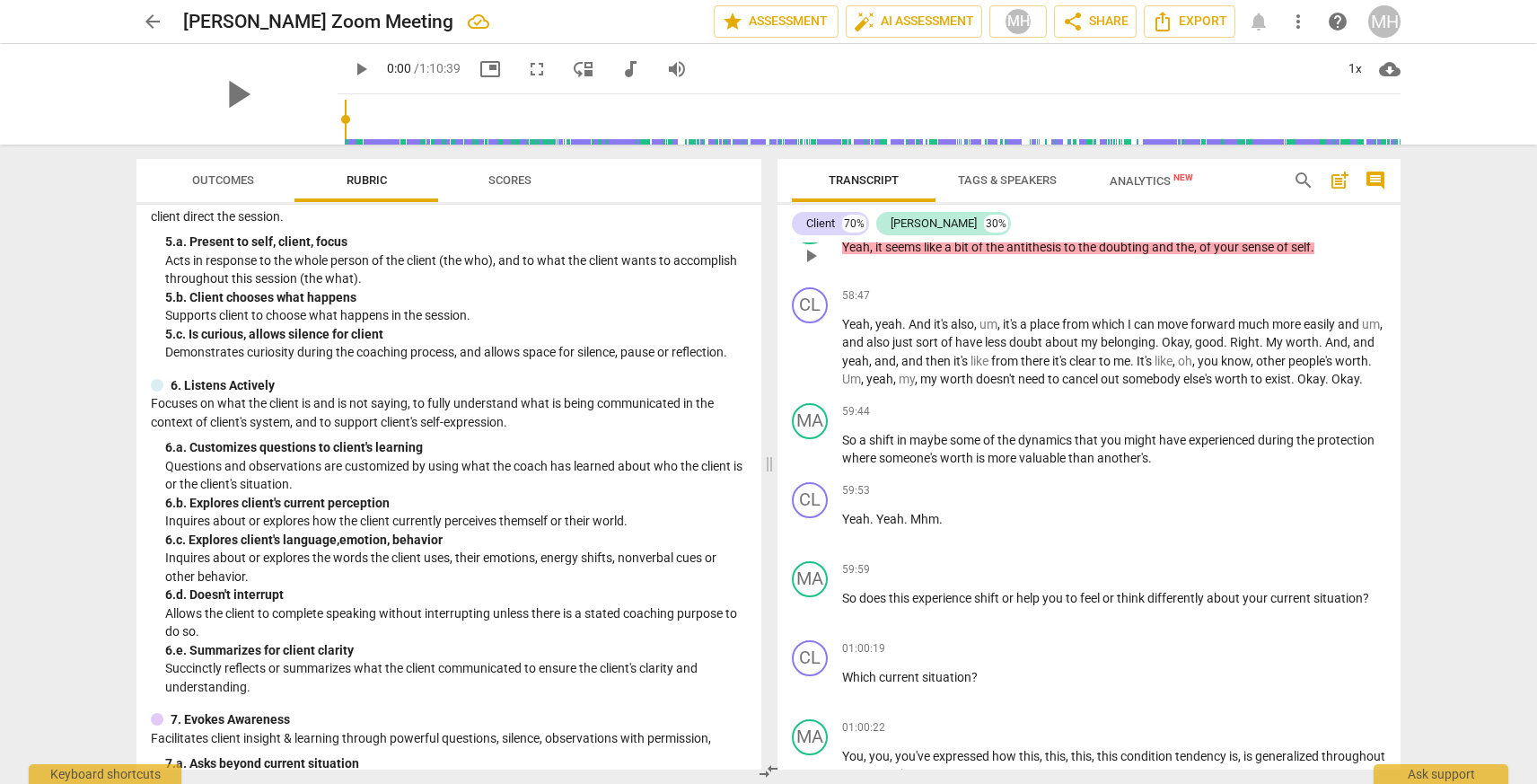
click at [1171, 226] on div "G.Embodied Skills Aligned with Commitment" at bounding box center [1266, 218] width 217 height 17
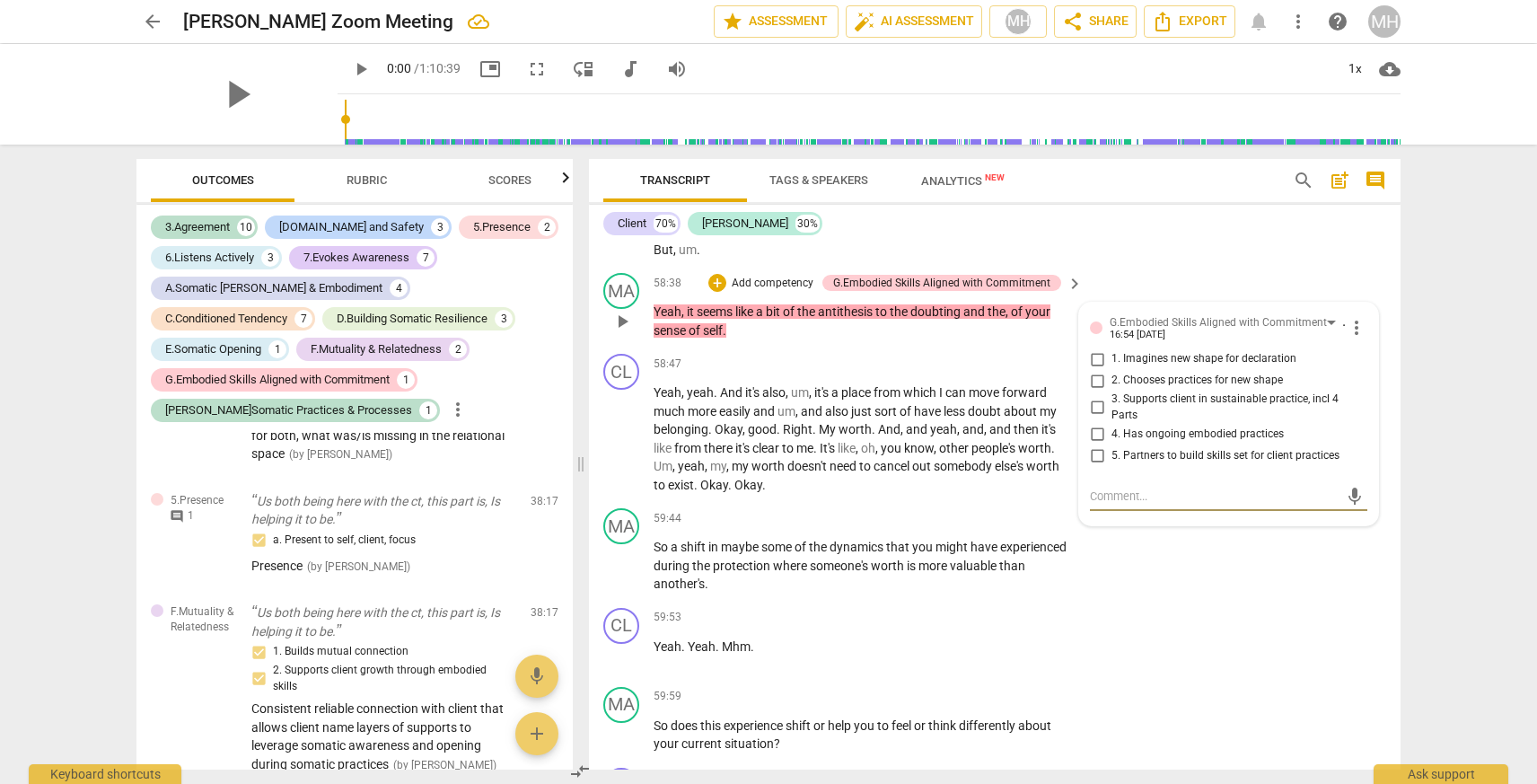
scroll to position [6411, 0]
click at [1351, 339] on span "more_vert" at bounding box center [1356, 327] width 21 height 21
click at [1369, 397] on li "Delete" at bounding box center [1369, 398] width 62 height 34
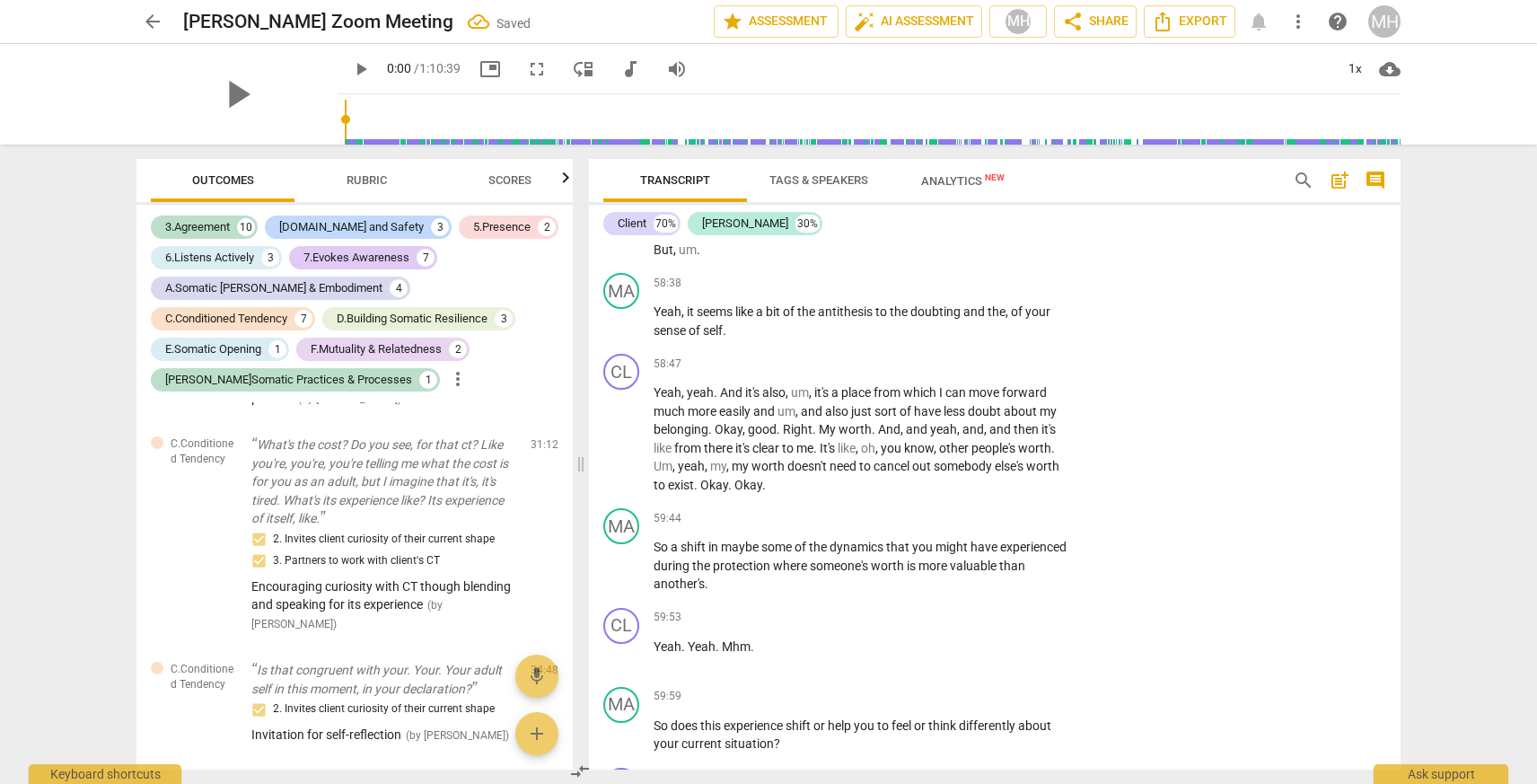
scroll to position [5589, 0]
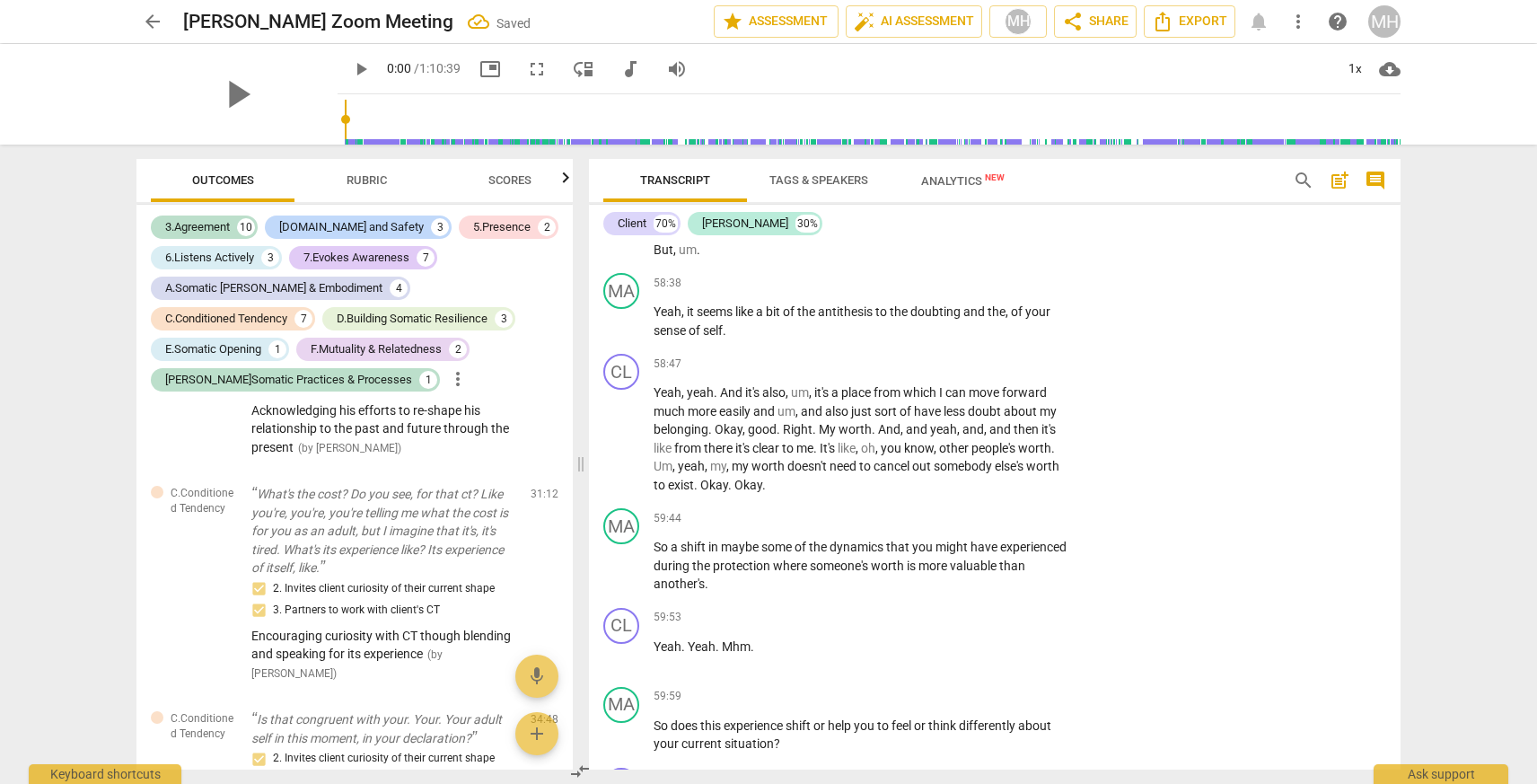
click at [367, 169] on span "Rubric" at bounding box center [366, 180] width 84 height 24
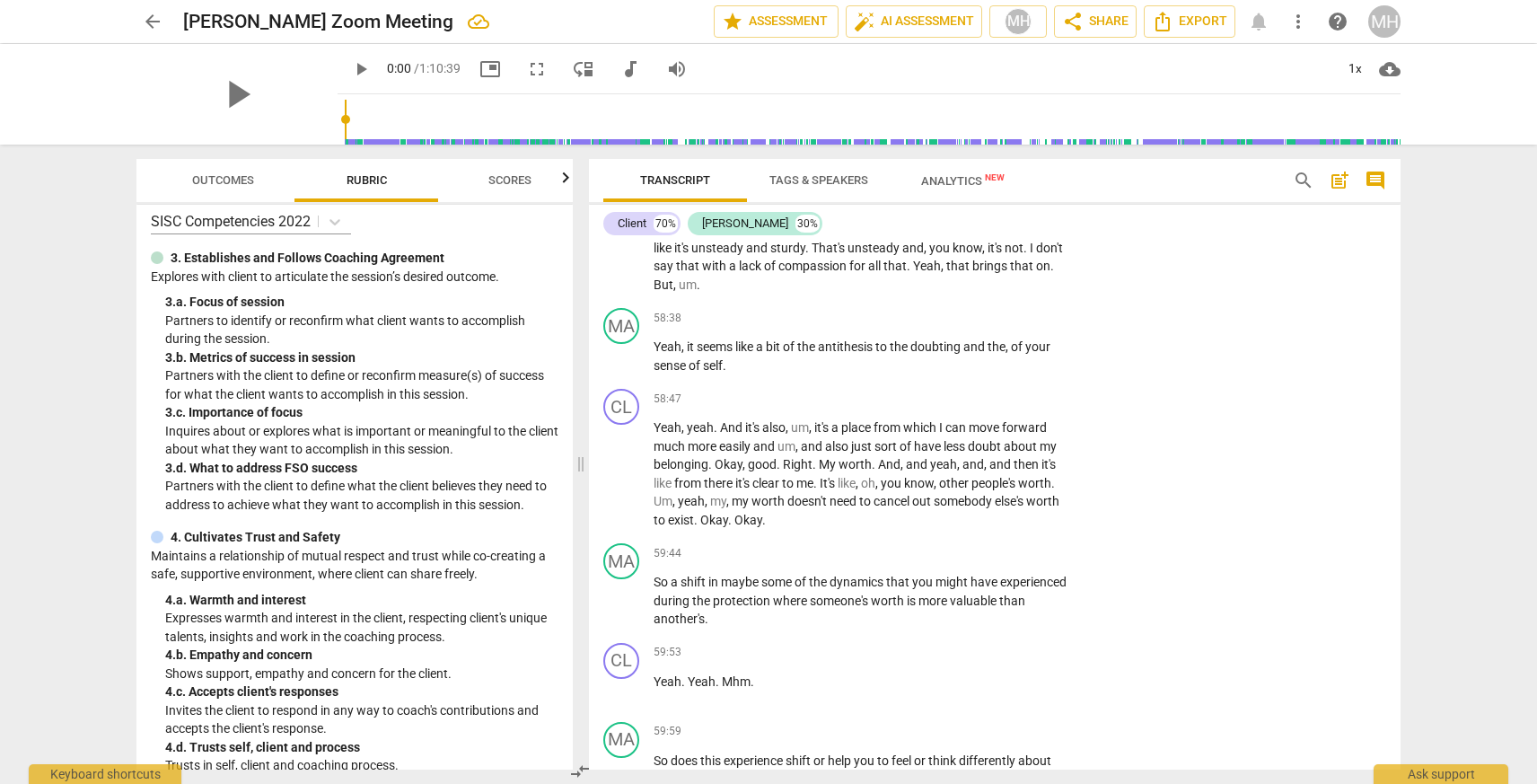
scroll to position [13, 0]
click at [964, 327] on div "+" at bounding box center [964, 318] width 18 height 18
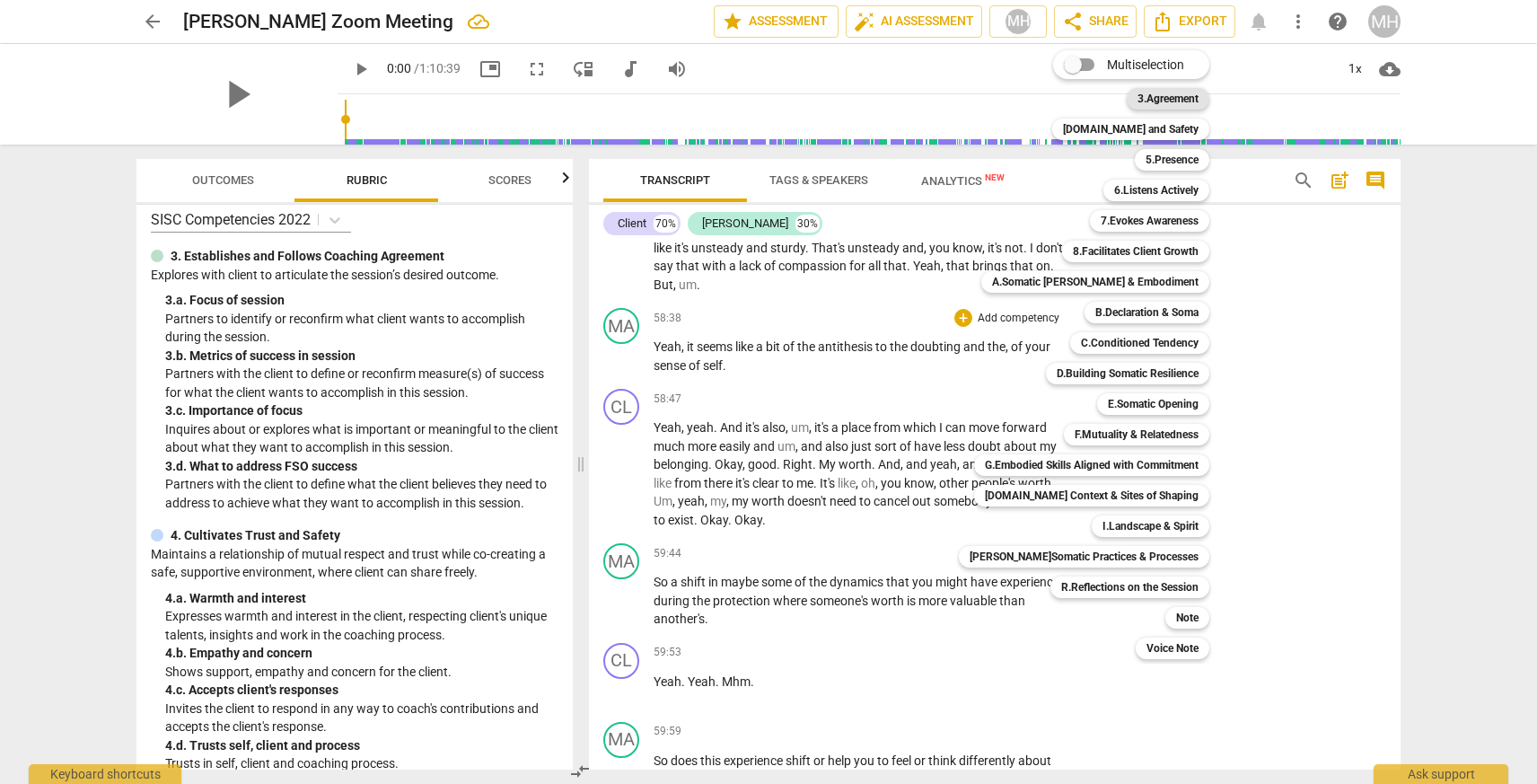
click at [1149, 91] on b "3.Agreement" at bounding box center [1168, 98] width 61 height 21
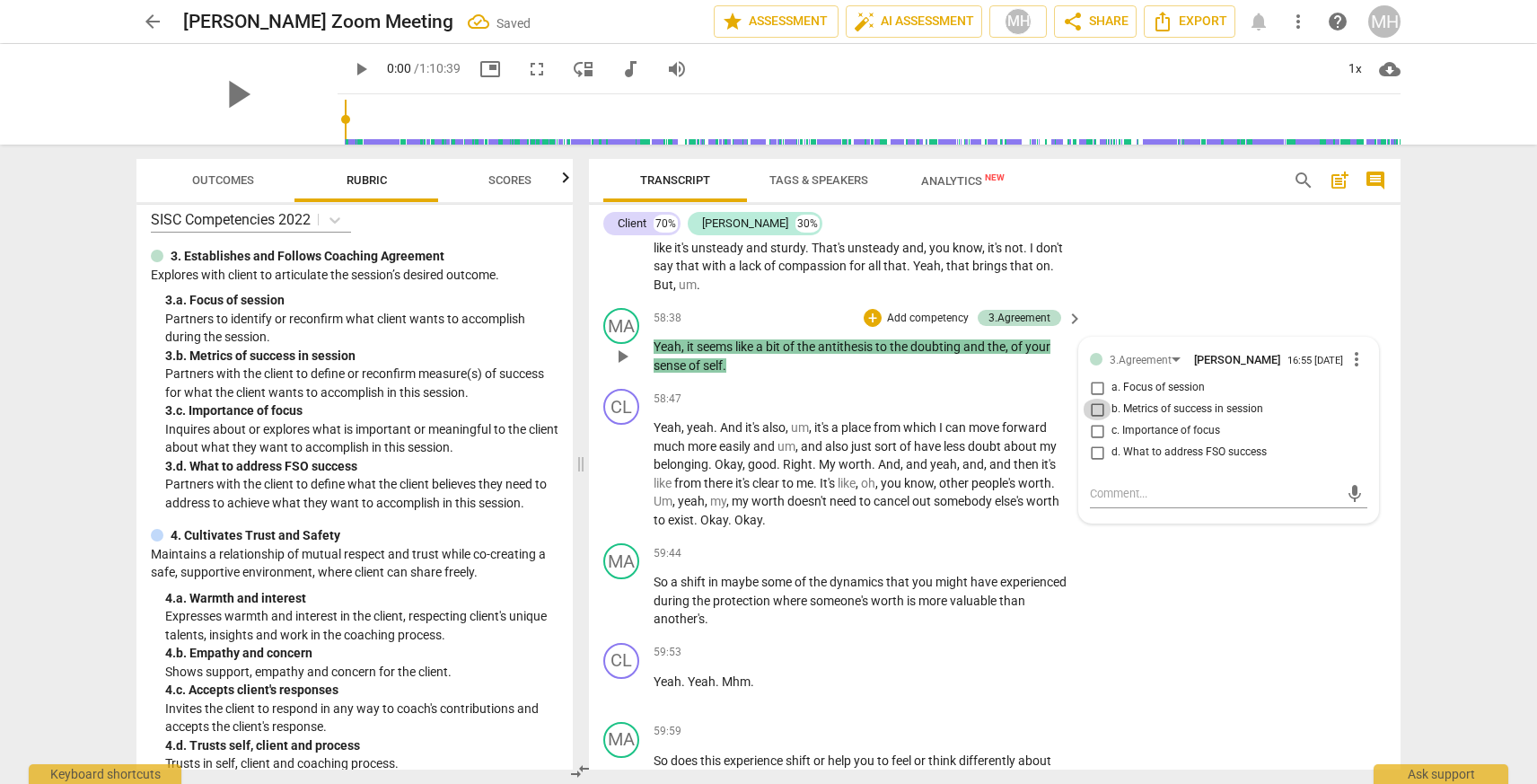
click at [1096, 420] on input "b. Metrics of success in session" at bounding box center [1096, 409] width 29 height 21
click at [1094, 398] on input "a. Focus of session" at bounding box center [1096, 387] width 29 height 21
click at [1116, 502] on textarea at bounding box center [1214, 493] width 248 height 17
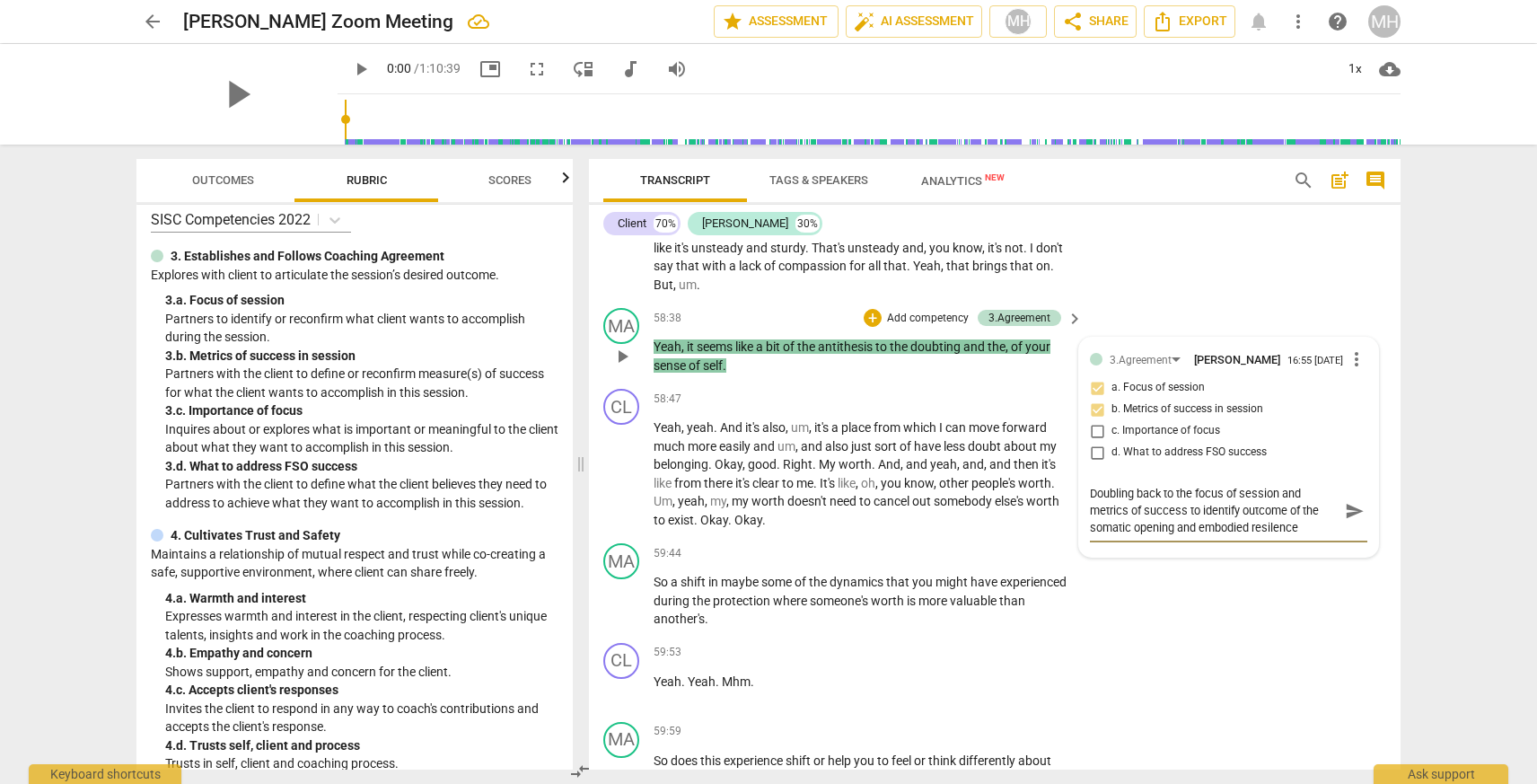
click at [1264, 536] on textarea "Doubling back to the focus of session and metrics of success to identify outcom…" at bounding box center [1214, 511] width 248 height 52
click at [1301, 536] on textarea "Doubling back to the focus of session and metrics of success to identify outcom…" at bounding box center [1214, 511] width 248 height 52
click at [1345, 521] on span "send" at bounding box center [1354, 510] width 19 height 19
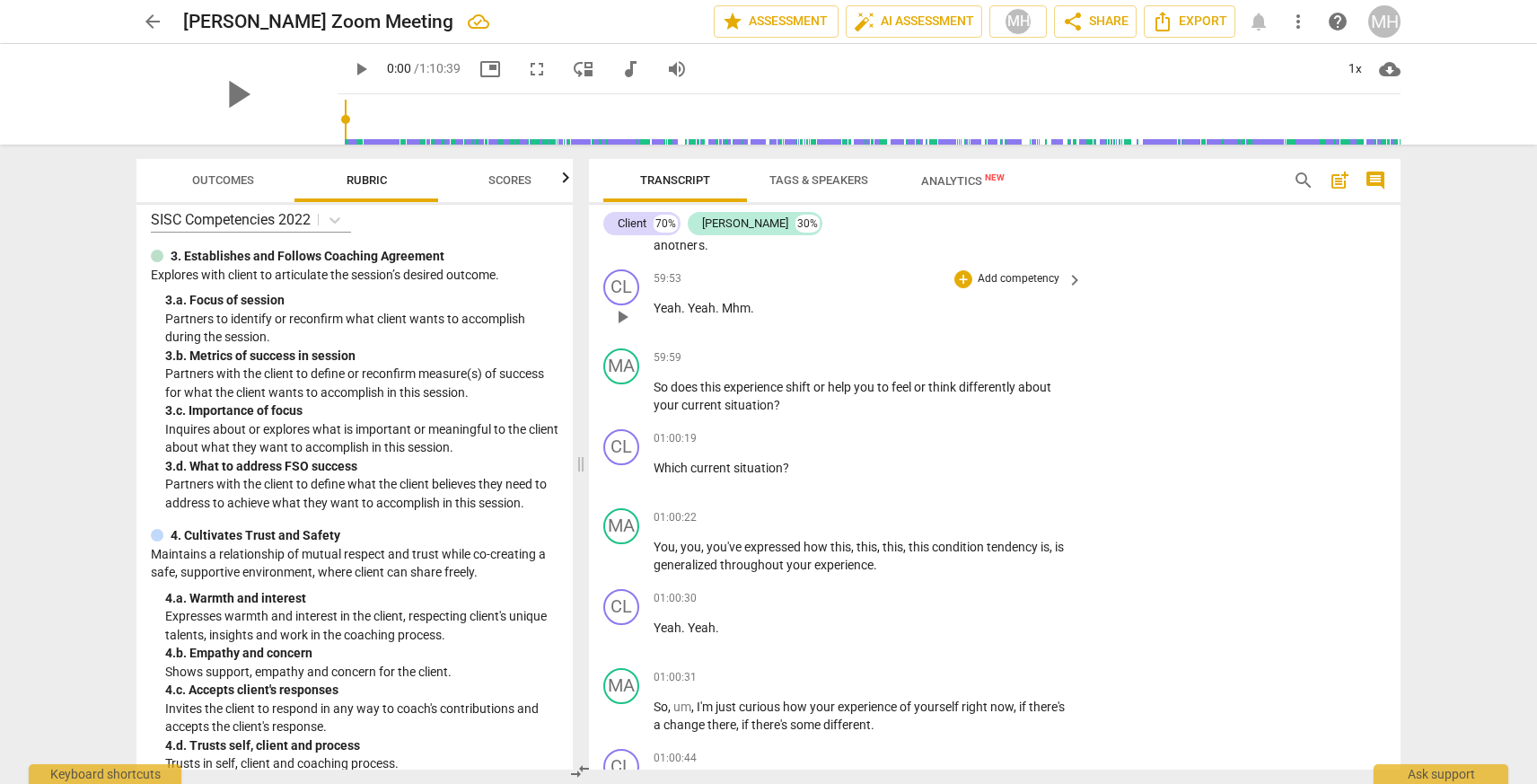
scroll to position [19779, 0]
click at [960, 366] on div "+" at bounding box center [964, 357] width 18 height 18
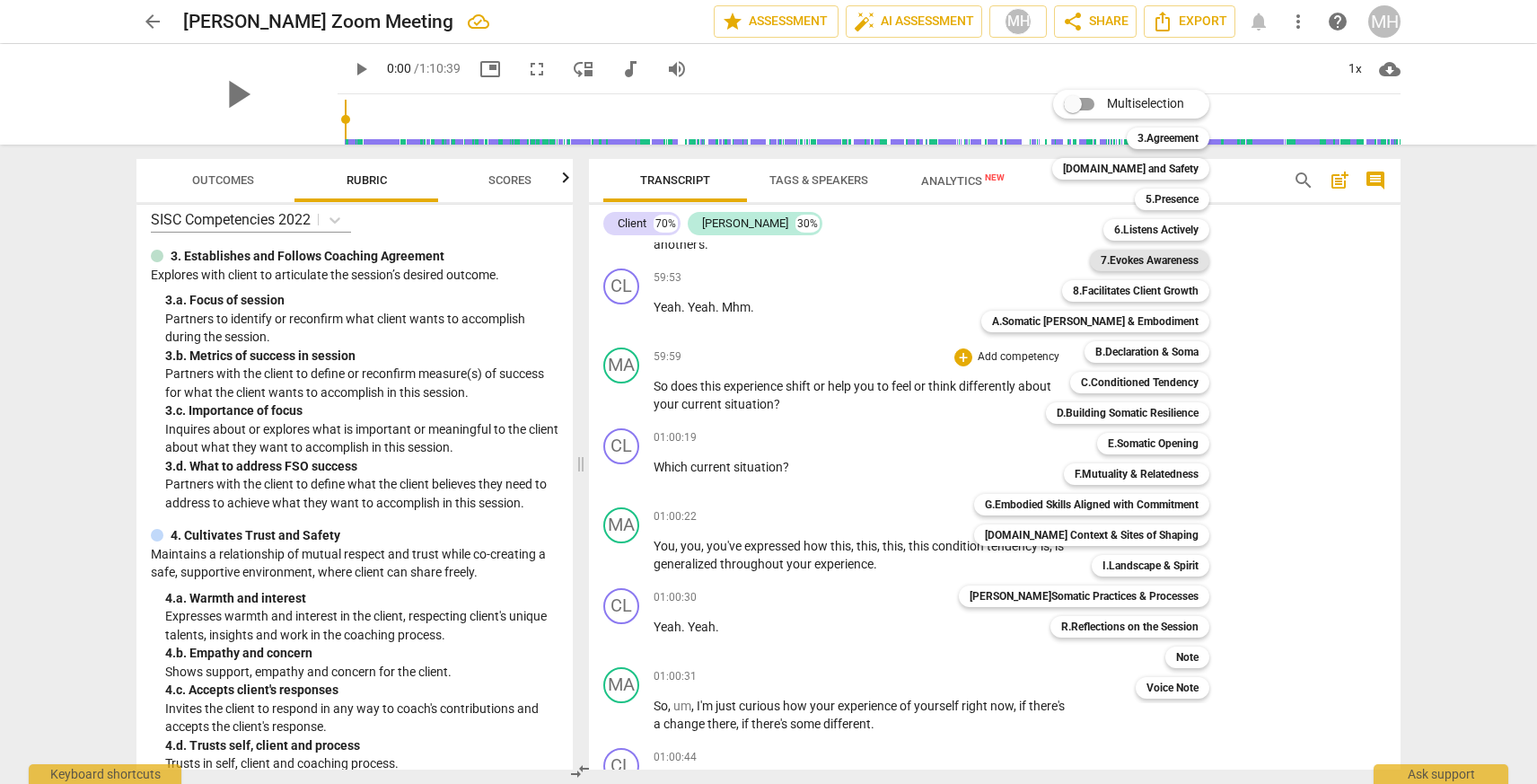
click at [1127, 260] on b "7.Evokes Awareness" at bounding box center [1150, 259] width 98 height 21
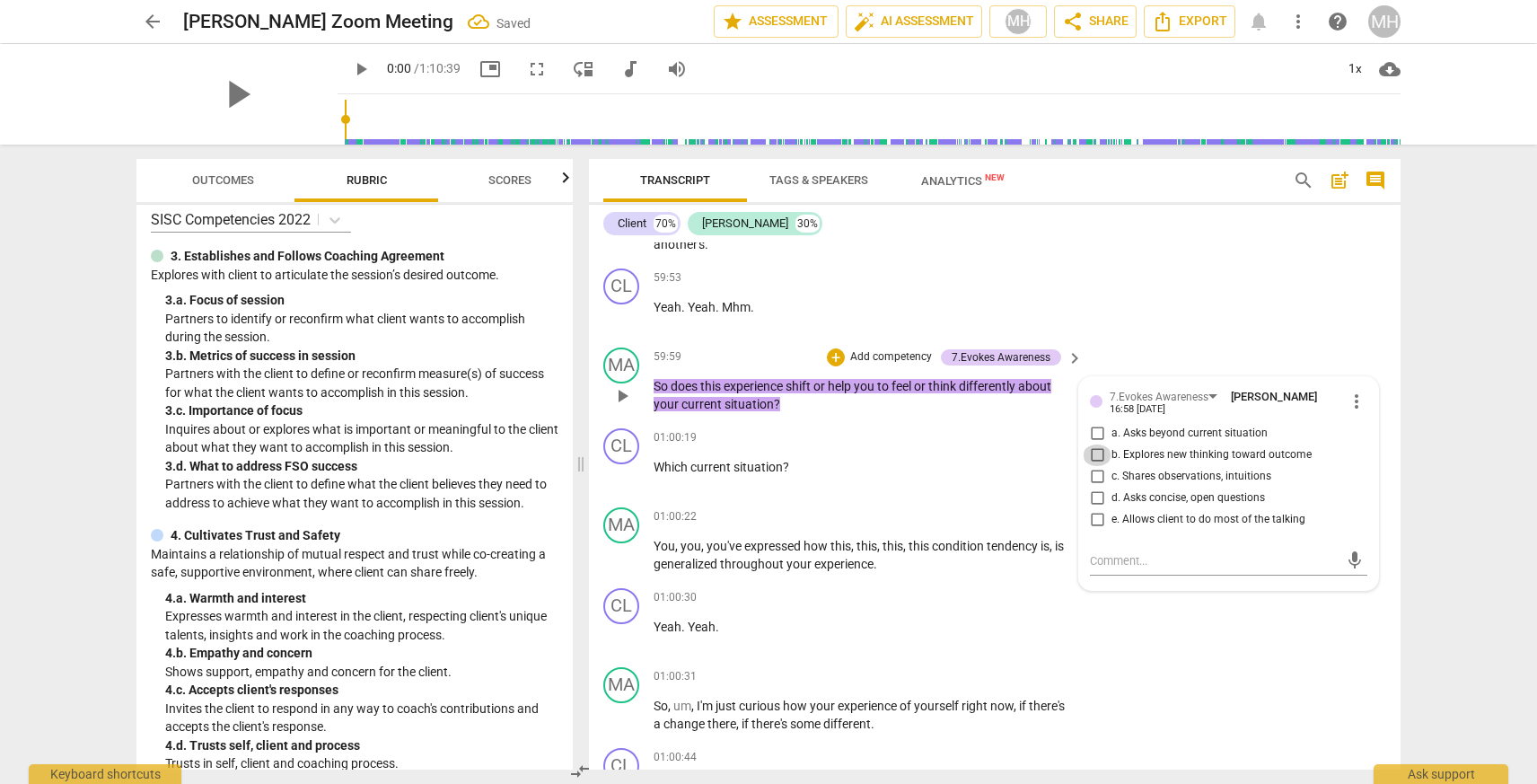
click at [1092, 466] on input "b. Explores new thinking toward outcome" at bounding box center [1096, 455] width 29 height 21
click at [1091, 509] on input "d. Asks concise, open questions" at bounding box center [1096, 498] width 29 height 21
click at [1092, 444] on input "a. Asks beyond current situation" at bounding box center [1096, 432] width 29 height 21
click at [1117, 569] on textarea at bounding box center [1214, 560] width 248 height 17
click at [1346, 412] on span "more_vert" at bounding box center [1356, 400] width 21 height 21
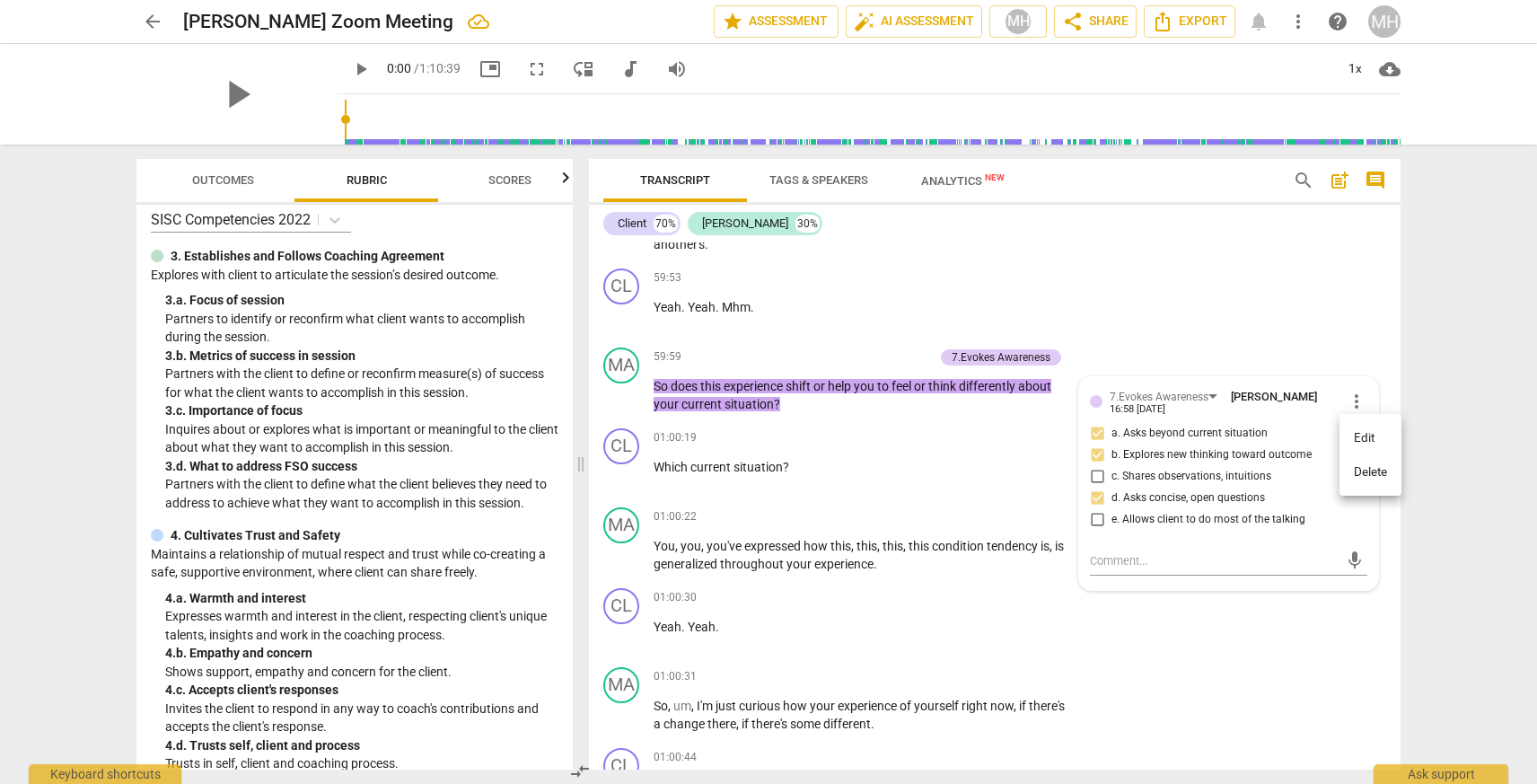
click at [1371, 467] on li "Delete" at bounding box center [1369, 472] width 62 height 34
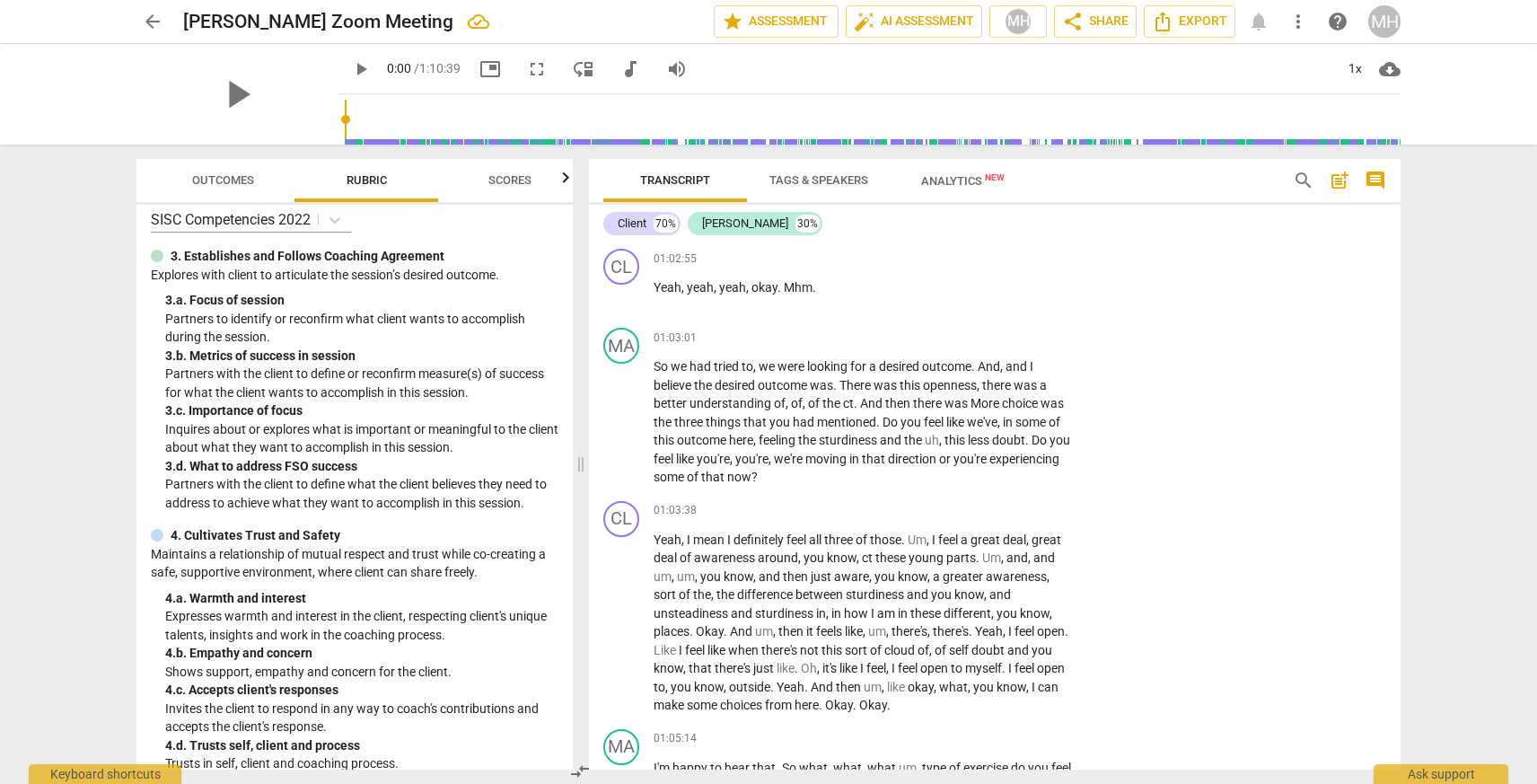
scroll to position [20682, 0]
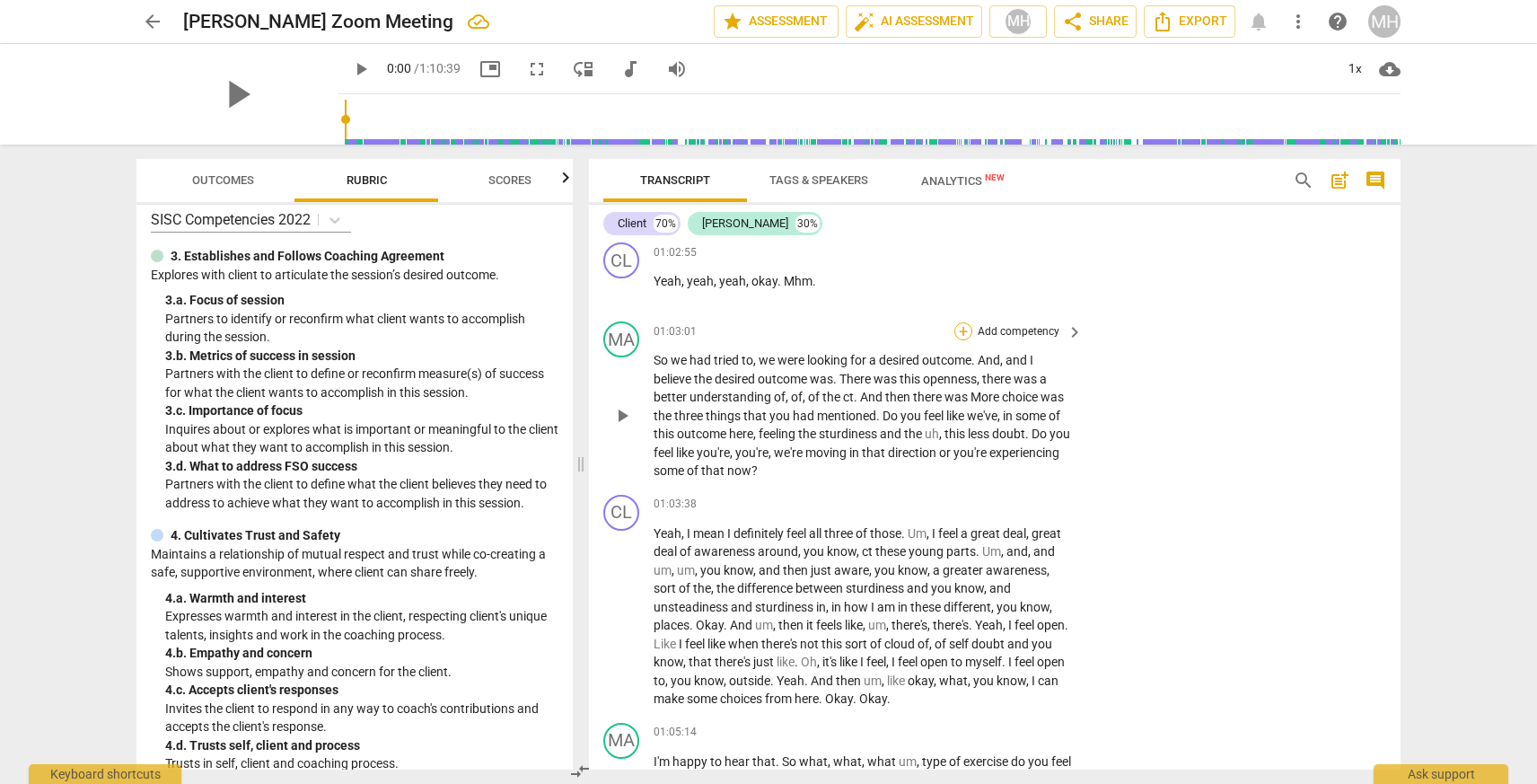
click at [966, 340] on div "+" at bounding box center [964, 331] width 18 height 18
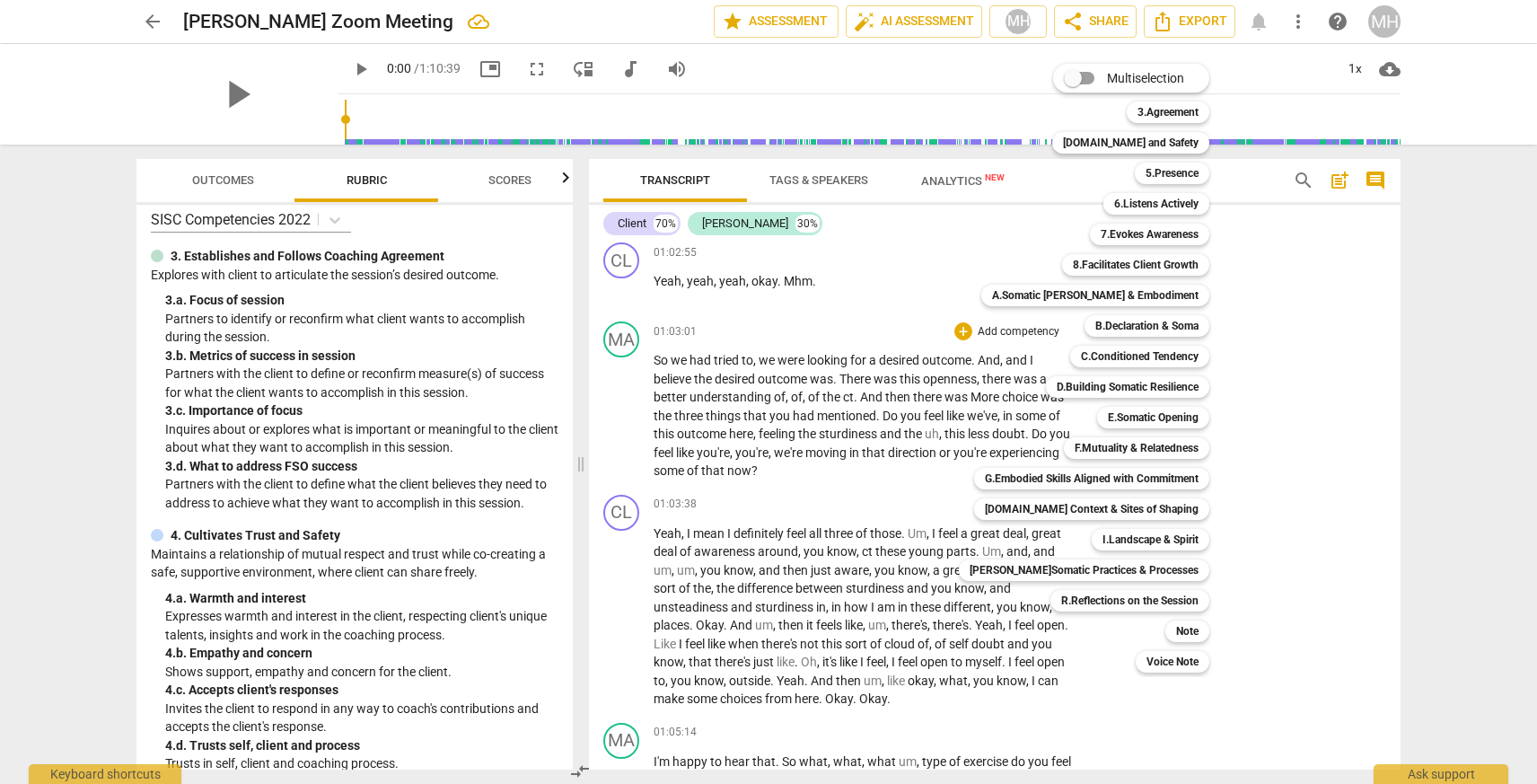
click at [936, 271] on div at bounding box center [768, 392] width 1537 height 784
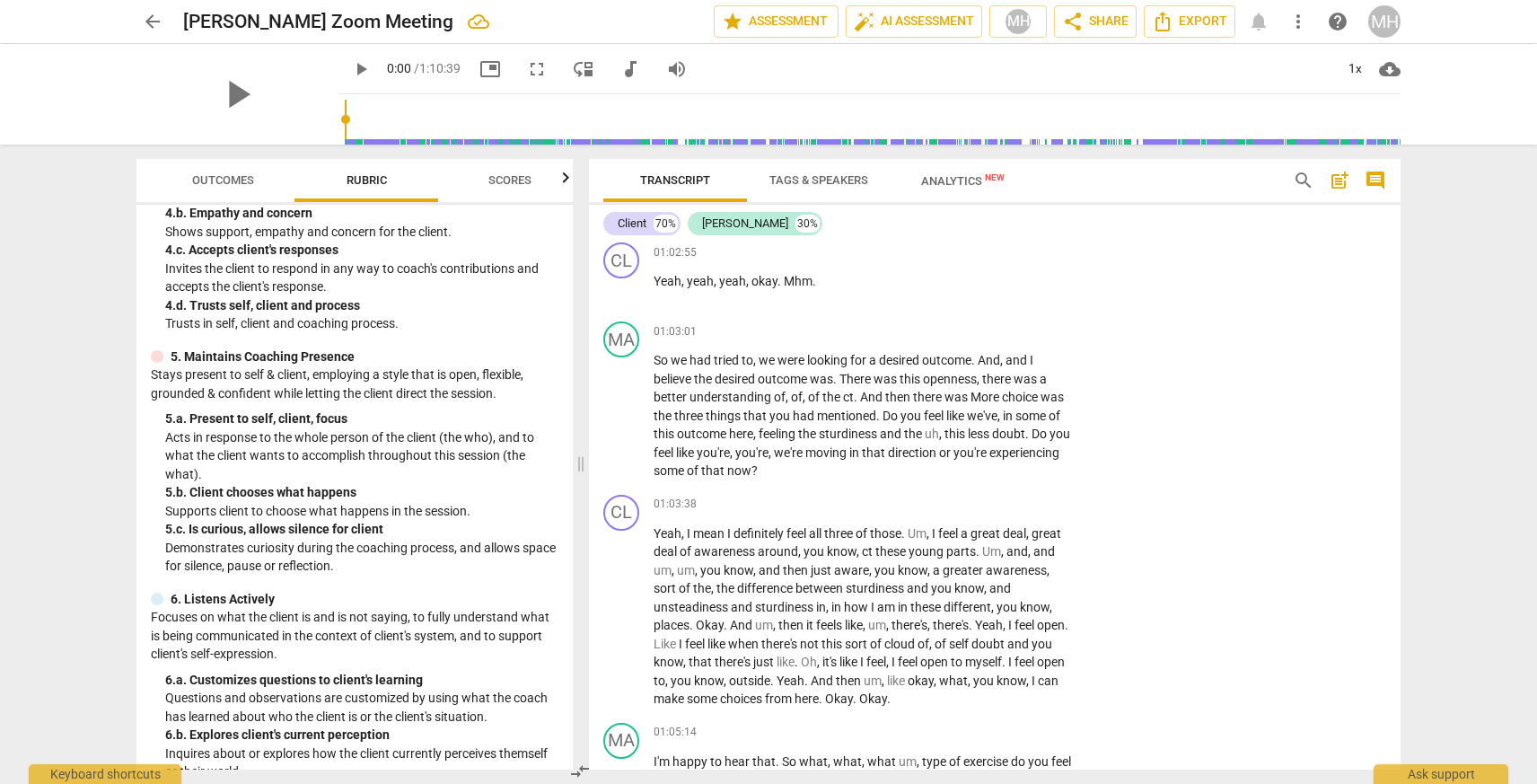
scroll to position [455, 0]
click at [960, 340] on div "+" at bounding box center [964, 331] width 18 height 18
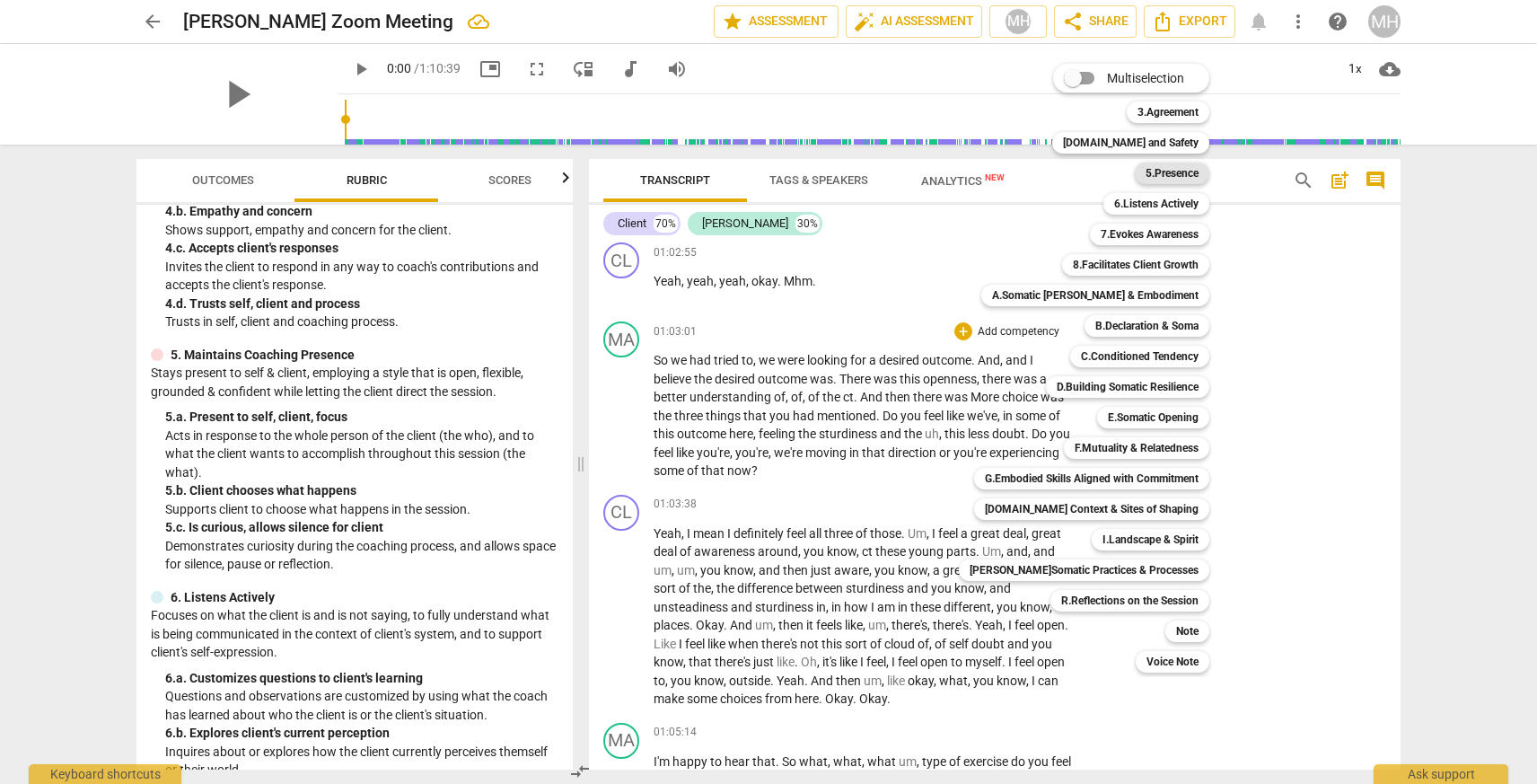
click at [1150, 171] on b "5.Presence" at bounding box center [1173, 173] width 53 height 21
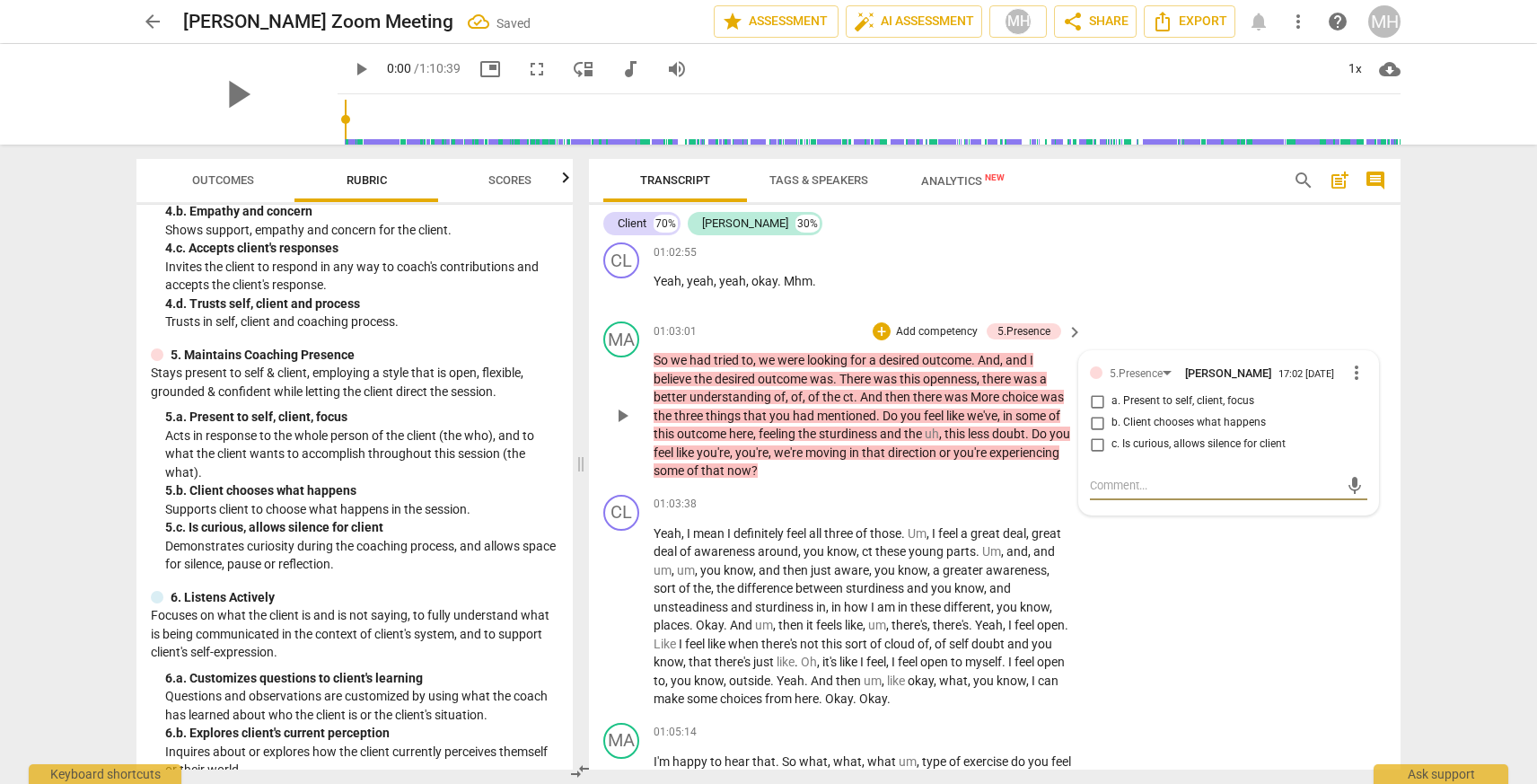
click at [1094, 412] on input "a. Present to self, client, focus" at bounding box center [1096, 400] width 29 height 21
click at [1136, 493] on textarea at bounding box center [1214, 485] width 248 height 17
click at [1186, 493] on textarea "Reflecting back the desired outcome and" at bounding box center [1214, 485] width 248 height 17
click at [1158, 511] on textarea "Reflecting back the focus and the desired outcome and" at bounding box center [1214, 493] width 248 height 34
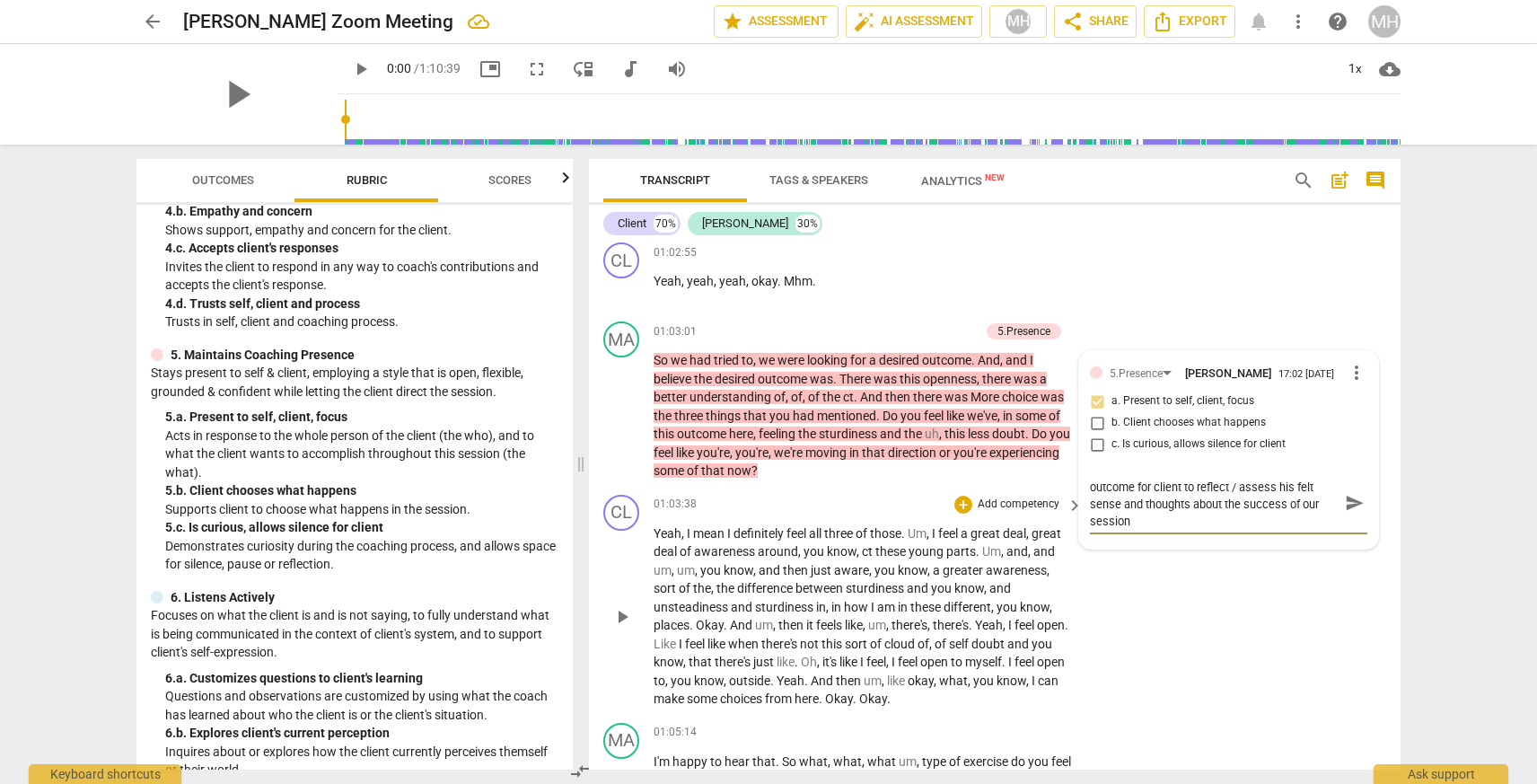
click at [1228, 668] on div "CL play_arrow pause 01:03:38 + Add competency keyboard_arrow_right Yeah , I mea…" at bounding box center [995, 602] width 812 height 228
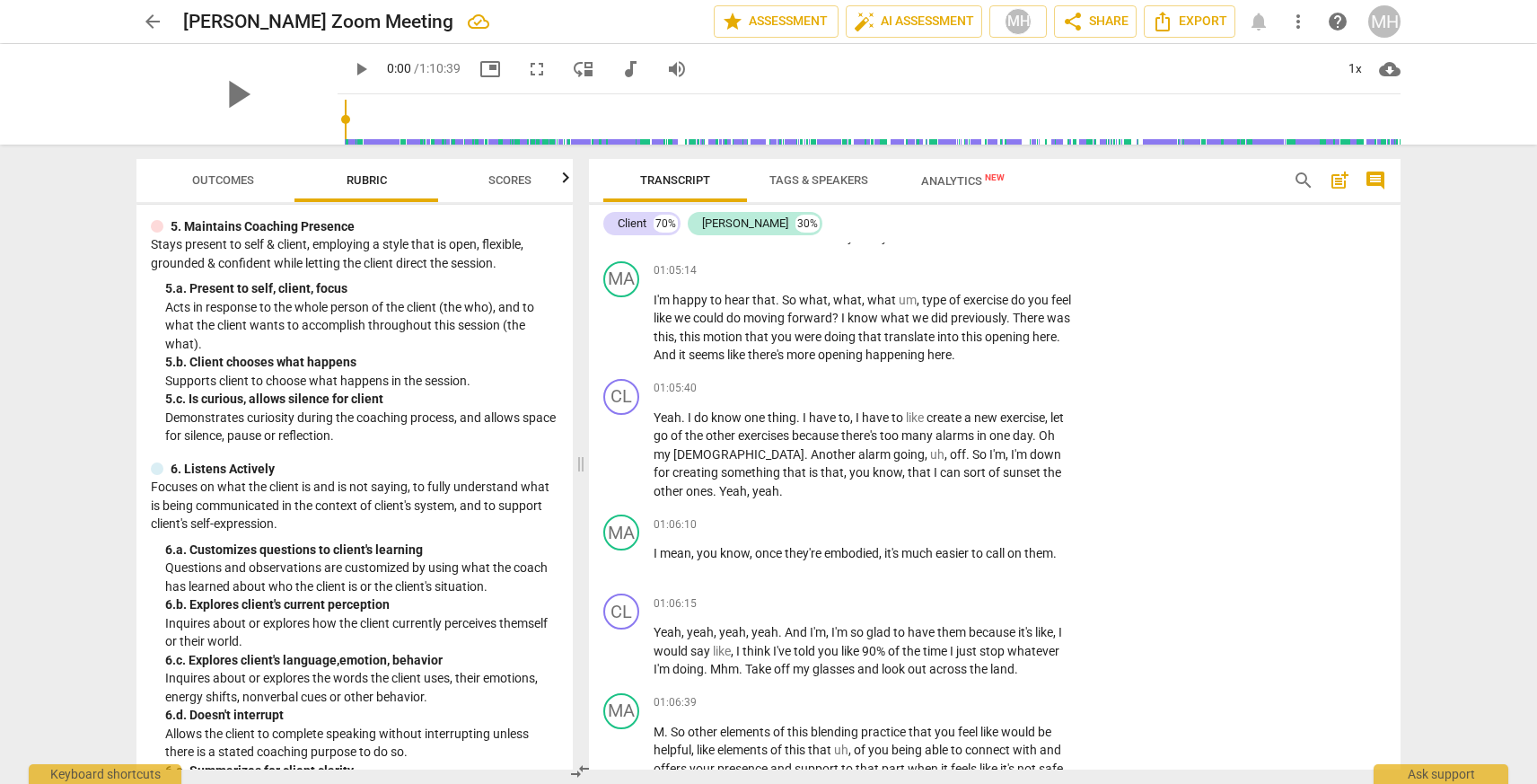
scroll to position [21142, 0]
click at [964, 399] on div "+" at bounding box center [964, 391] width 18 height 18
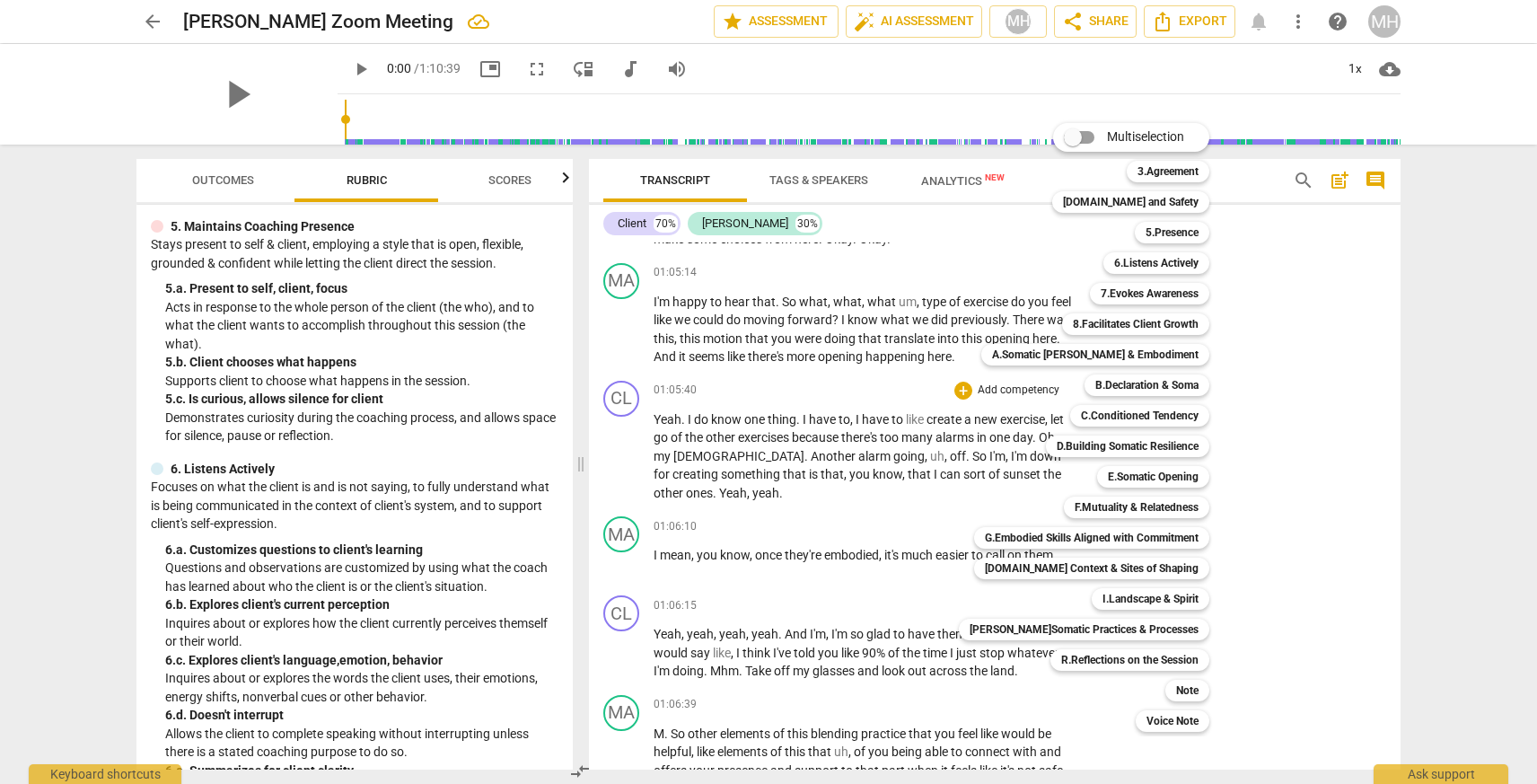
click at [1341, 487] on div at bounding box center [768, 392] width 1537 height 784
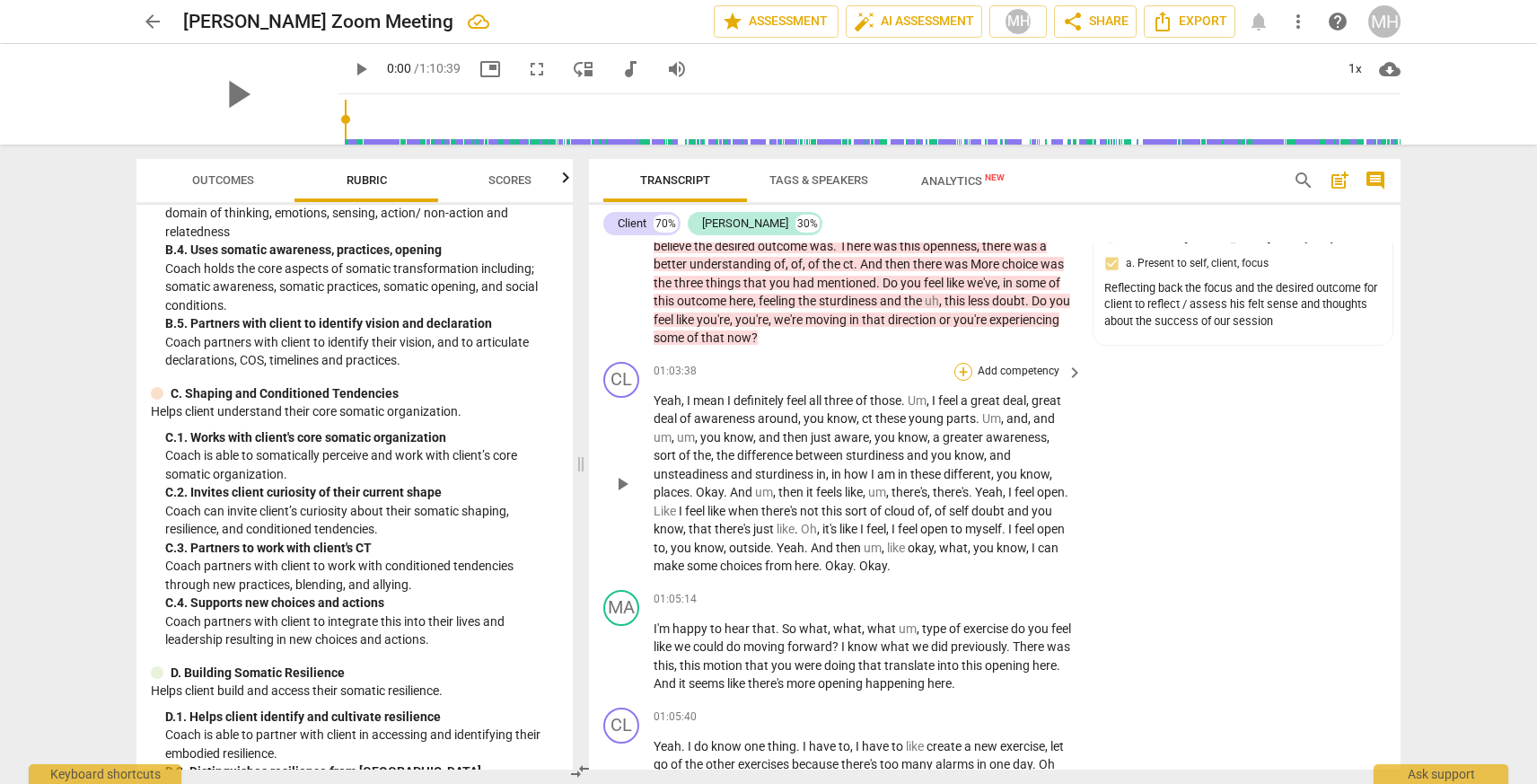
scroll to position [20797, 0]
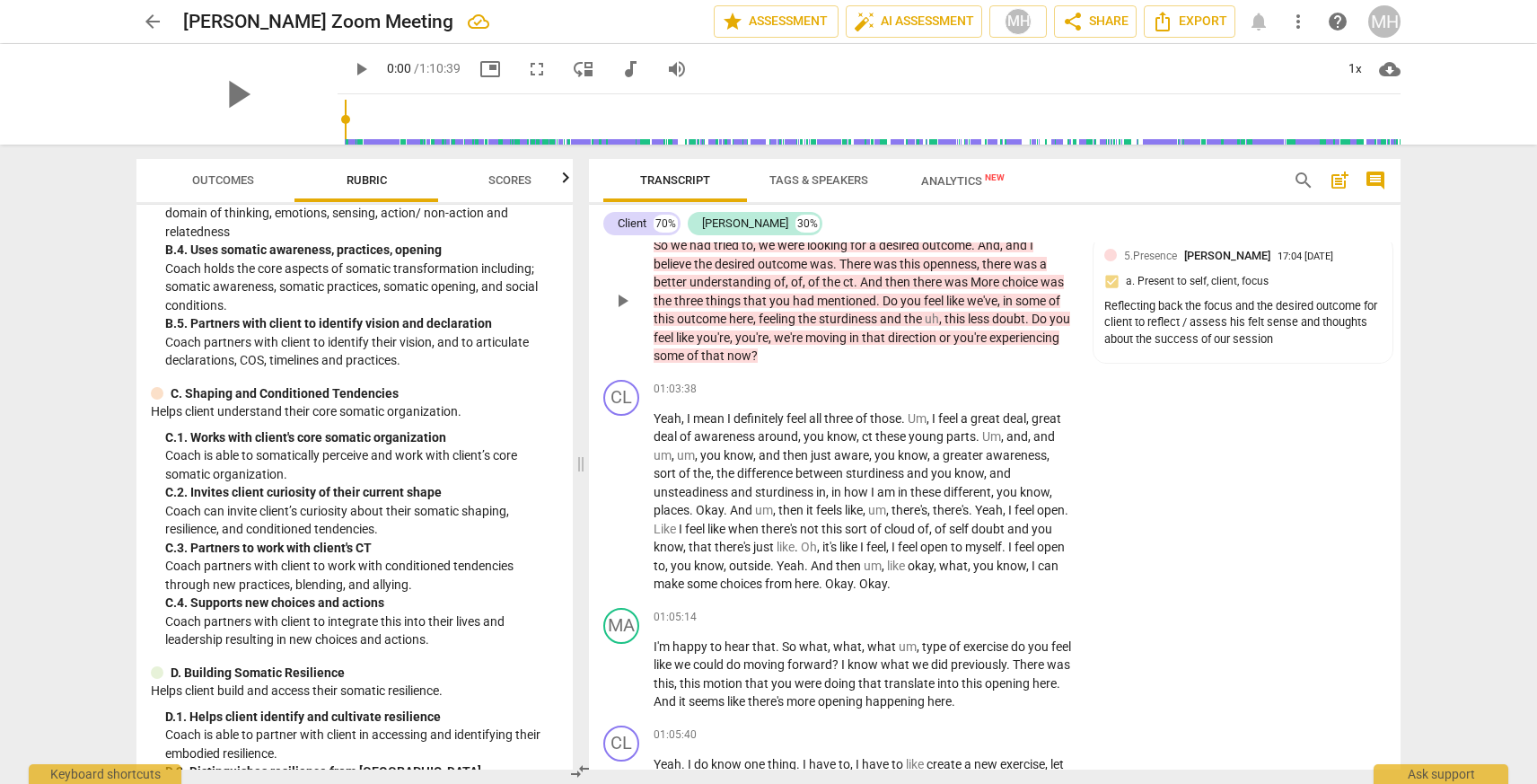
click at [881, 225] on div "+" at bounding box center [882, 216] width 18 height 18
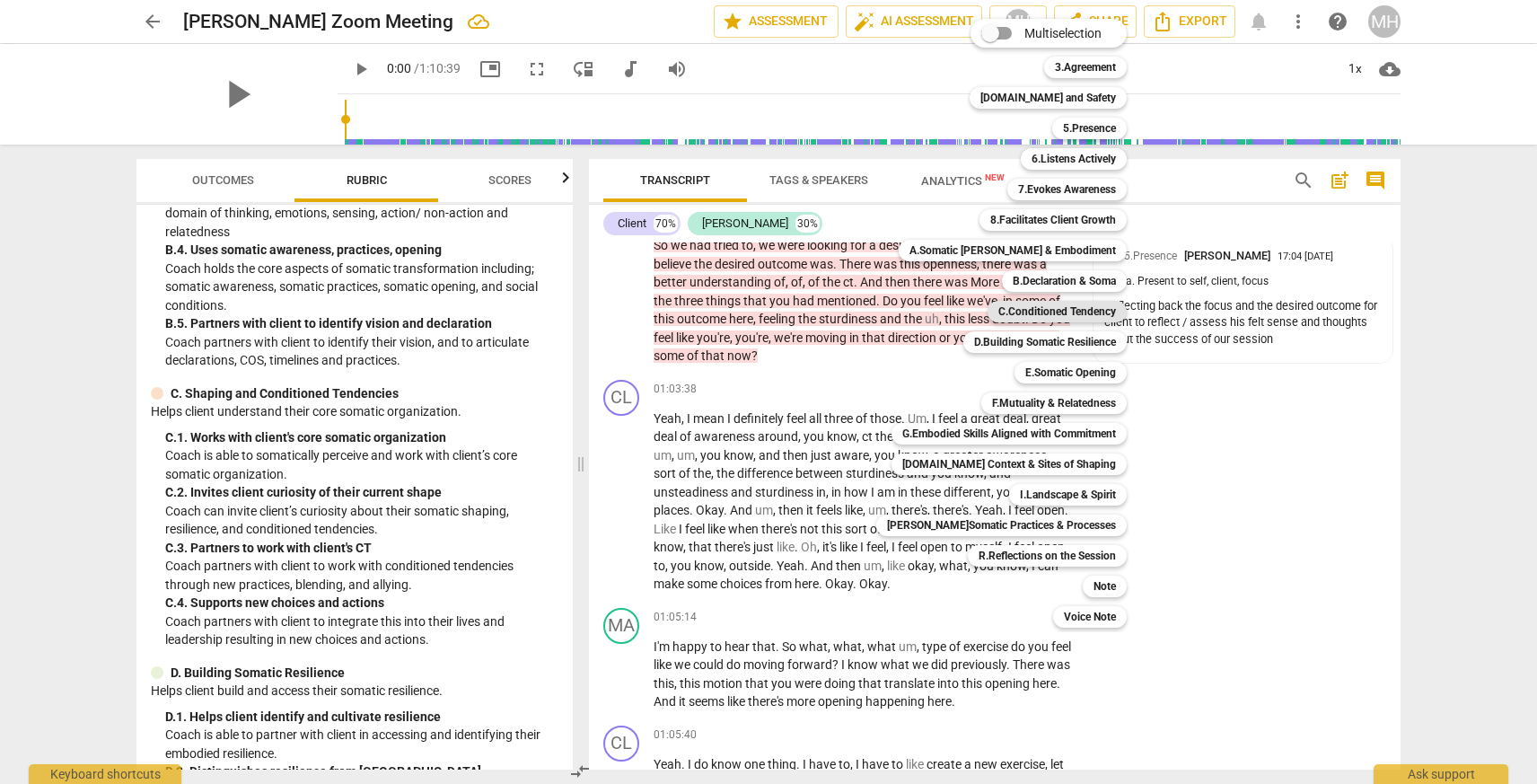
click at [1050, 310] on b "C.Conditioned Tendency" at bounding box center [1057, 311] width 118 height 21
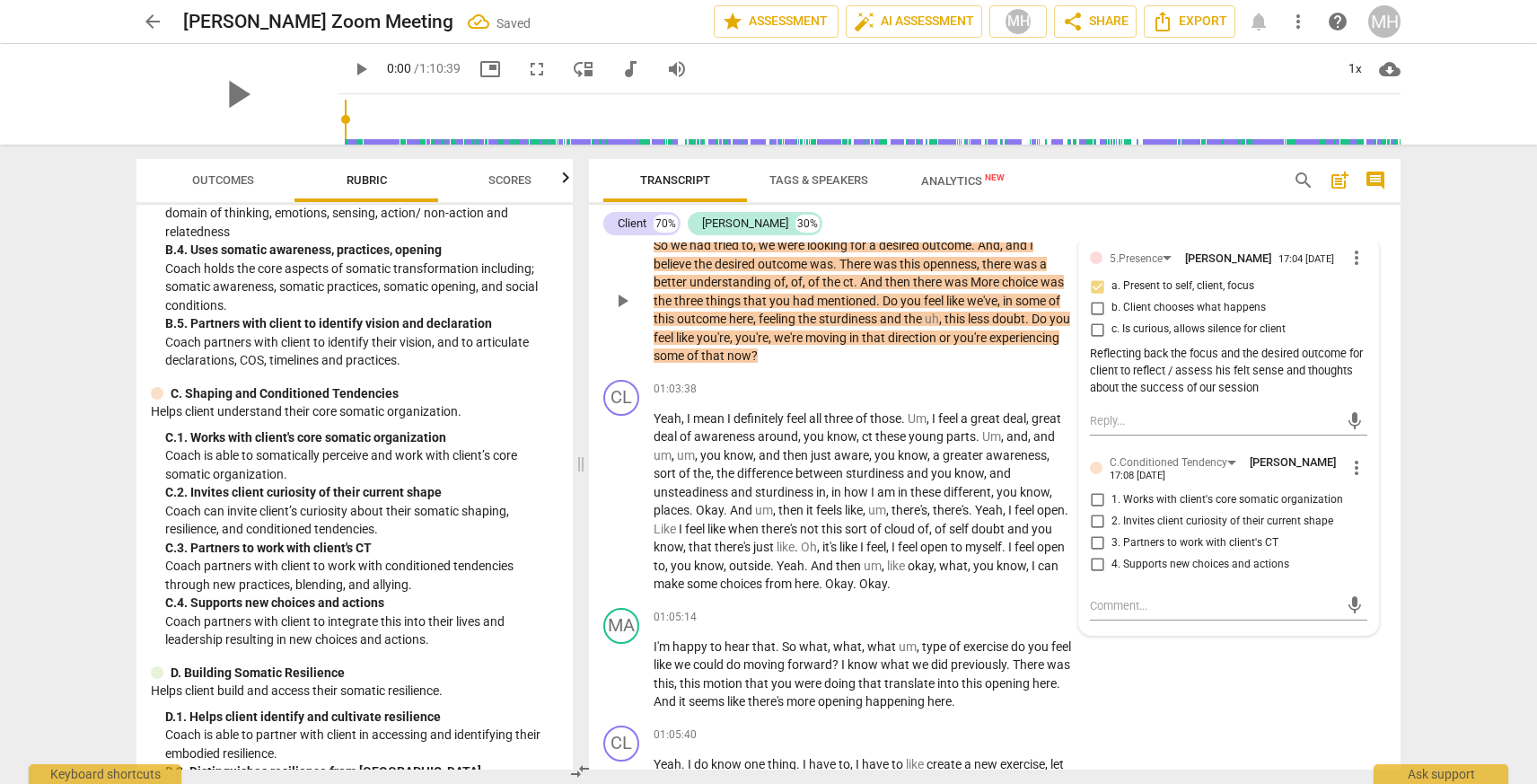
click at [1096, 532] on input "2. Invites client curiosity of their current shape" at bounding box center [1096, 521] width 29 height 21
click at [1147, 614] on textarea at bounding box center [1214, 605] width 248 height 17
click at [1173, 699] on div "MA play_arrow pause 01:05:14 + Add competency keyboard_arrow_right I'm happy to…" at bounding box center [995, 660] width 812 height 118
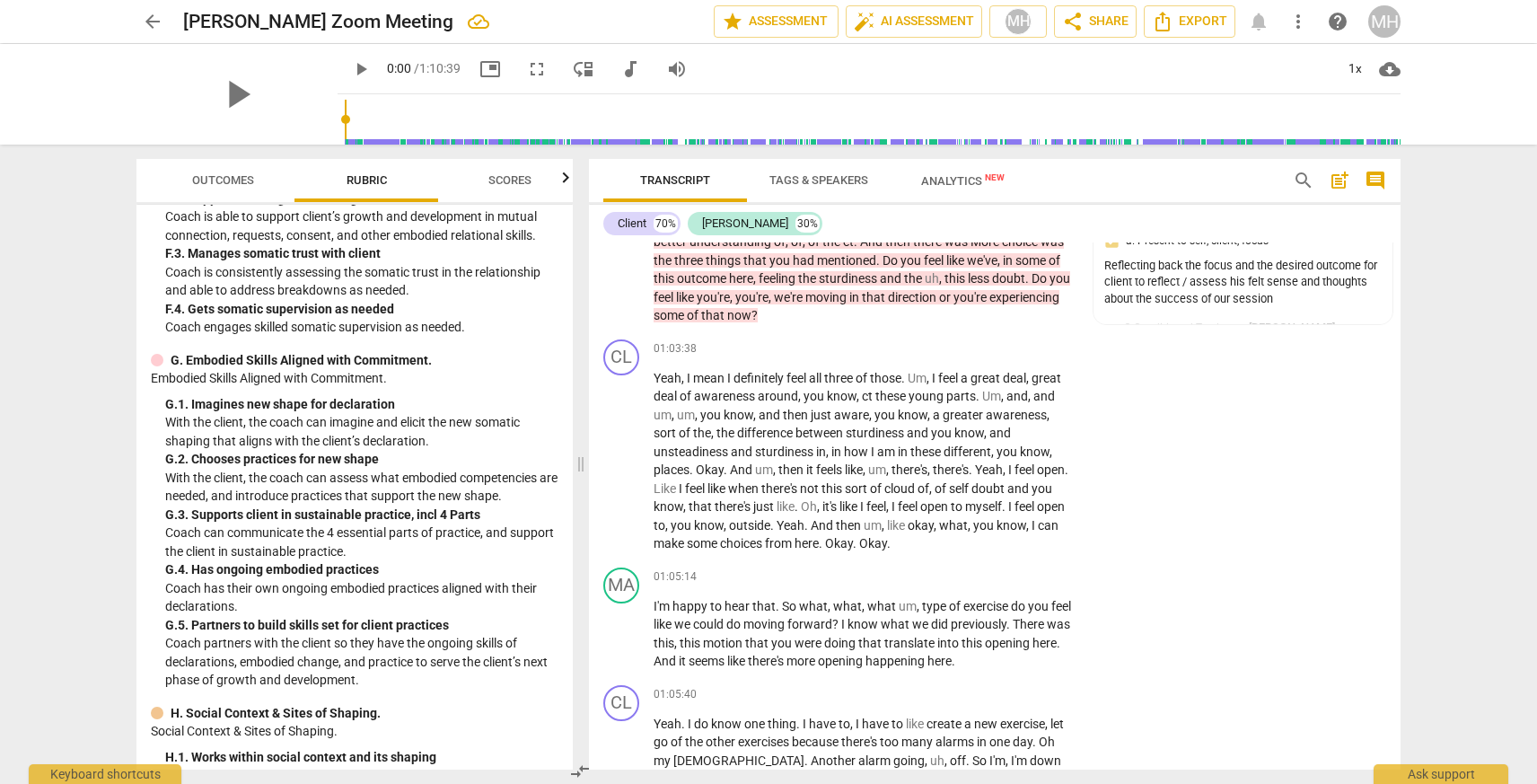
scroll to position [3353, 0]
click at [964, 358] on div "+" at bounding box center [964, 350] width 18 height 18
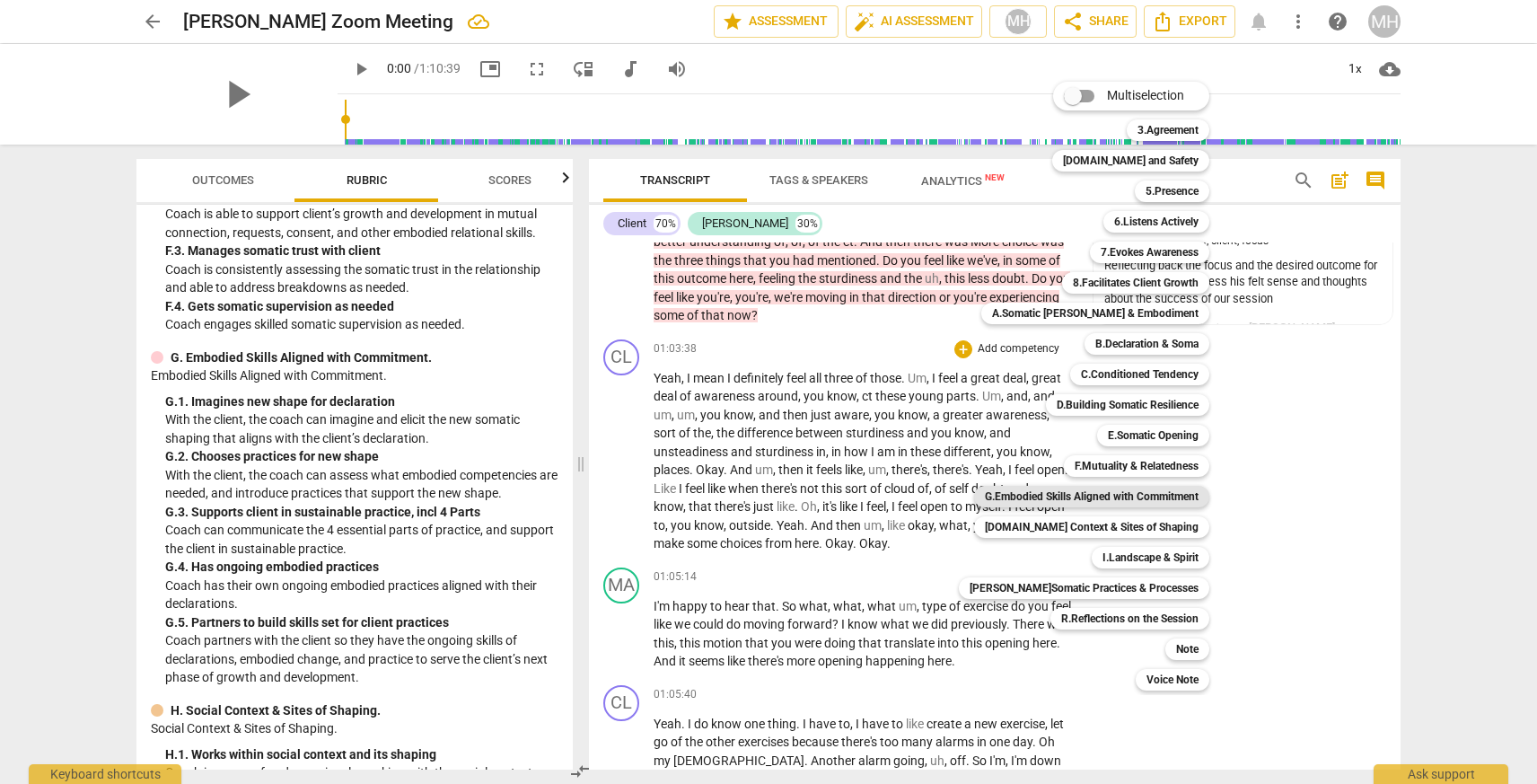
click at [1056, 496] on b "G.Embodied Skills Aligned with Commitment" at bounding box center [1092, 496] width 214 height 21
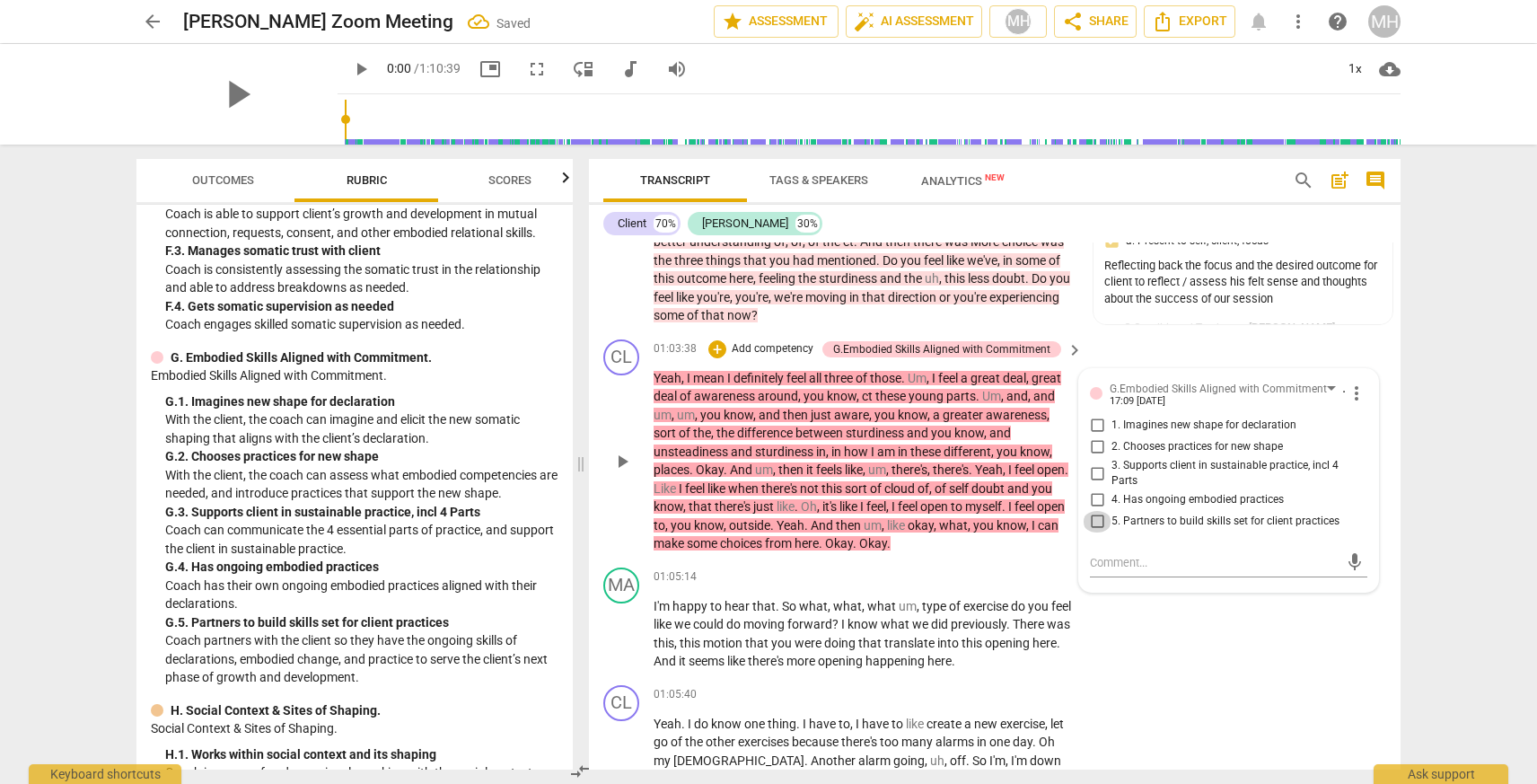
click at [1104, 532] on input "5. Partners to build skills set for client practices" at bounding box center [1096, 521] width 29 height 21
click at [1094, 457] on input "2. Chooses practices for new shape" at bounding box center [1096, 446] width 29 height 21
click at [1130, 571] on textarea at bounding box center [1214, 562] width 248 height 17
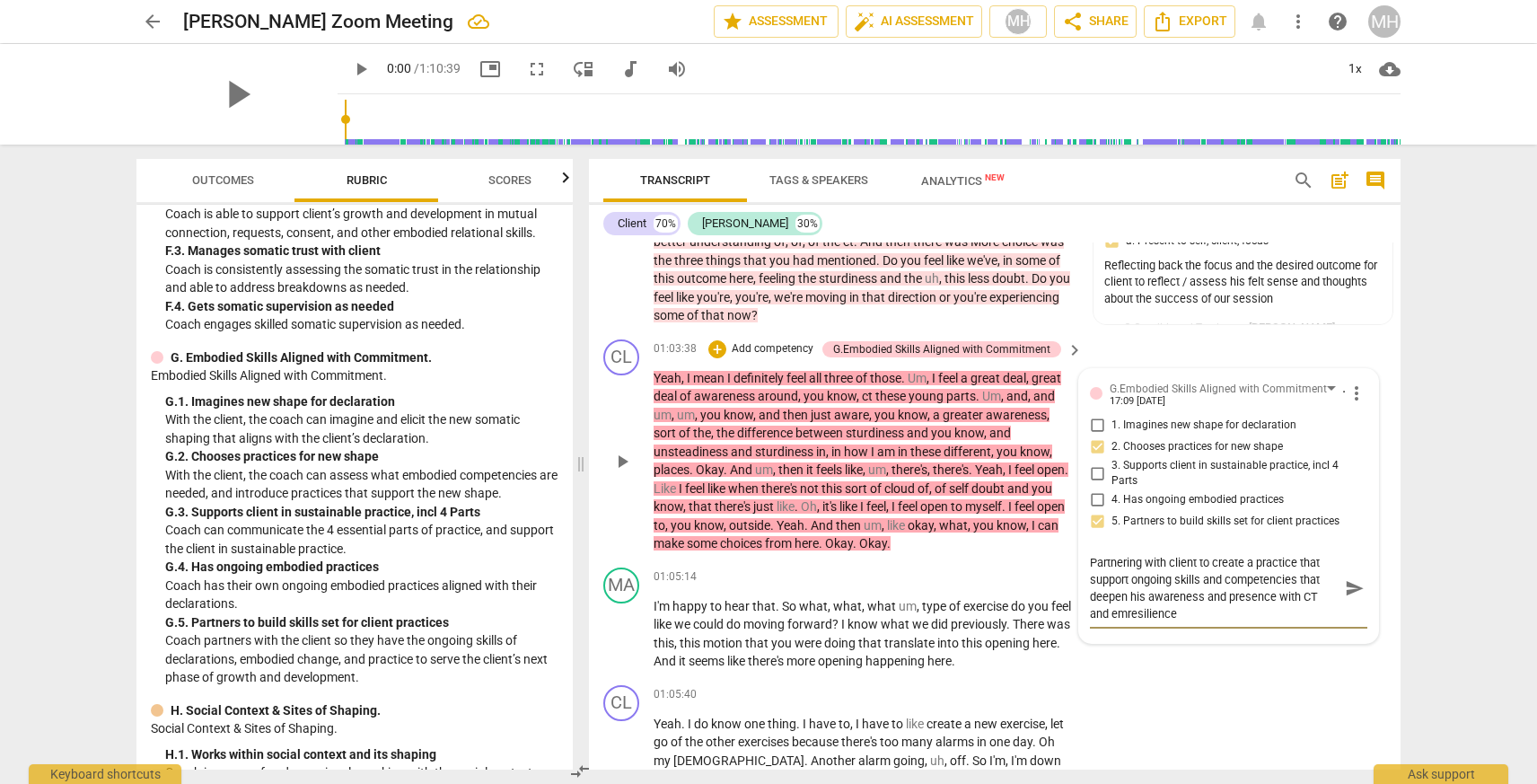
scroll to position [0, 0]
click at [1350, 598] on span "send" at bounding box center [1354, 587] width 19 height 19
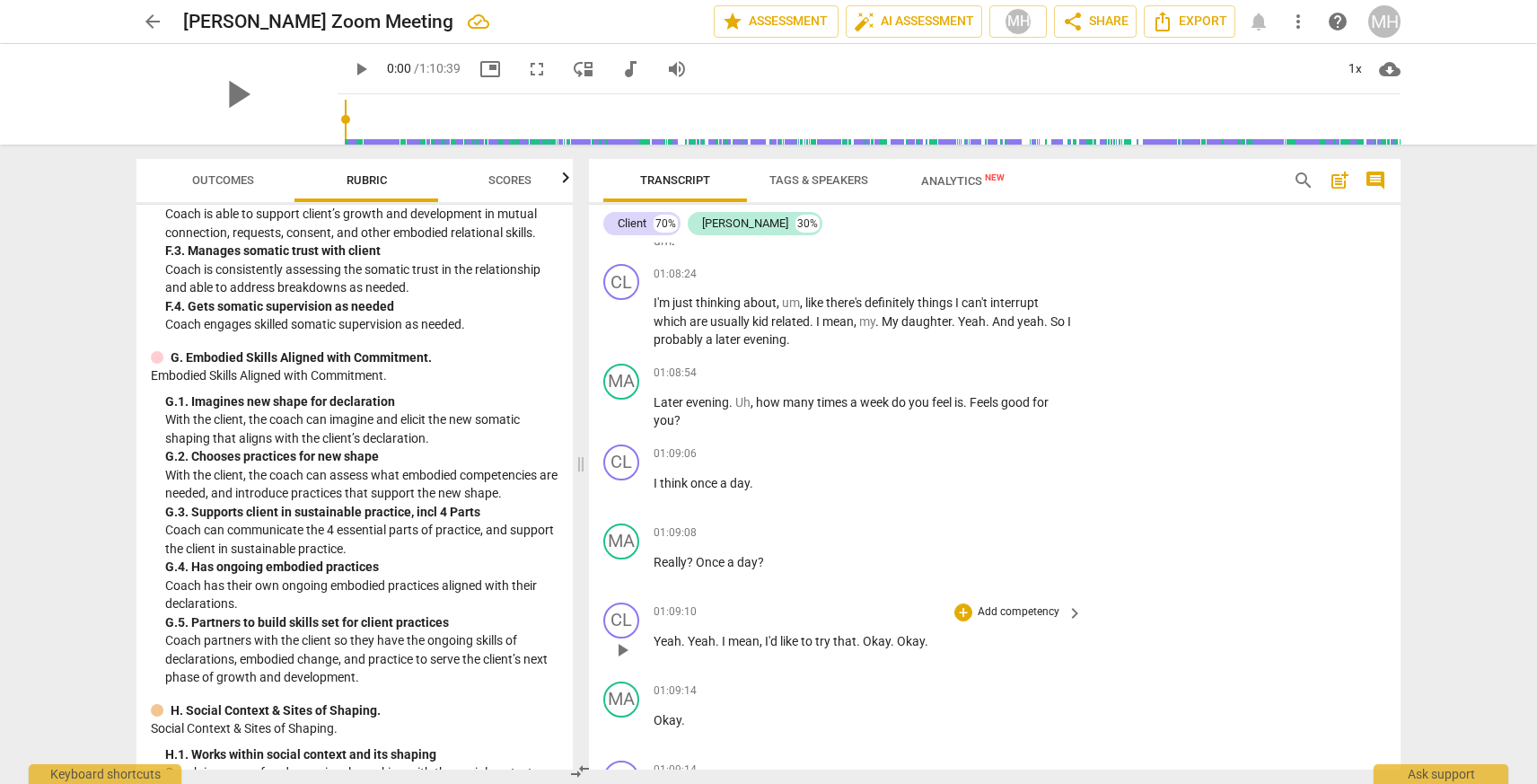
scroll to position [21972, 0]
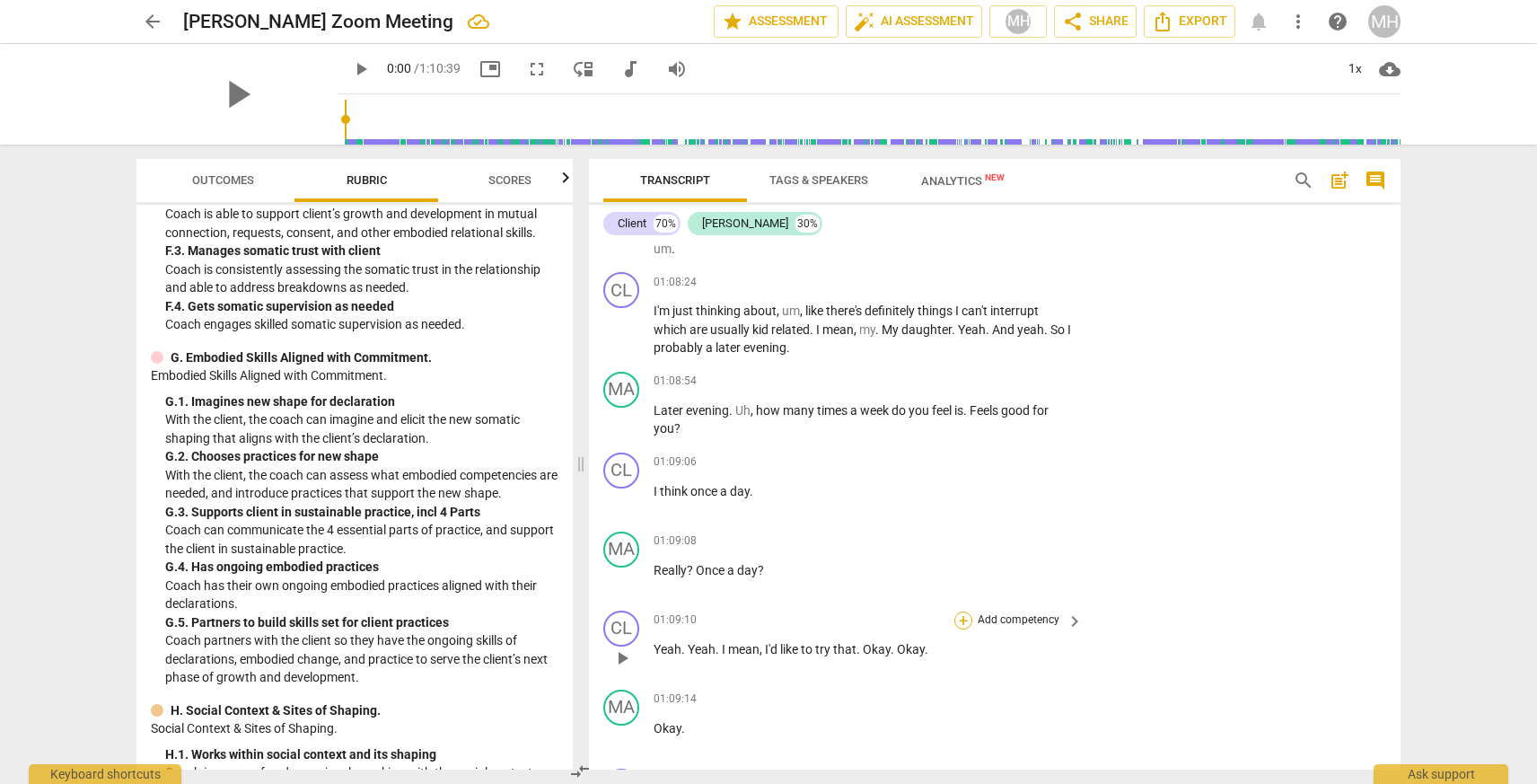
click at [961, 629] on div "+" at bounding box center [964, 620] width 18 height 18
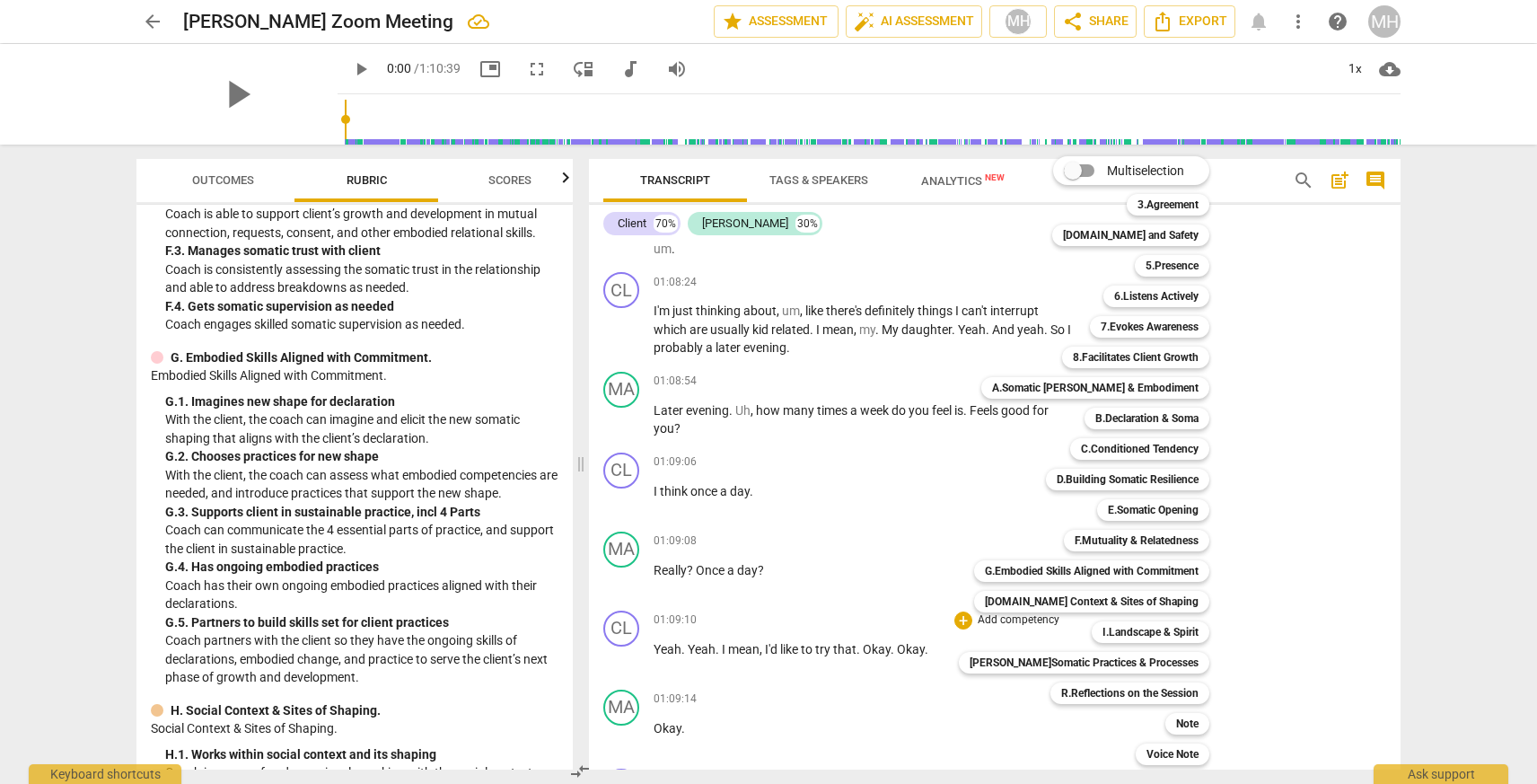
click at [929, 610] on div at bounding box center [768, 392] width 1537 height 784
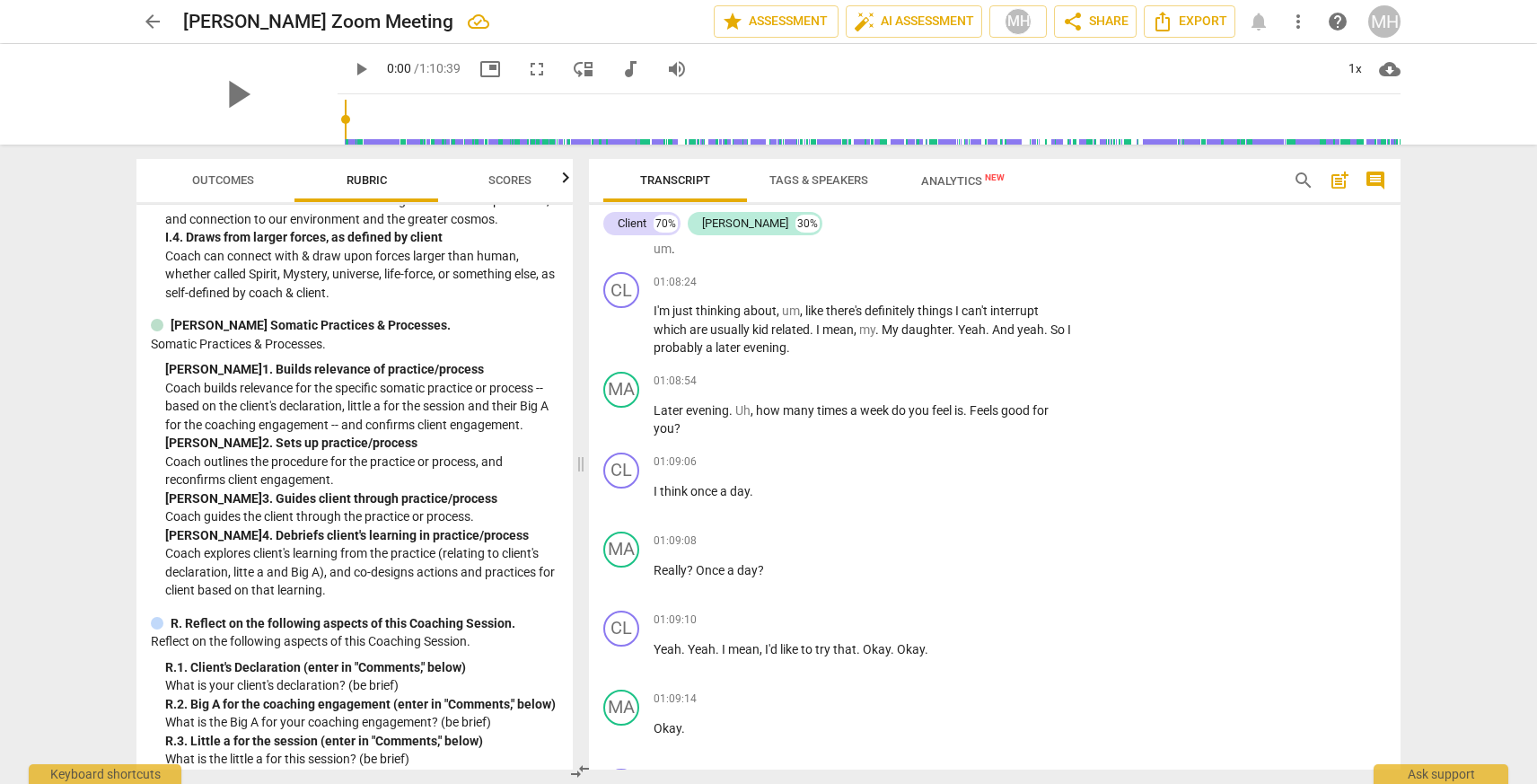
scroll to position [4428, 0]
click at [956, 629] on div "+" at bounding box center [964, 620] width 18 height 18
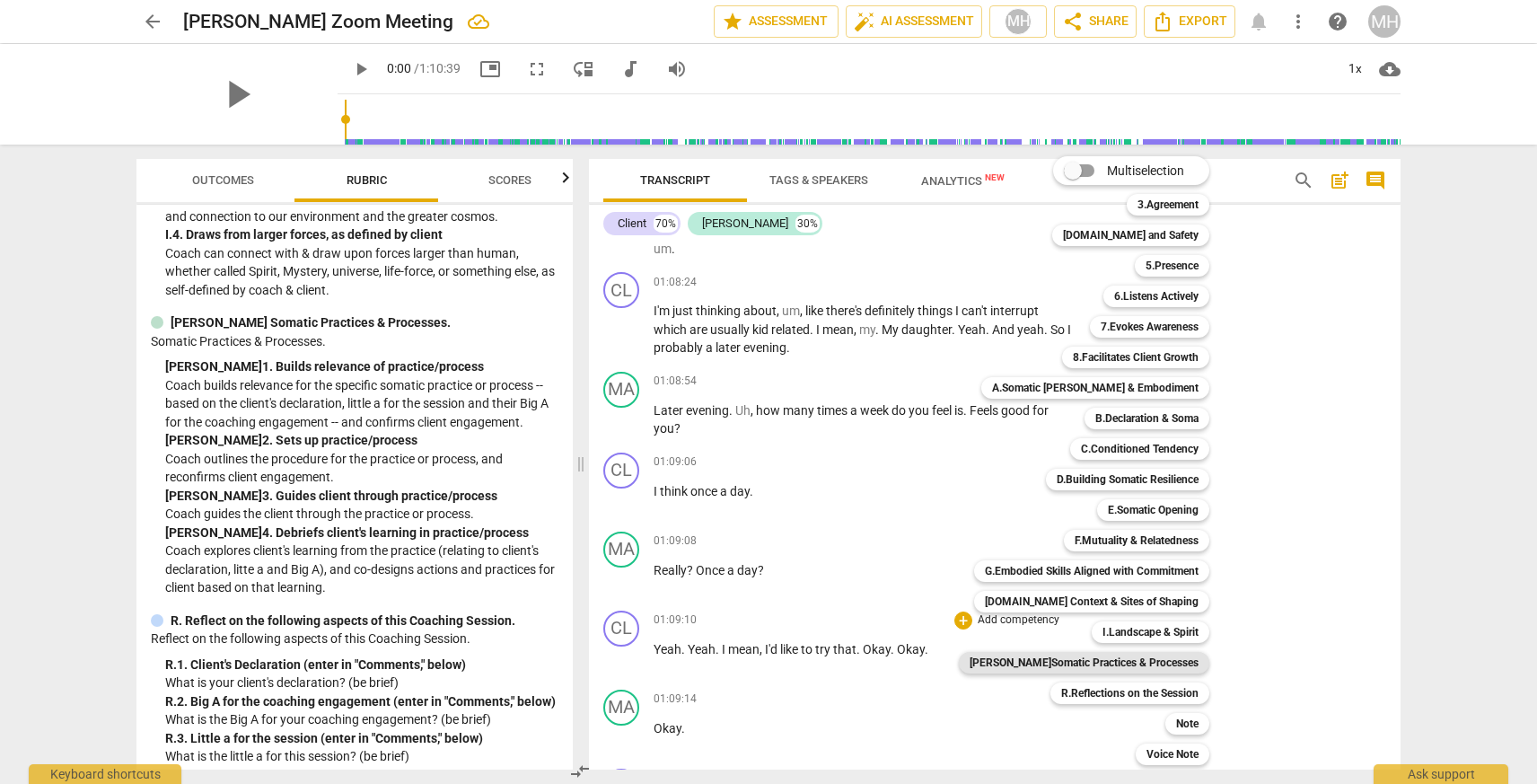
click at [1114, 663] on b "[PERSON_NAME]Somatic Practices & Processes" at bounding box center [1083, 662] width 229 height 21
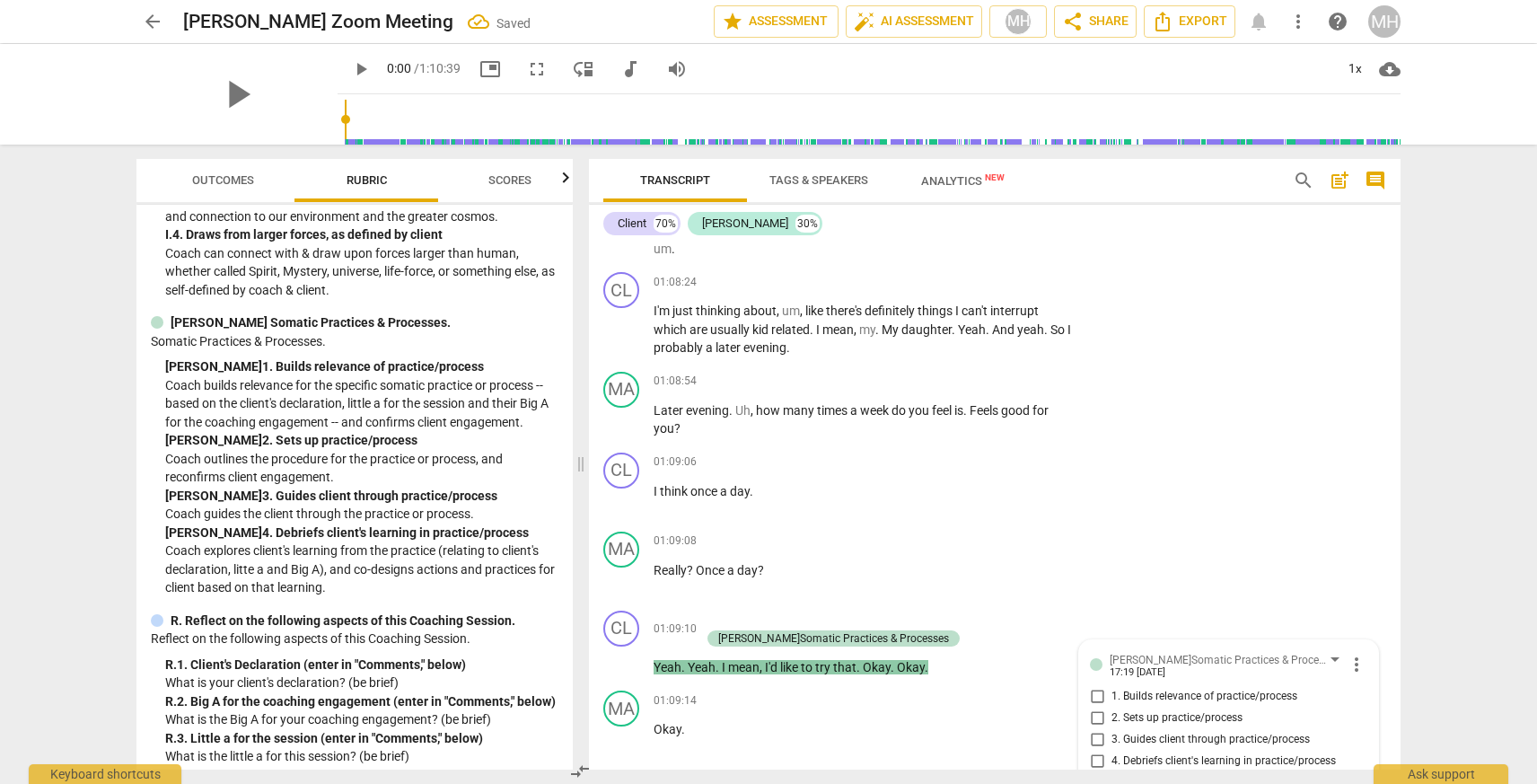
scroll to position [22305, 0]
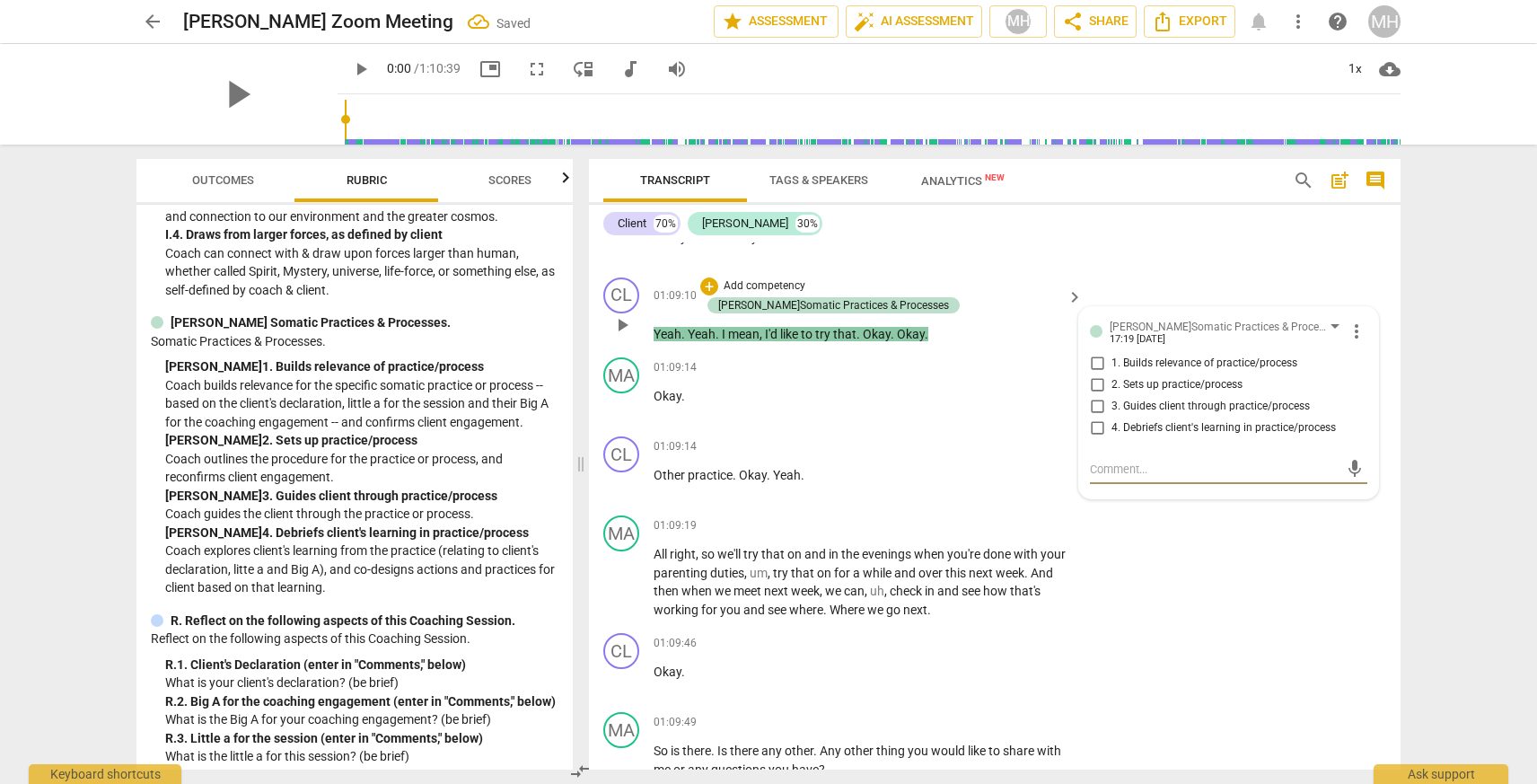
click at [1094, 396] on input "2. Sets up practice/process" at bounding box center [1096, 385] width 29 height 21
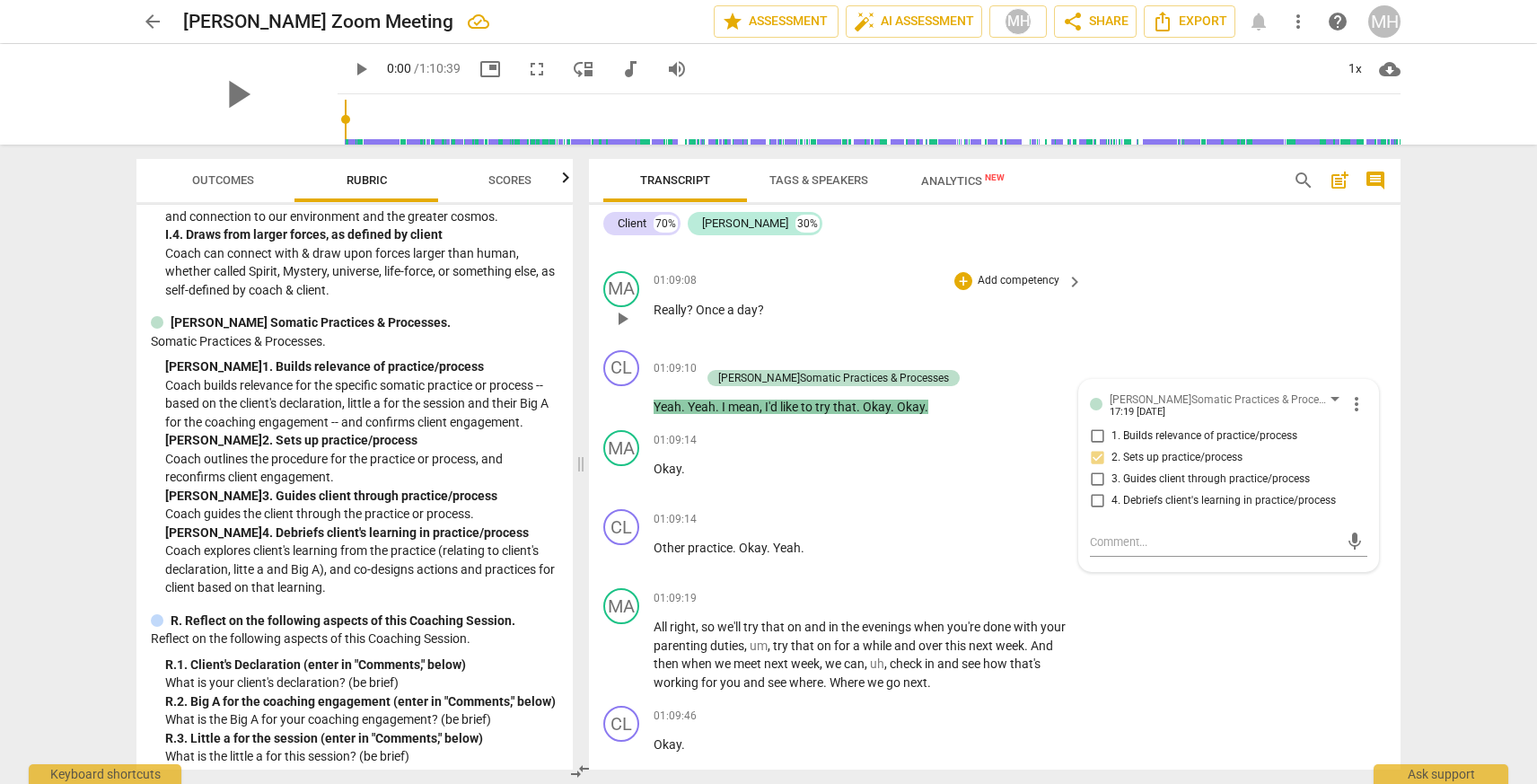
scroll to position [22231, 0]
click at [1115, 552] on textarea at bounding box center [1214, 543] width 248 height 17
click at [522, 332] on div "[PERSON_NAME] Somatic Practices & Processes." at bounding box center [354, 322] width 408 height 18
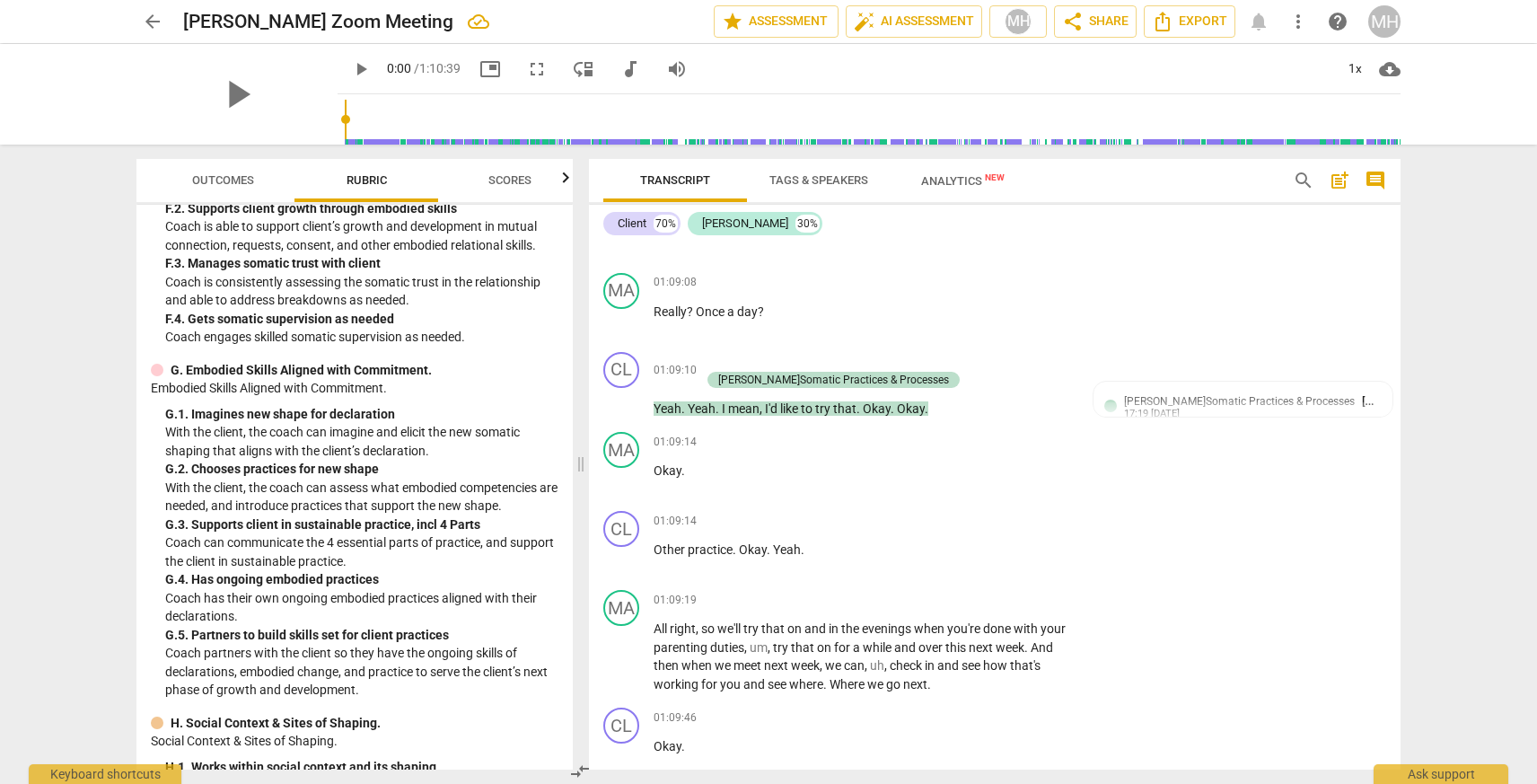
scroll to position [3343, 0]
click at [718, 370] on div "+" at bounding box center [710, 361] width 18 height 18
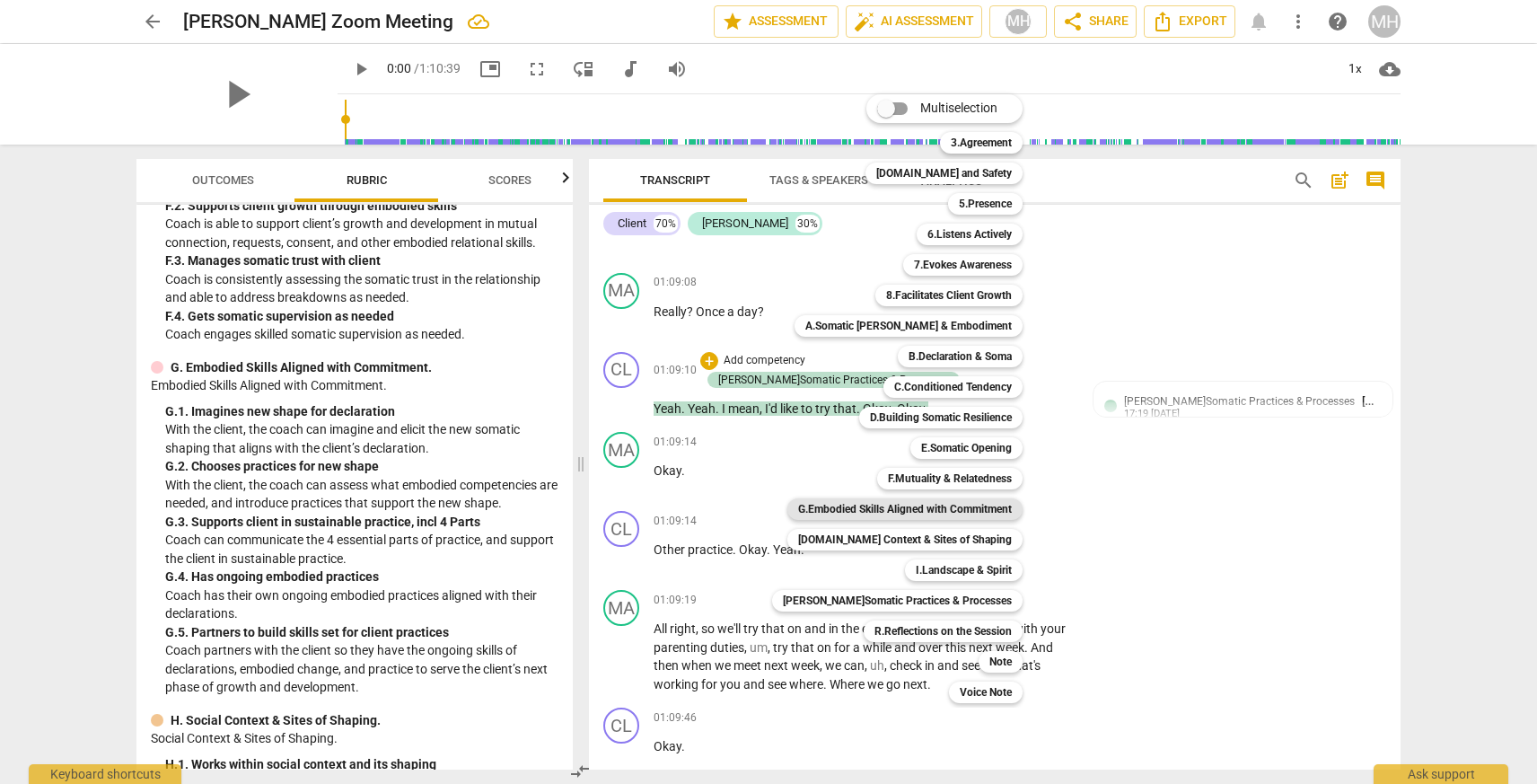
click at [910, 504] on b "G.Embodied Skills Aligned with Commitment" at bounding box center [905, 508] width 214 height 21
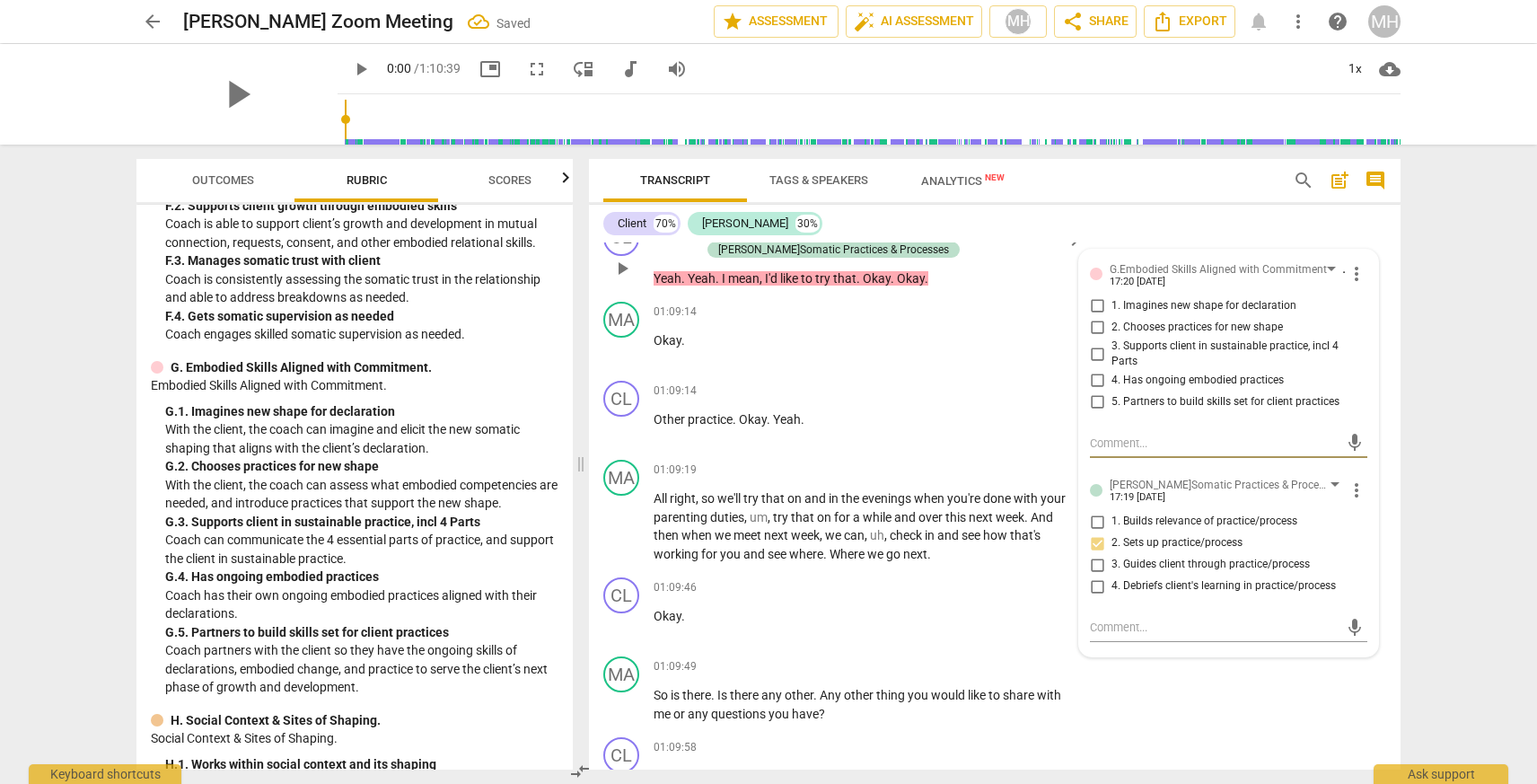
scroll to position [22368, 0]
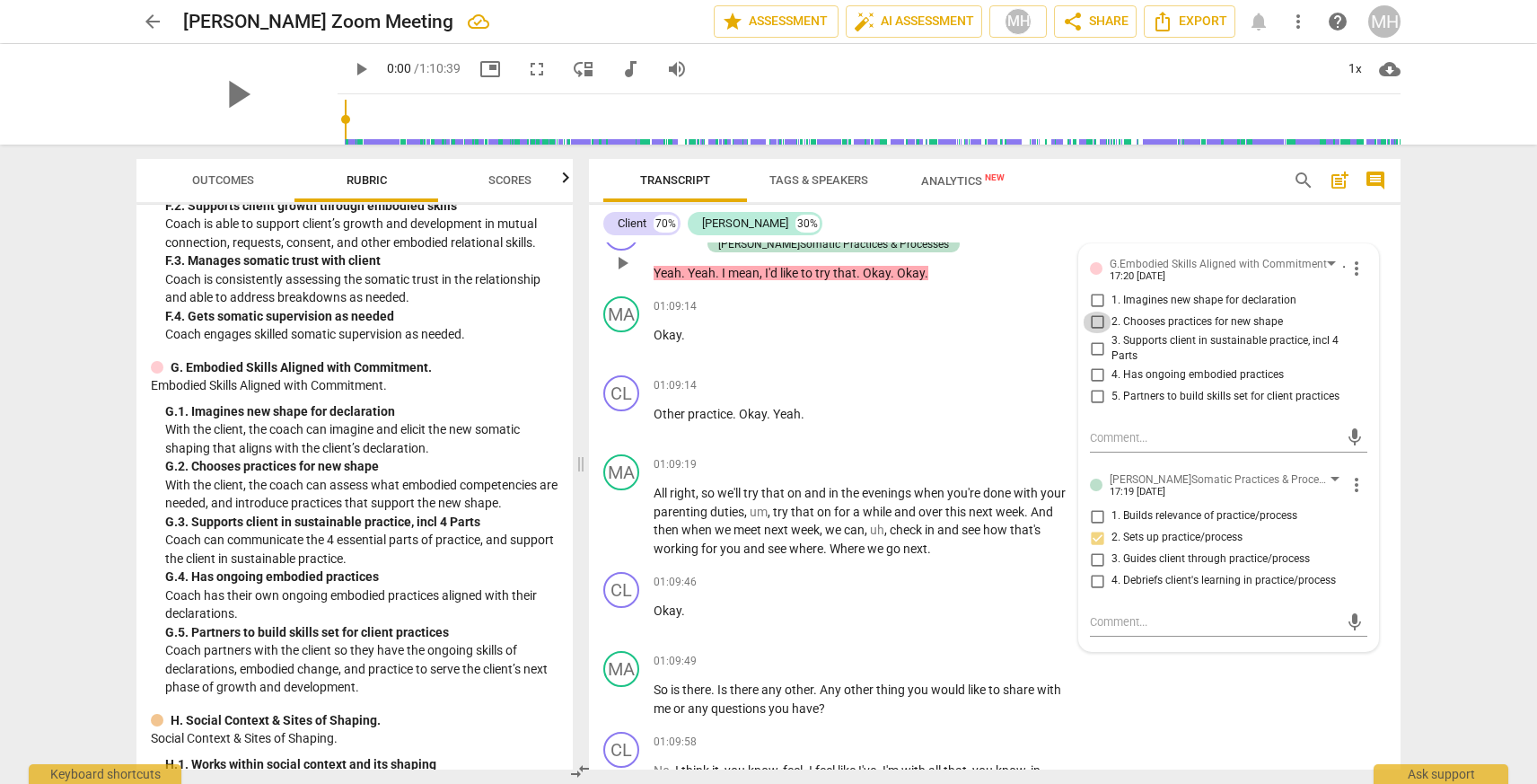
click at [1093, 333] on input "2. Chooses practices for new shape" at bounding box center [1096, 321] width 29 height 21
click at [1096, 359] on input "3. Supports client in sustainable practice, incl 4 Parts" at bounding box center [1096, 348] width 29 height 21
click at [1090, 359] on input "3. Supports client in sustainable practice, incl 4 Parts" at bounding box center [1096, 348] width 29 height 21
click at [1096, 359] on input "3. Supports client in sustainable practice, incl 4 Parts" at bounding box center [1096, 348] width 29 height 21
click at [1096, 386] on input "4. Has ongoing embodied practices" at bounding box center [1096, 375] width 29 height 21
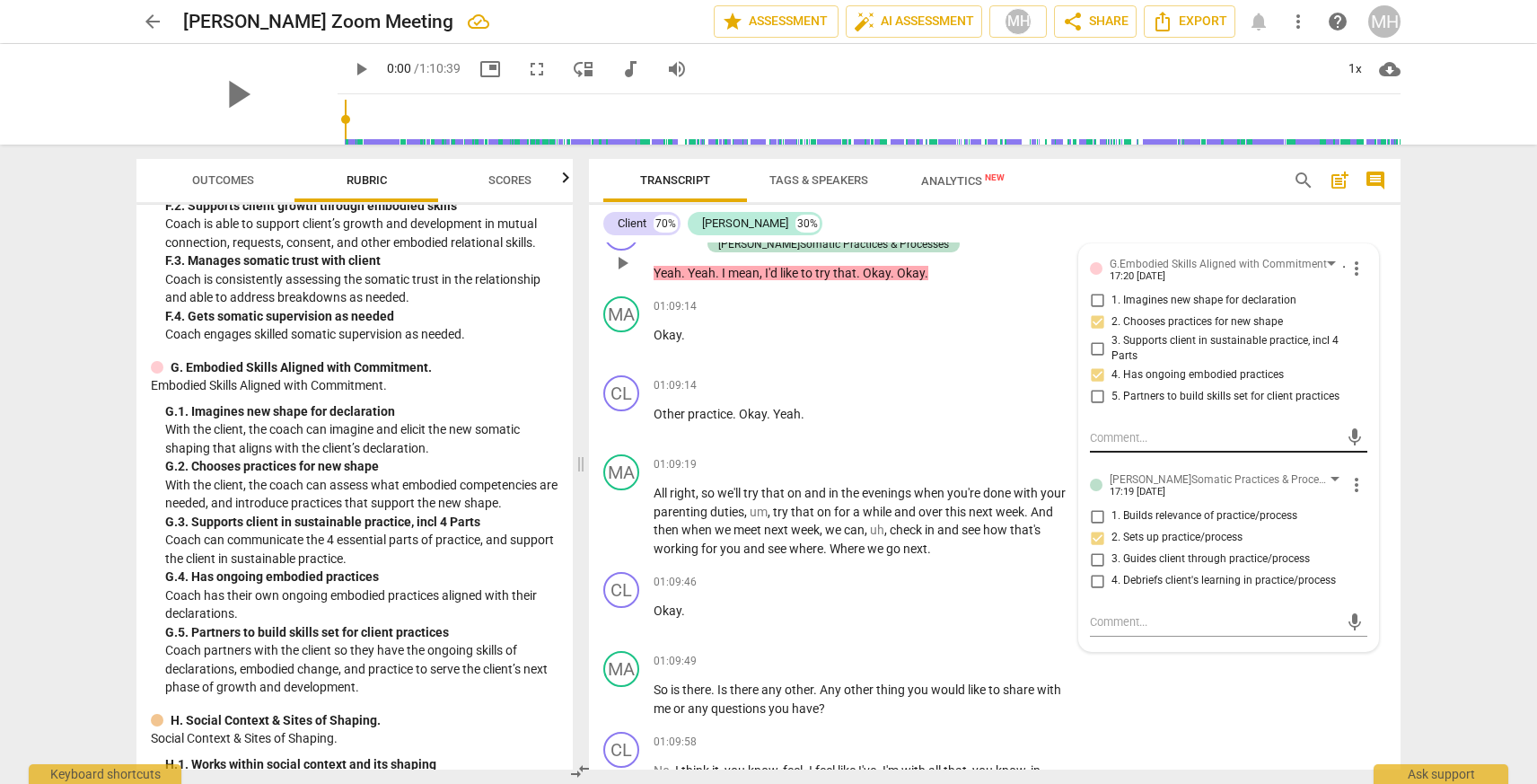
click at [1093, 446] on textarea at bounding box center [1214, 437] width 248 height 17
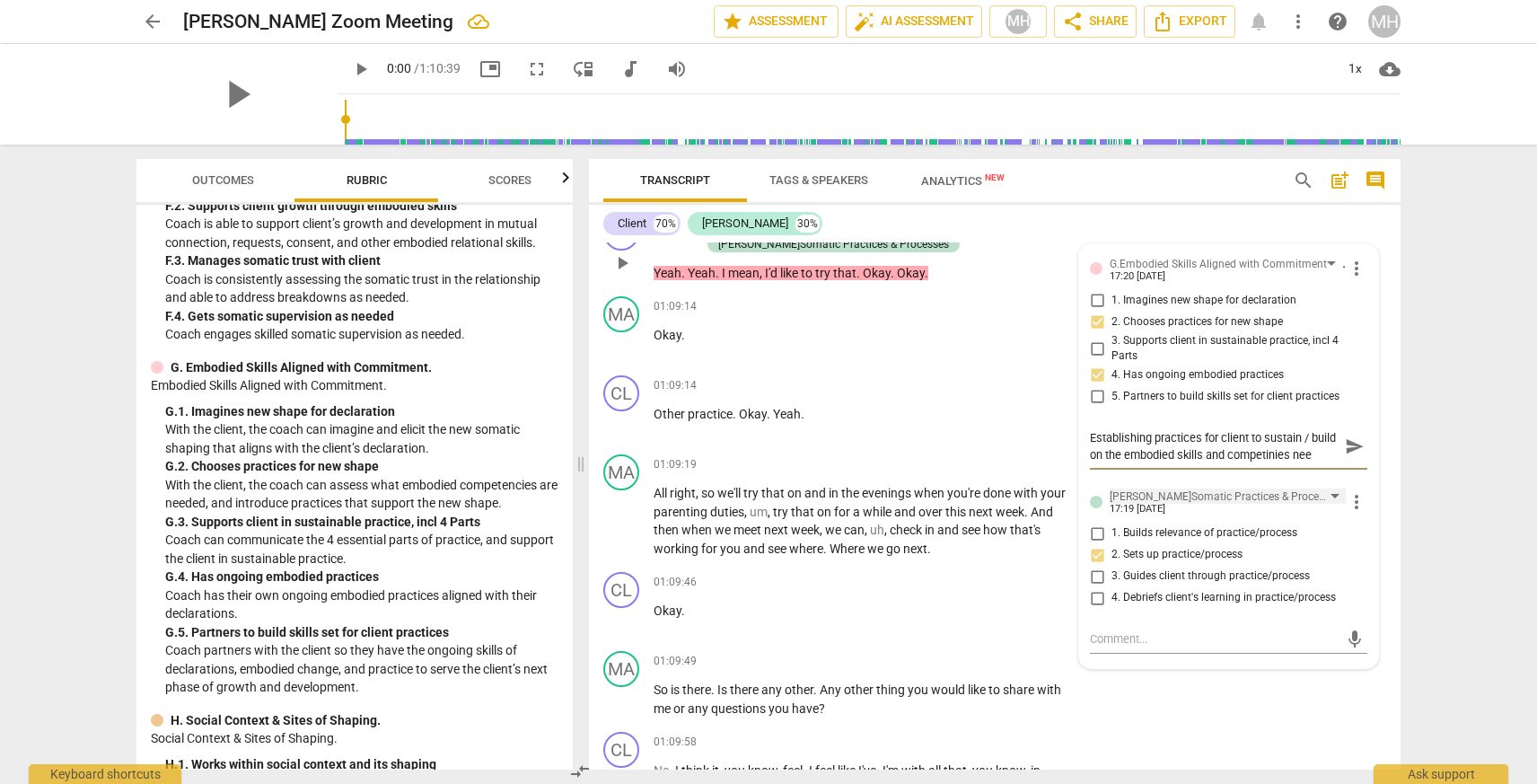
scroll to position [16, 0]
click at [1274, 463] on textarea "Establishing practices for client to sustain / build on the embodied skills and…" at bounding box center [1214, 445] width 248 height 34
click at [1318, 463] on textarea "Establishing practices for client to sustain / build on the embodied skills and…" at bounding box center [1214, 445] width 248 height 34
click at [1241, 463] on textarea "Establishing practices for client to sustain / build on the embodied skills and…" at bounding box center [1214, 445] width 248 height 34
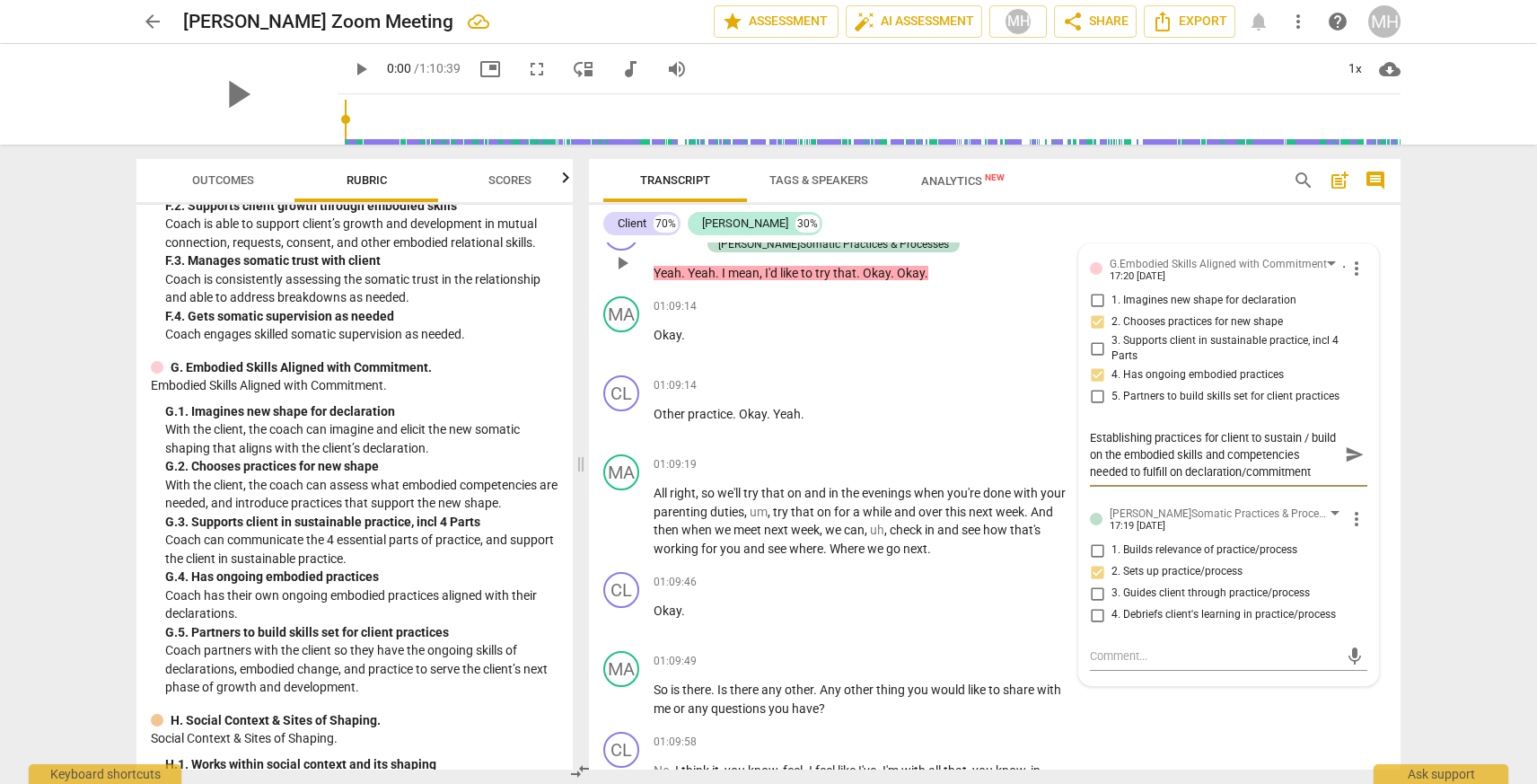
click at [1345, 465] on span "send" at bounding box center [1354, 455] width 19 height 19
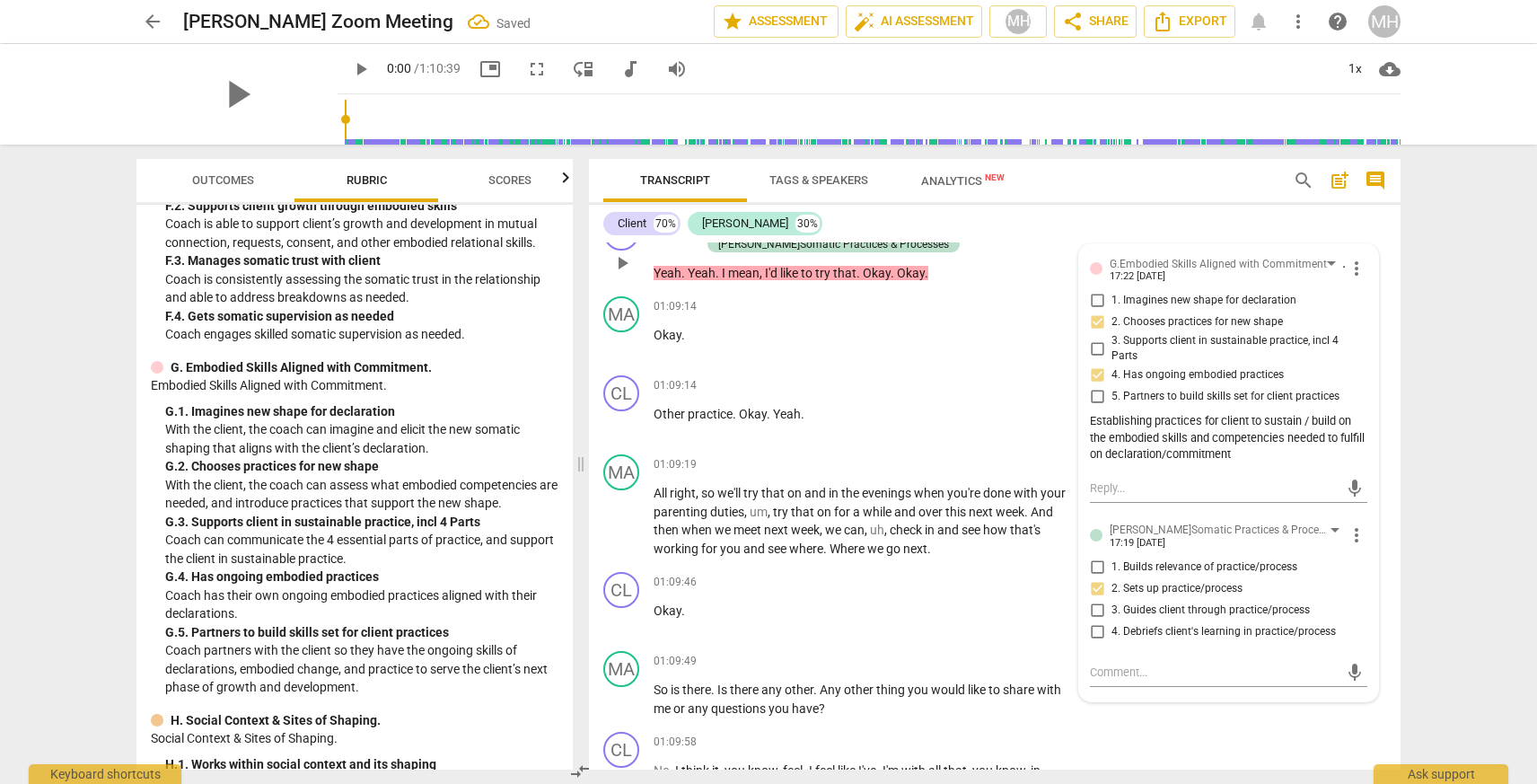
click at [1198, 618] on span "3. Guides client through practice/process" at bounding box center [1211, 611] width 199 height 17
click at [1112, 620] on input "3. Guides client through practice/process" at bounding box center [1096, 609] width 29 height 21
click at [1347, 546] on span "more_vert" at bounding box center [1356, 535] width 21 height 21
click at [1370, 608] on li "Delete" at bounding box center [1369, 605] width 62 height 34
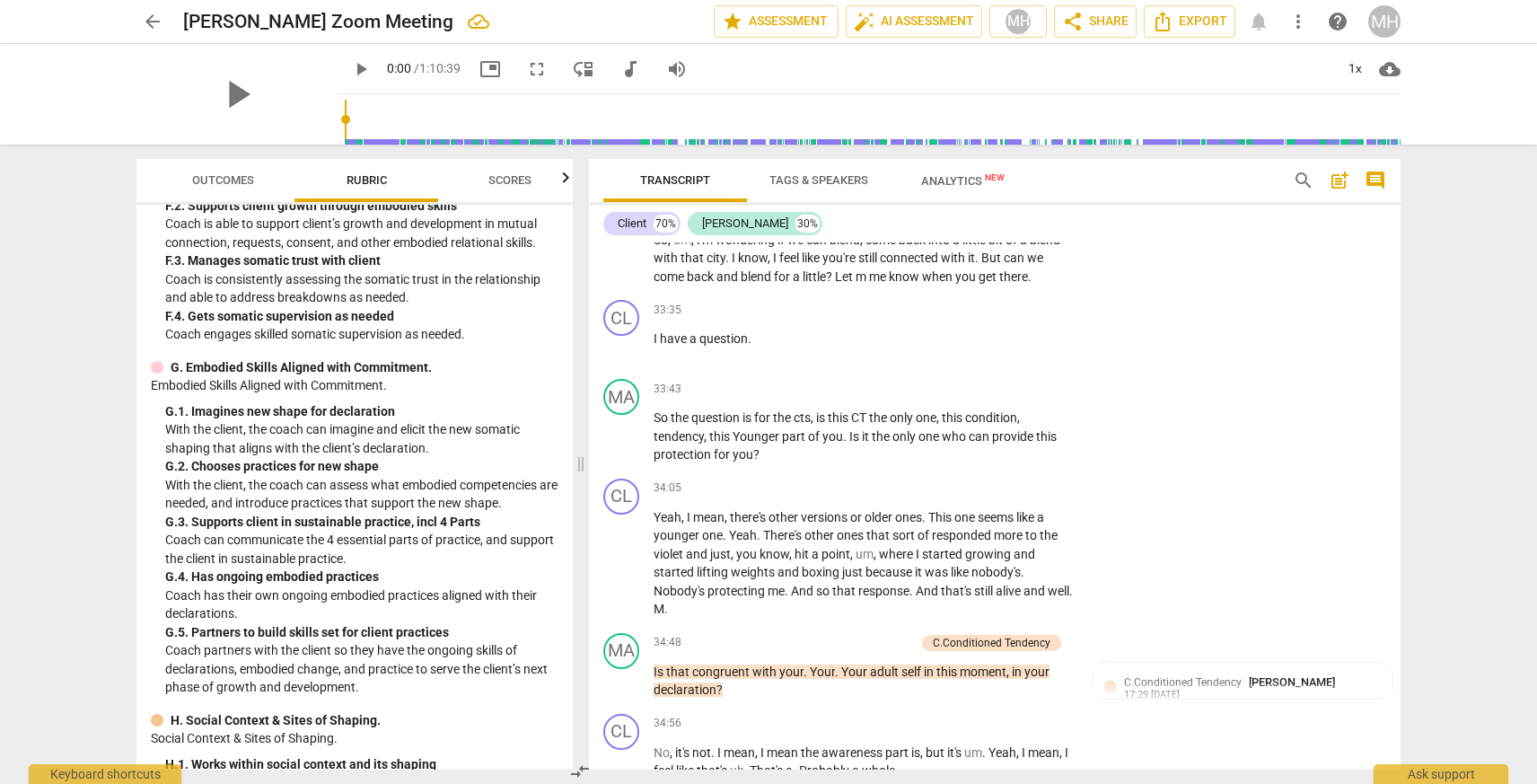
scroll to position [12388, 0]
